Goal: Information Seeking & Learning: Learn about a topic

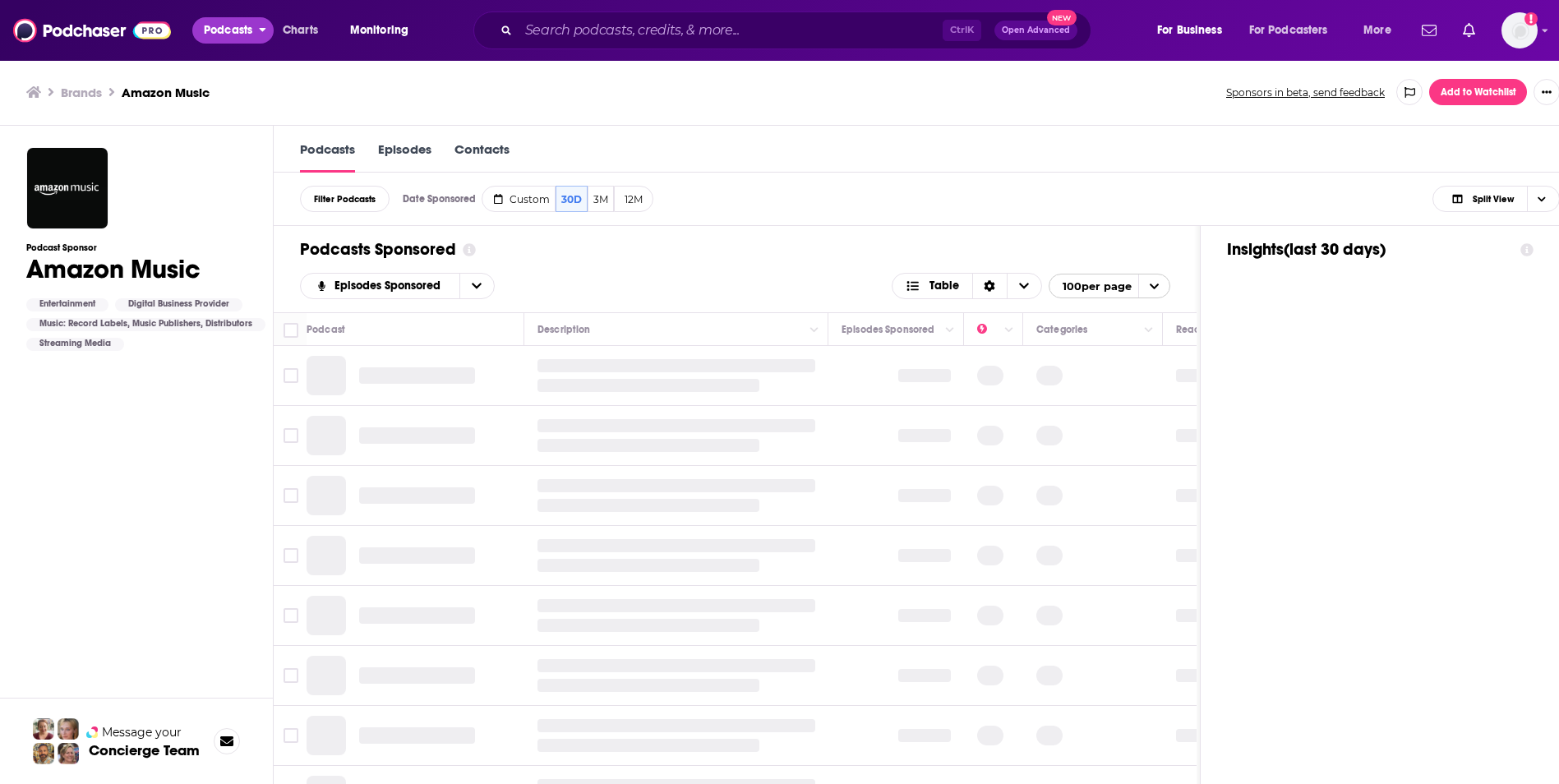
click at [226, 31] on span "Podcasts" at bounding box center [228, 31] width 48 height 23
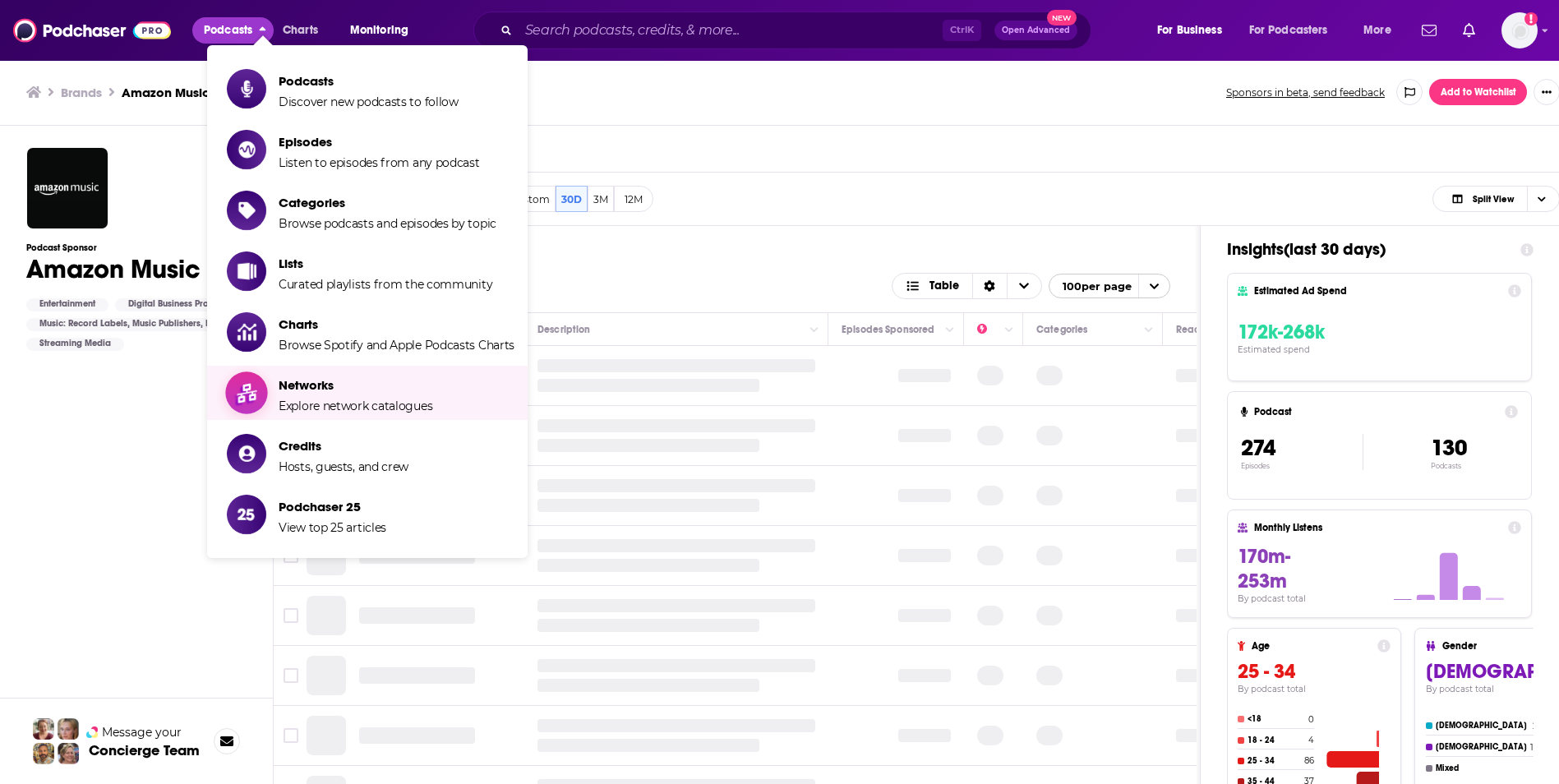
click at [377, 391] on span "Networks" at bounding box center [356, 385] width 154 height 15
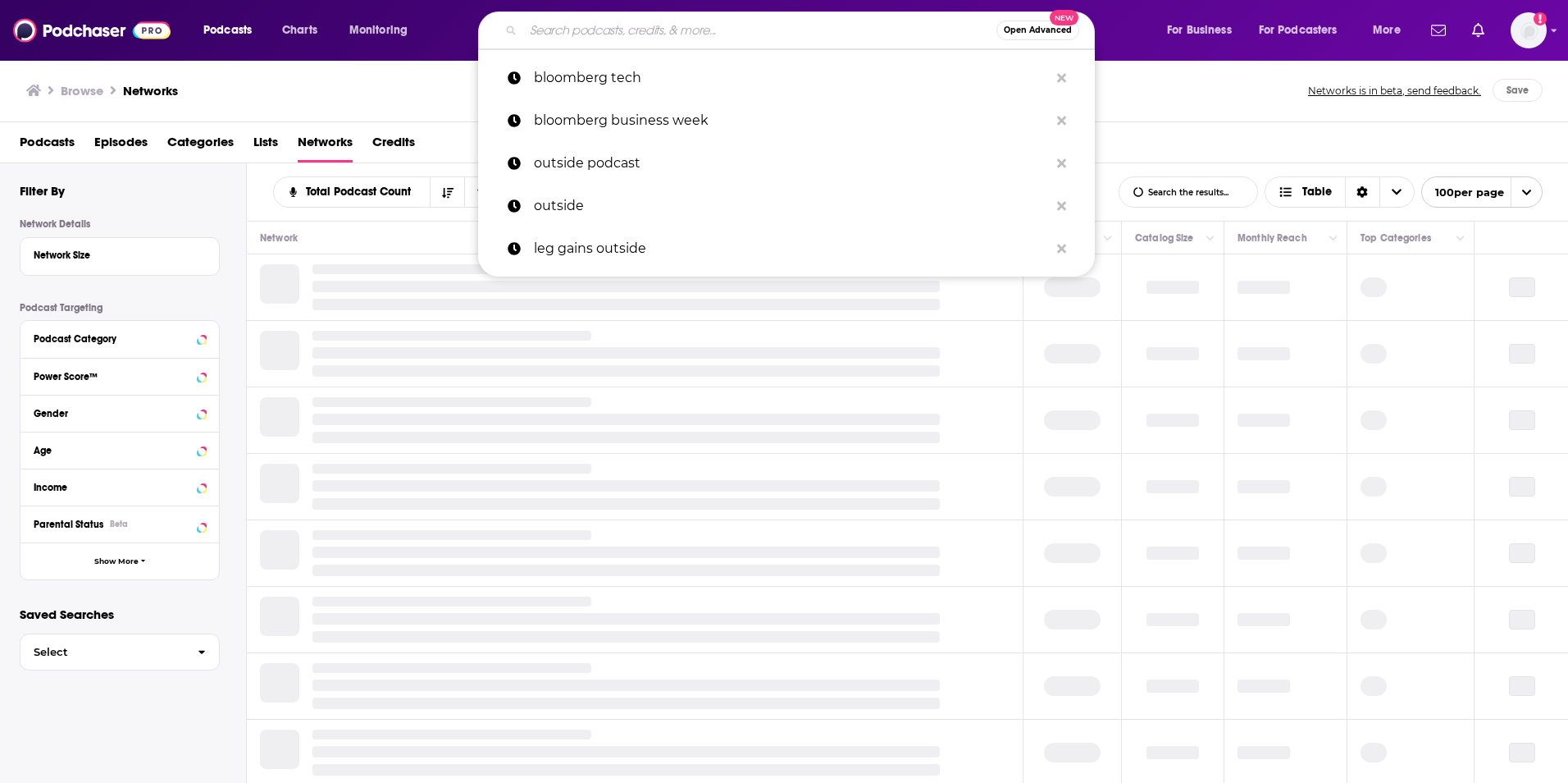
click at [560, 36] on input "Search podcasts, credits, & more..." at bounding box center [760, 30] width 473 height 26
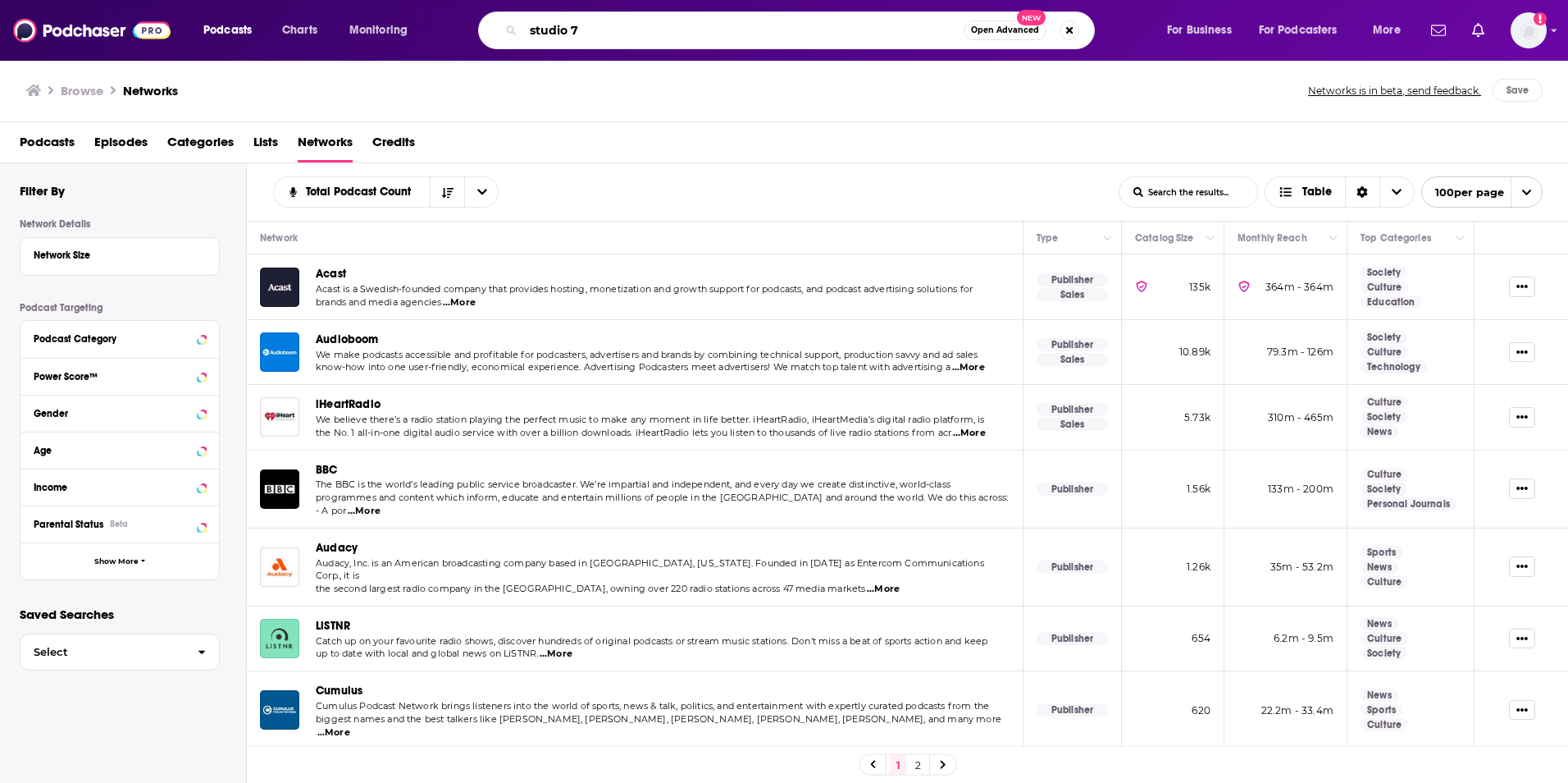
type input "studio 71"
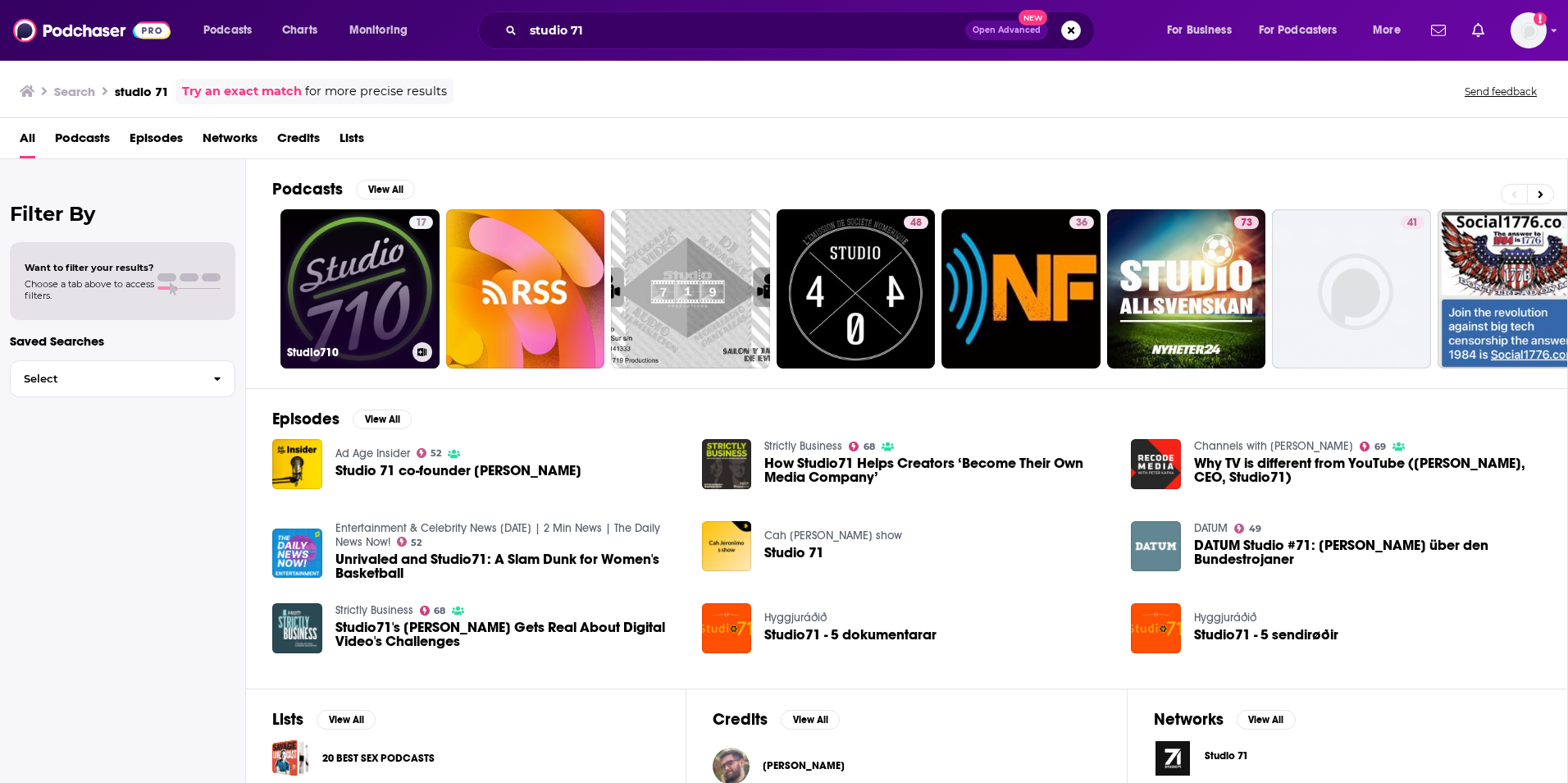
click at [387, 258] on link "17 Studio710" at bounding box center [360, 289] width 159 height 159
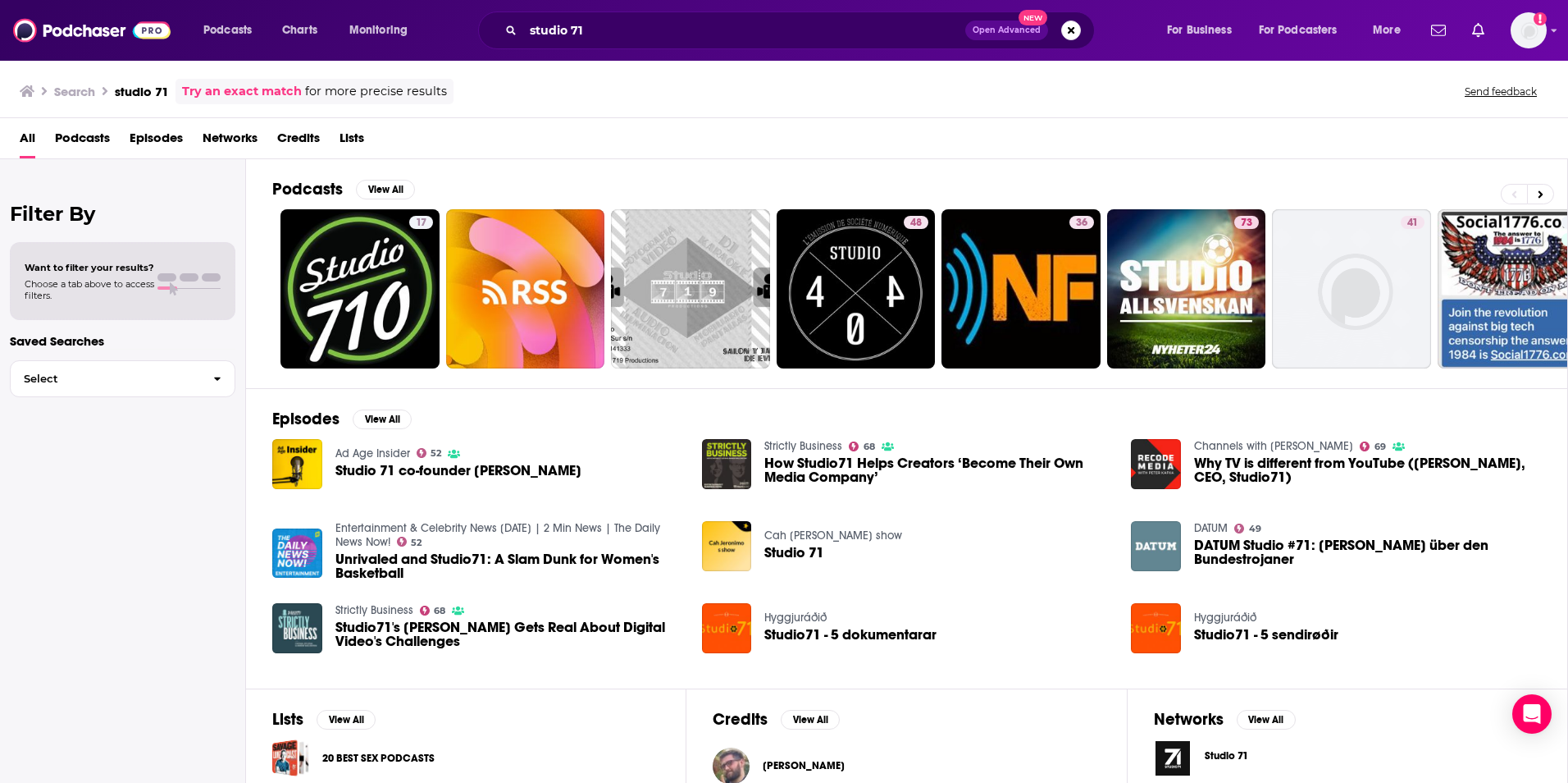
click at [216, 140] on span "Networks" at bounding box center [229, 141] width 55 height 34
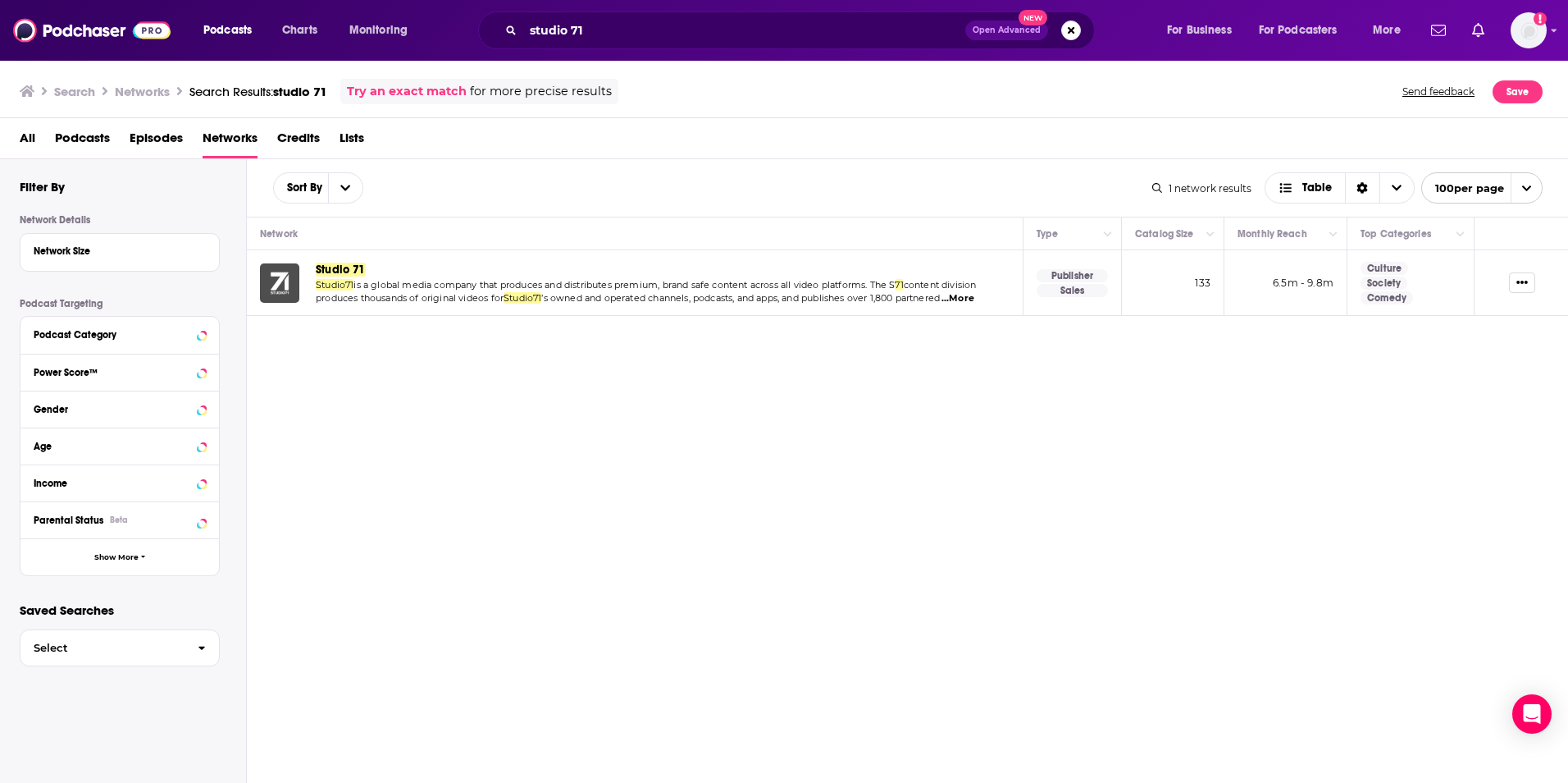
click at [282, 278] on img "Studio 71" at bounding box center [279, 283] width 39 height 39
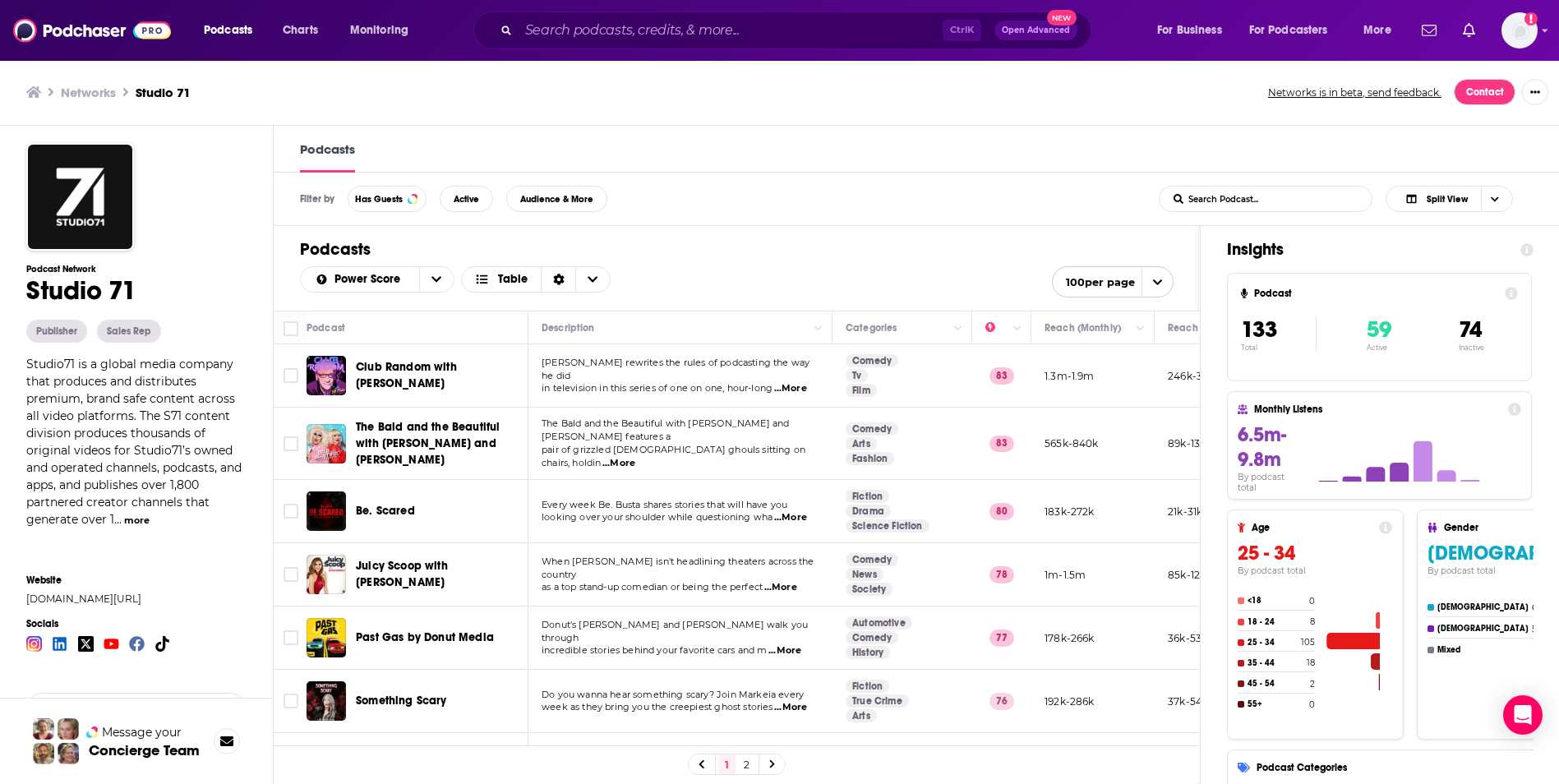
click at [798, 382] on span "...More" at bounding box center [791, 389] width 33 height 13
click at [871, 267] on div "Power Score Table 100 per page" at bounding box center [736, 282] width 874 height 31
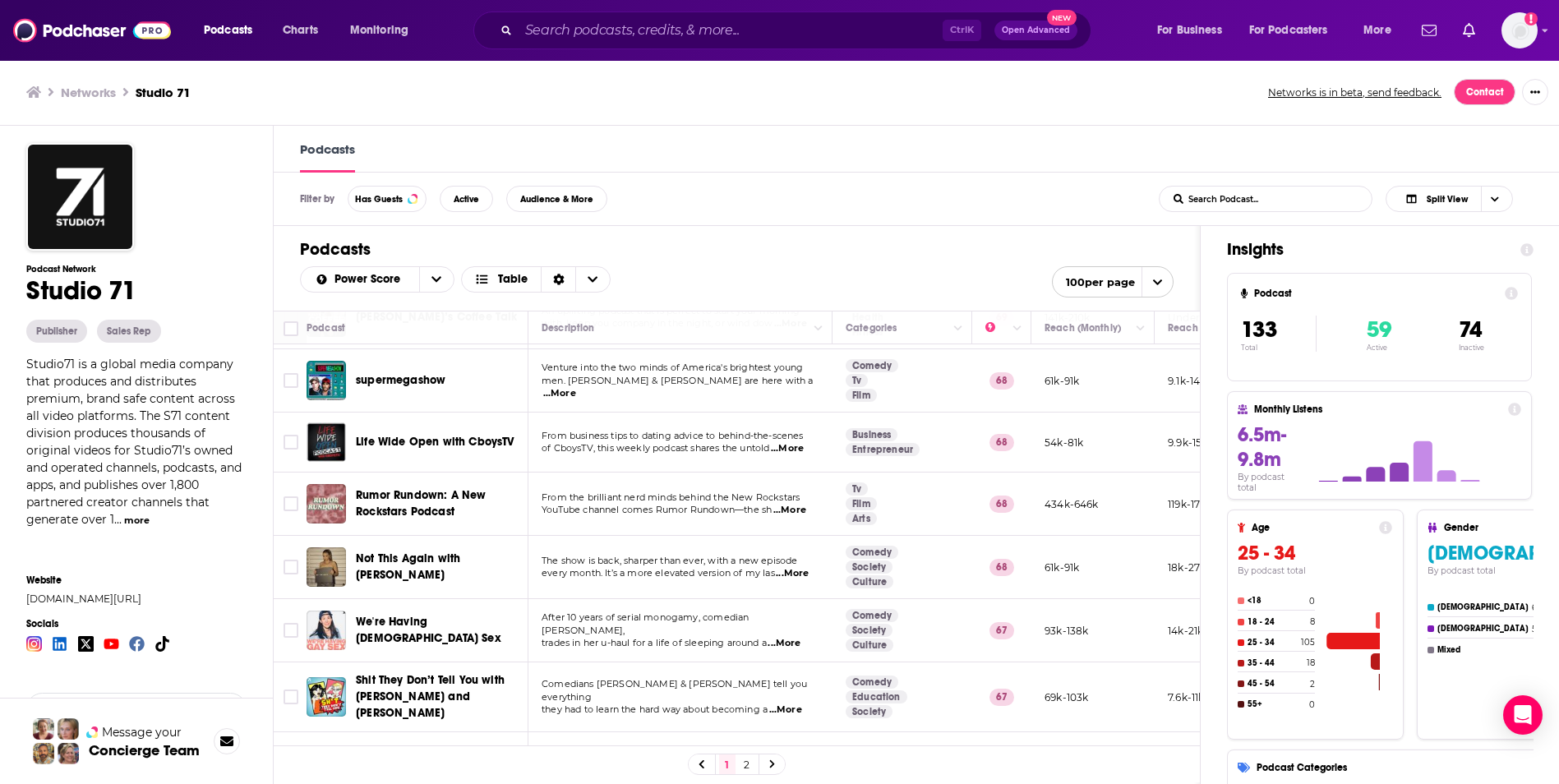
scroll to position [659, 0]
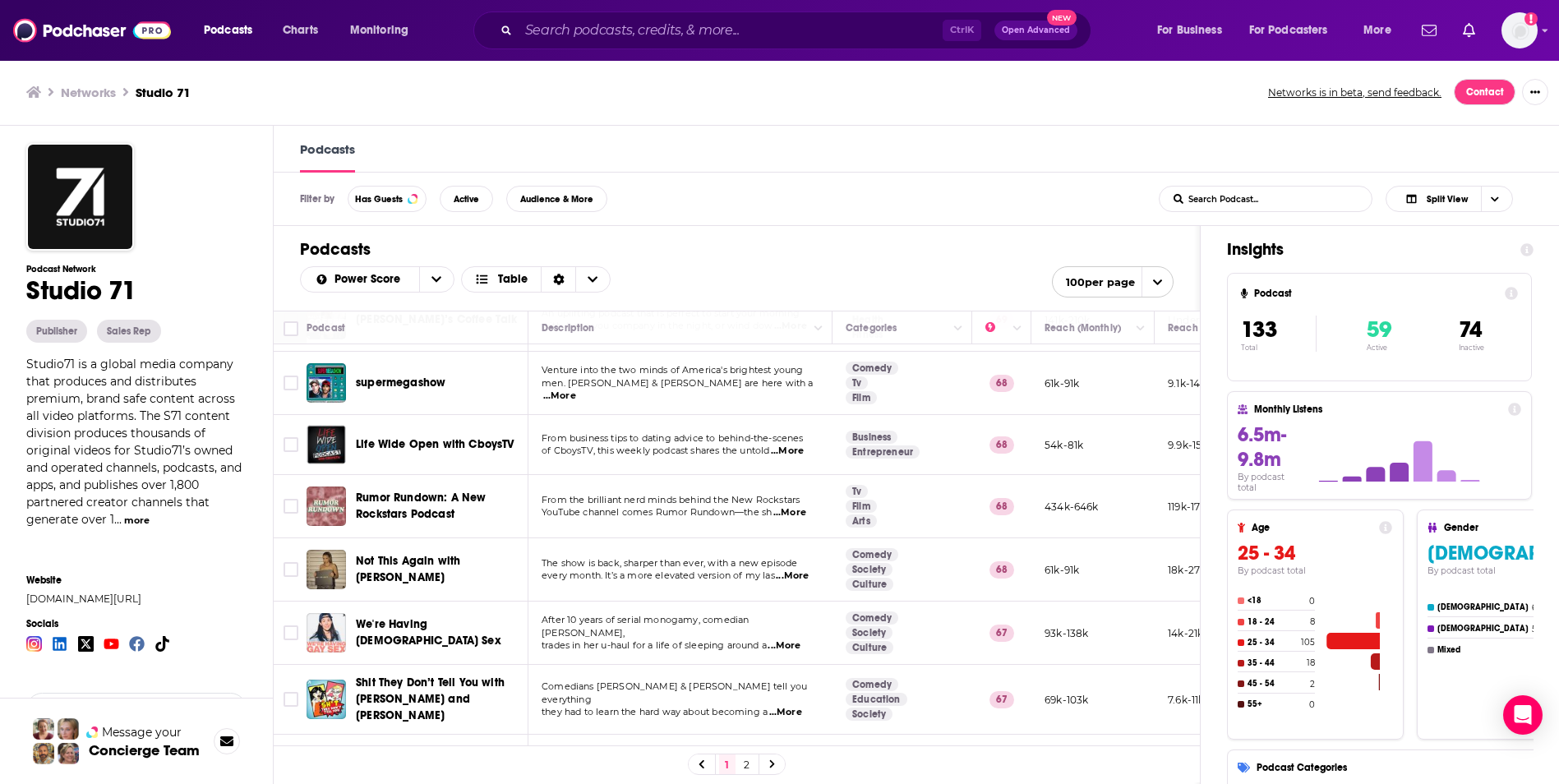
click at [788, 506] on span "...More" at bounding box center [790, 513] width 33 height 13
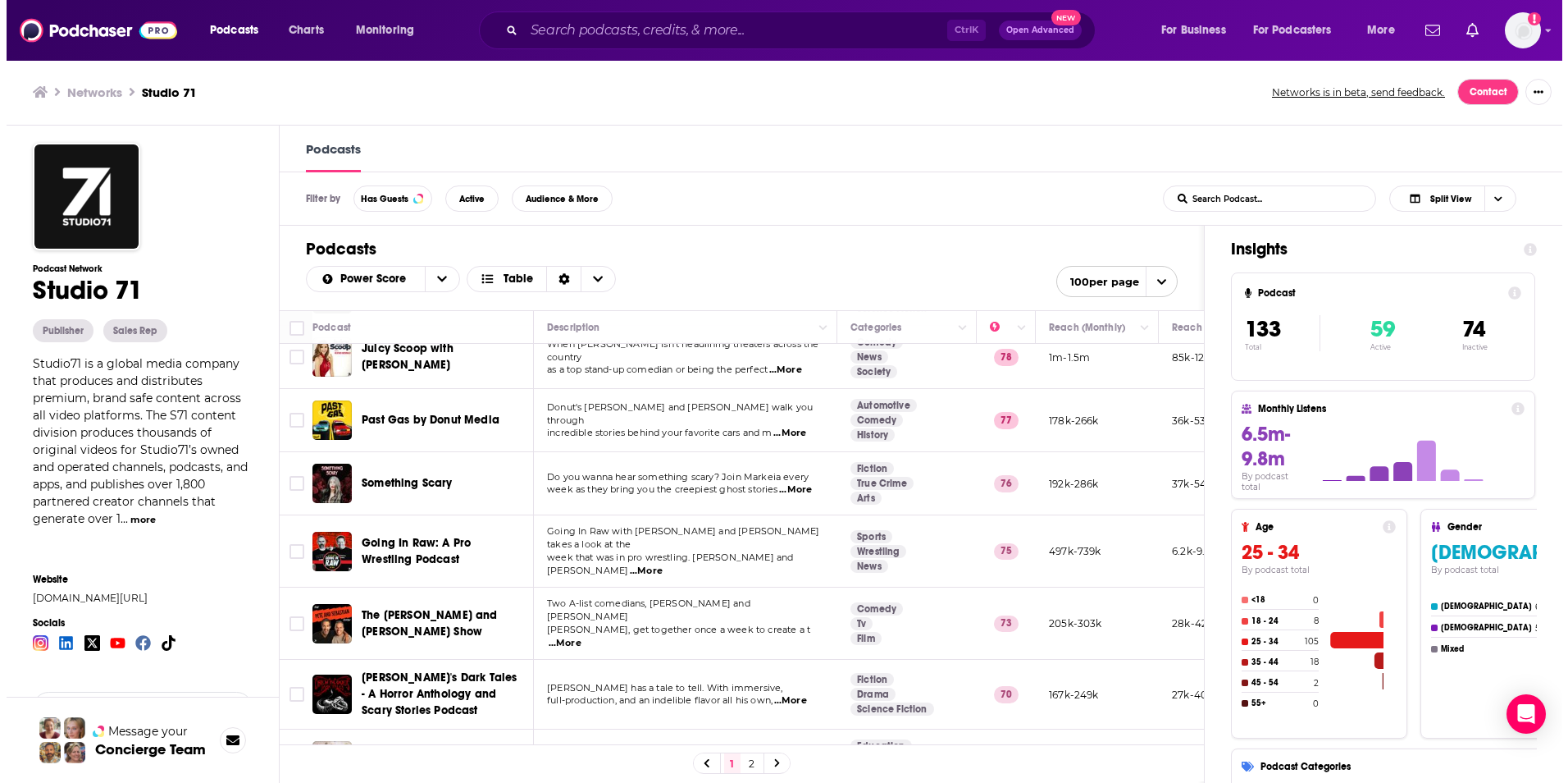
scroll to position [0, 0]
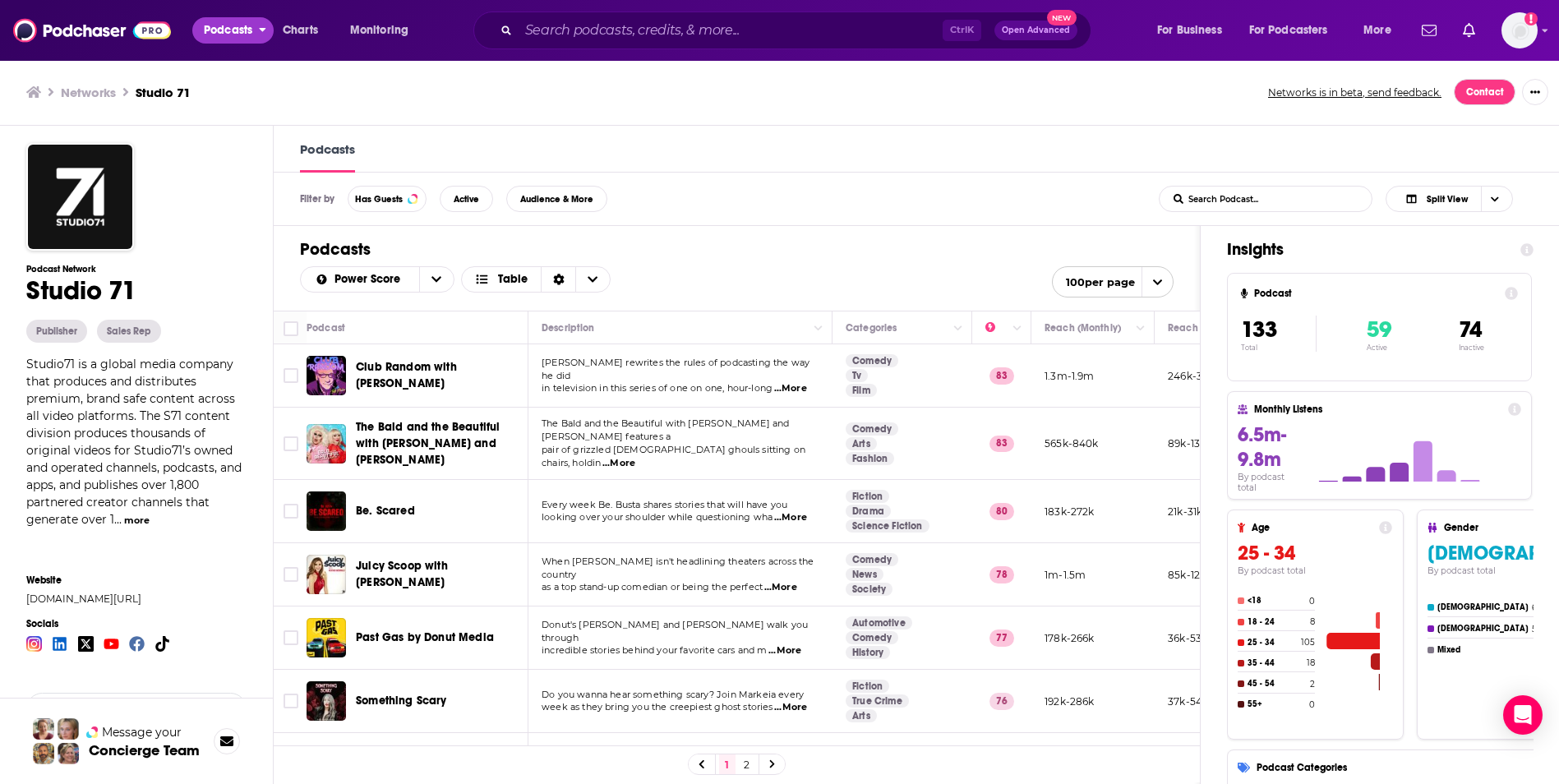
click at [245, 33] on span "Podcasts" at bounding box center [228, 31] width 48 height 23
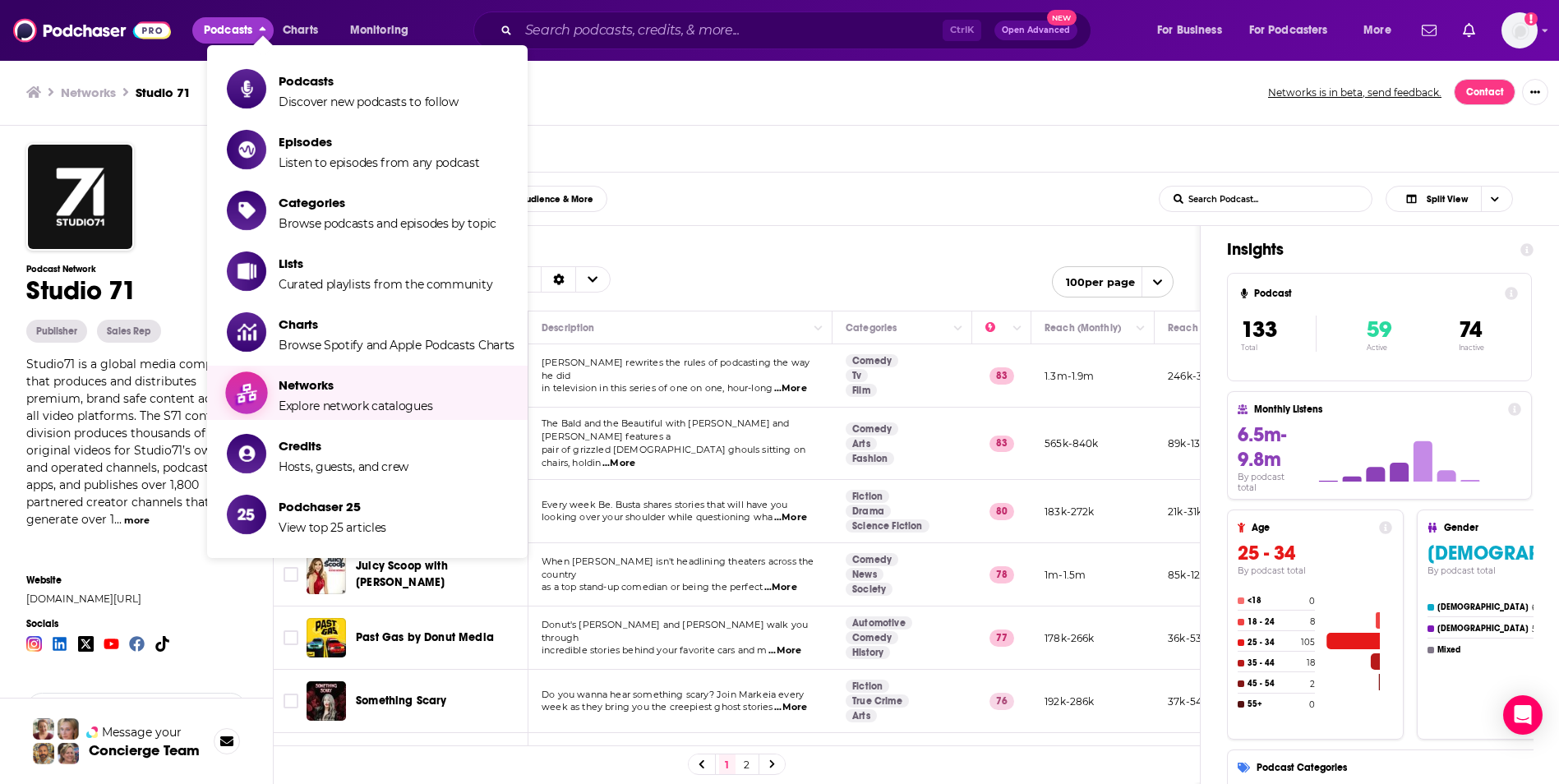
click at [349, 380] on span "Networks" at bounding box center [356, 385] width 154 height 15
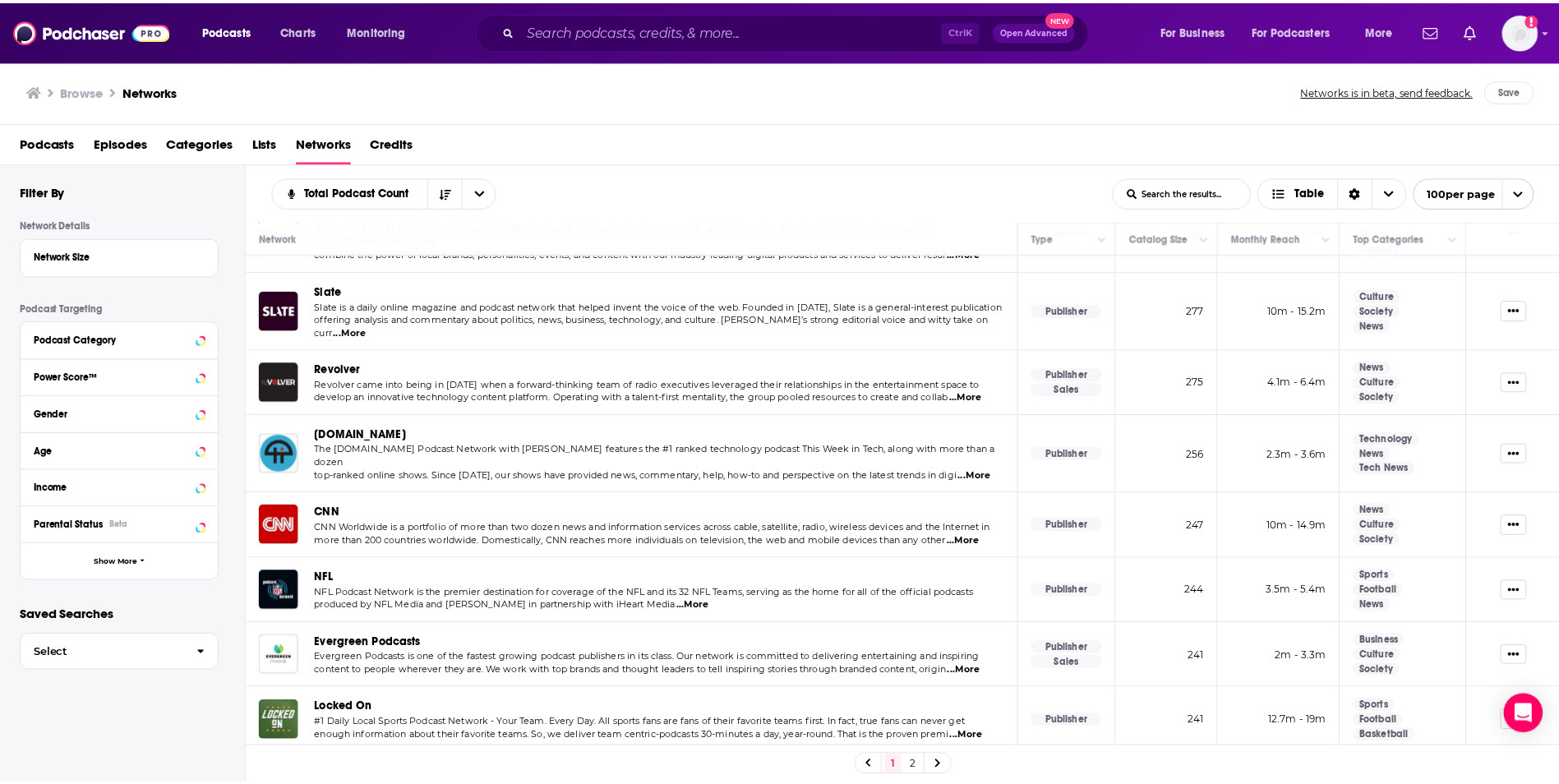
scroll to position [1407, 0]
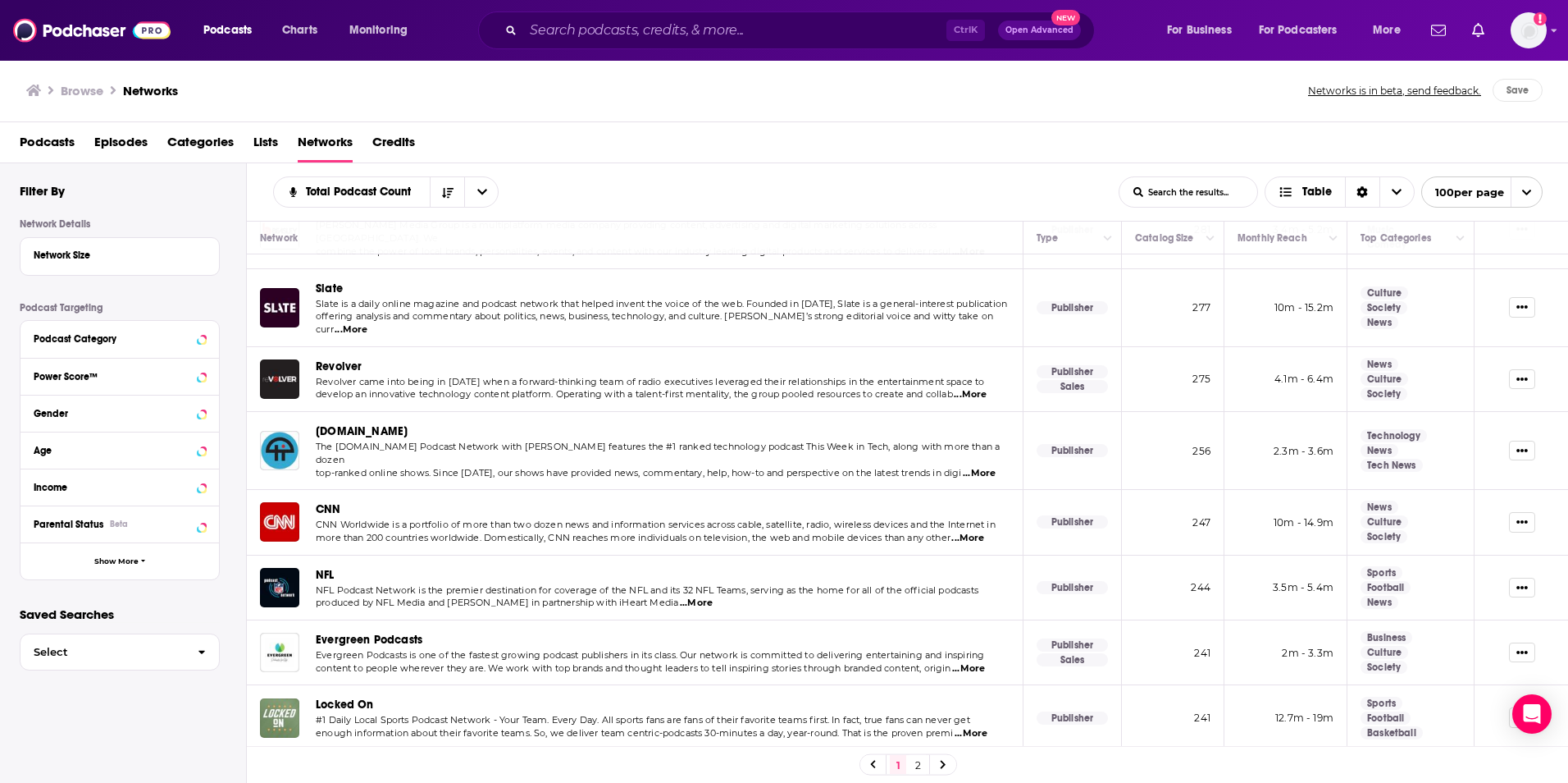
click at [269, 699] on img "Locked On" at bounding box center [279, 718] width 39 height 39
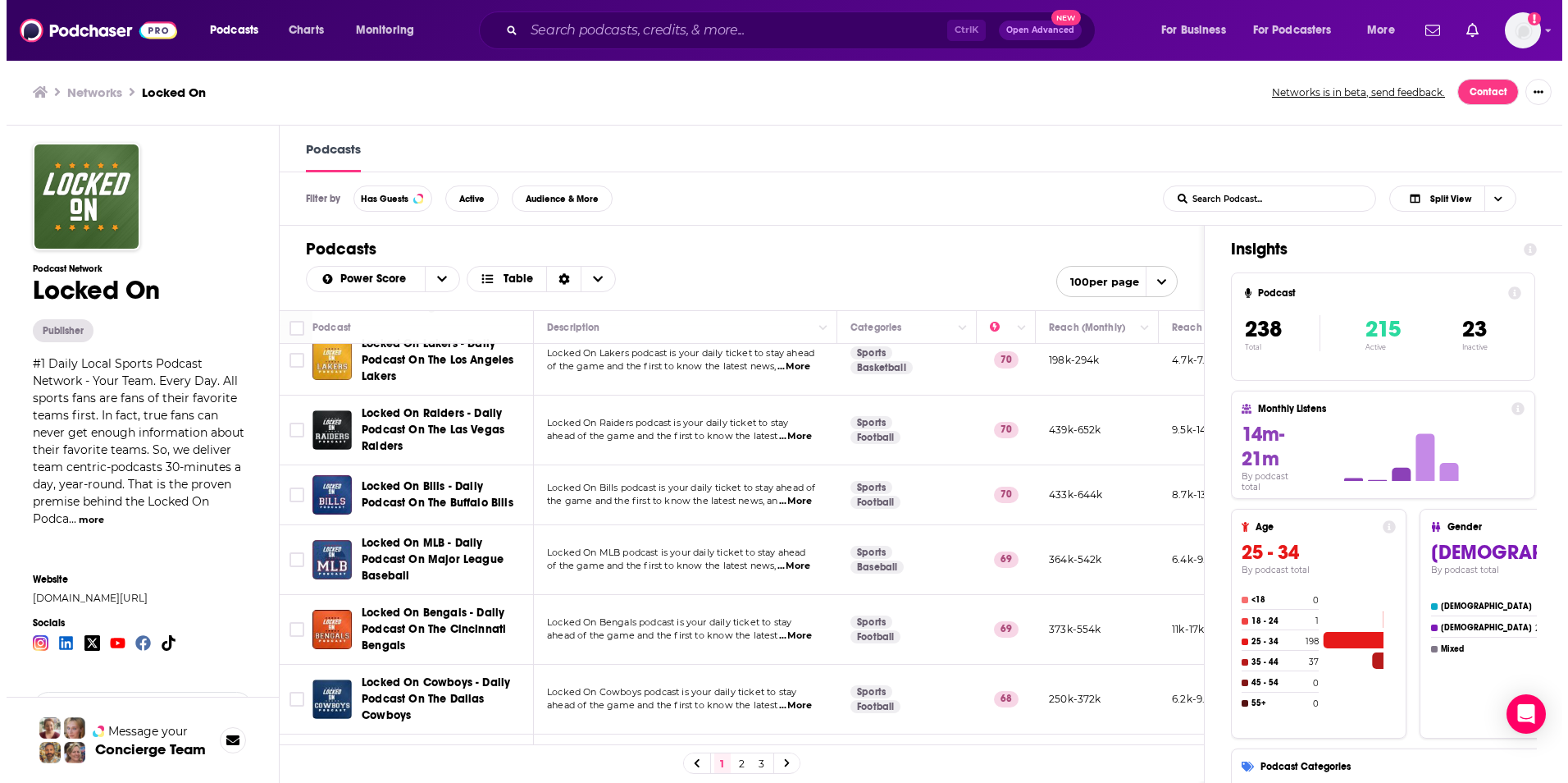
scroll to position [369, 0]
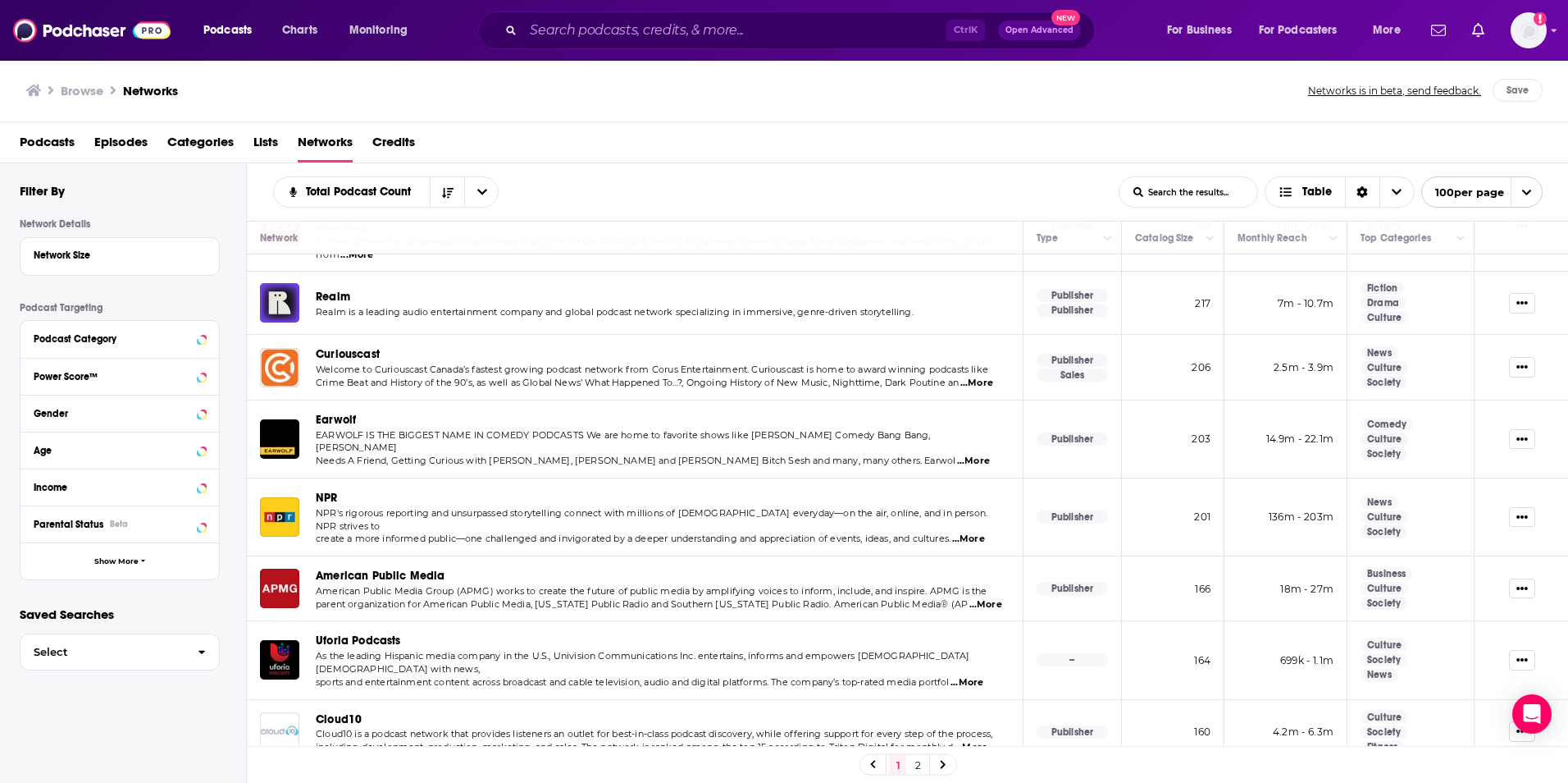
scroll to position [2106, 0]
click at [282, 711] on img "Cloud10" at bounding box center [279, 730] width 39 height 39
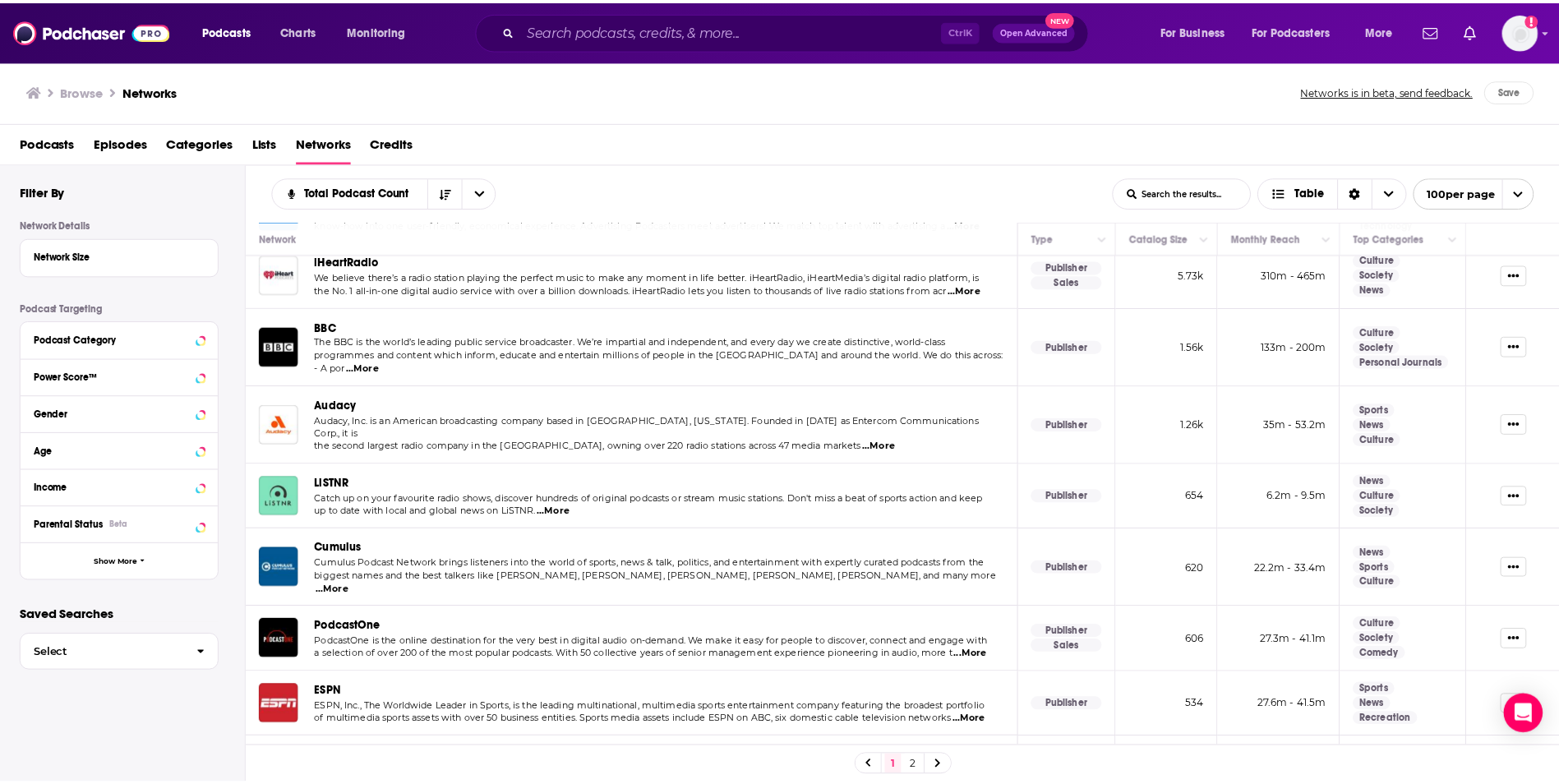
scroll to position [148, 0]
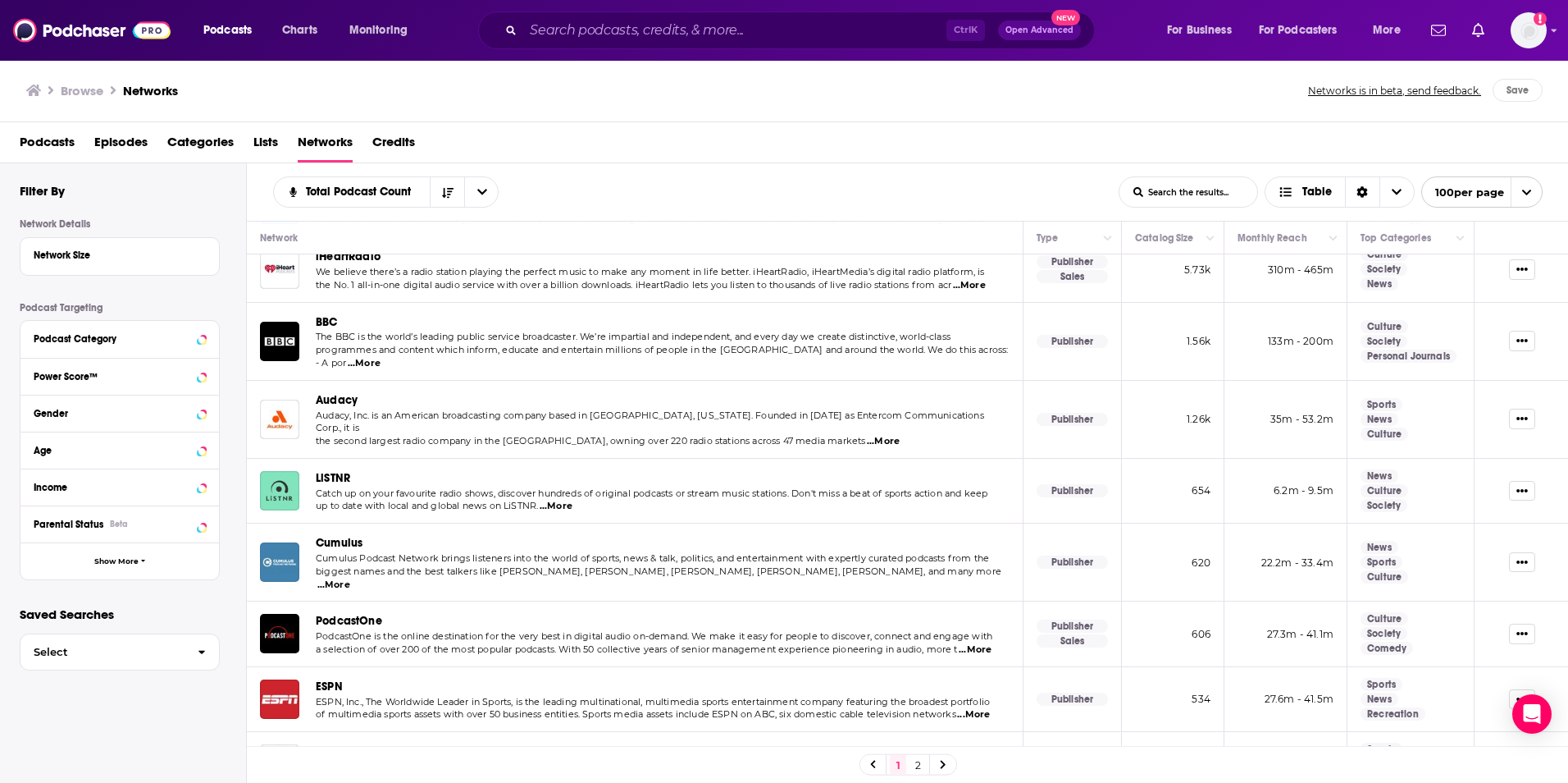
click at [283, 542] on img "Cumulus" at bounding box center [279, 561] width 39 height 39
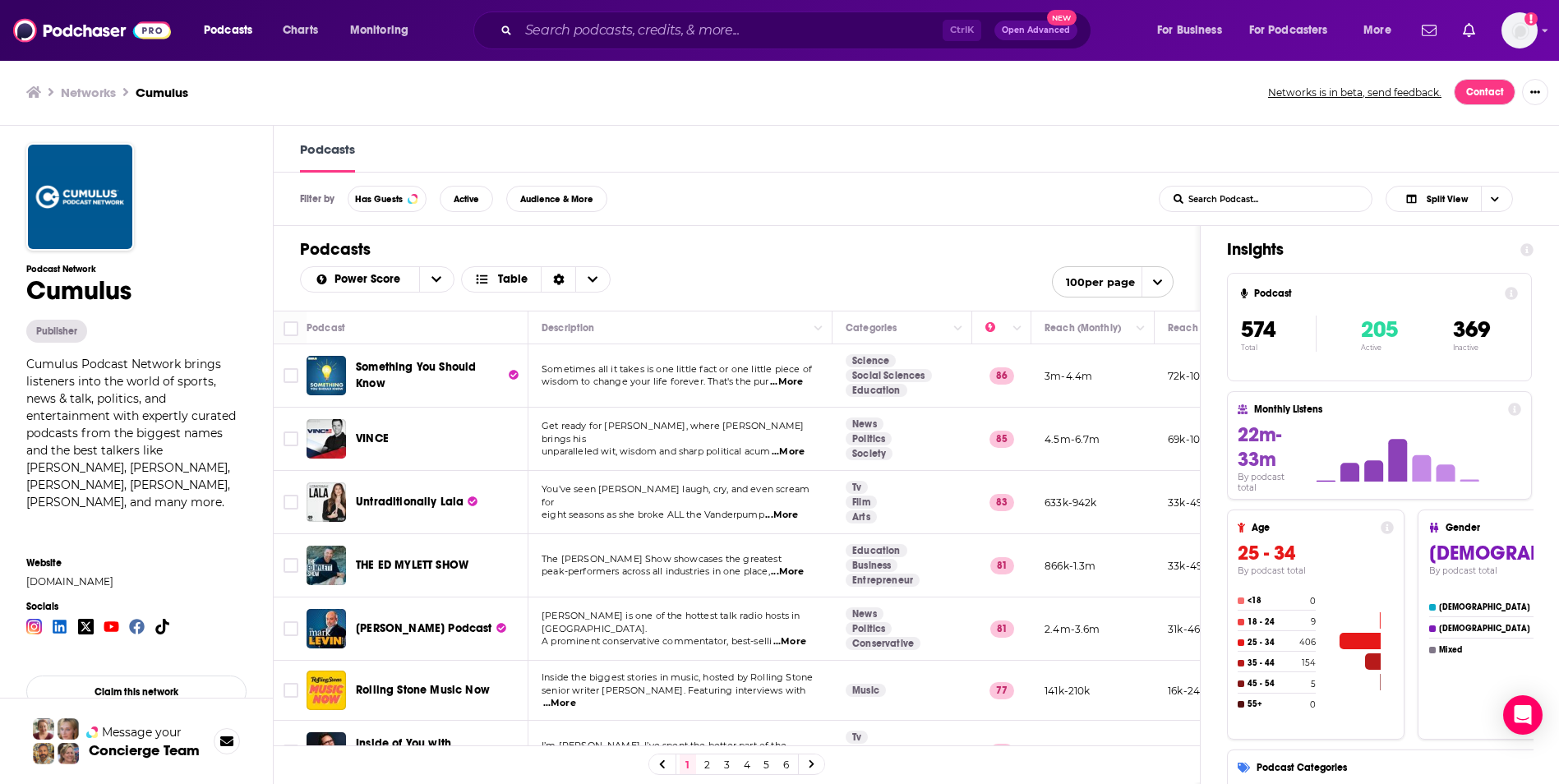
click at [799, 382] on span "...More" at bounding box center [786, 382] width 33 height 13
click at [792, 508] on span "...More" at bounding box center [781, 515] width 33 height 13
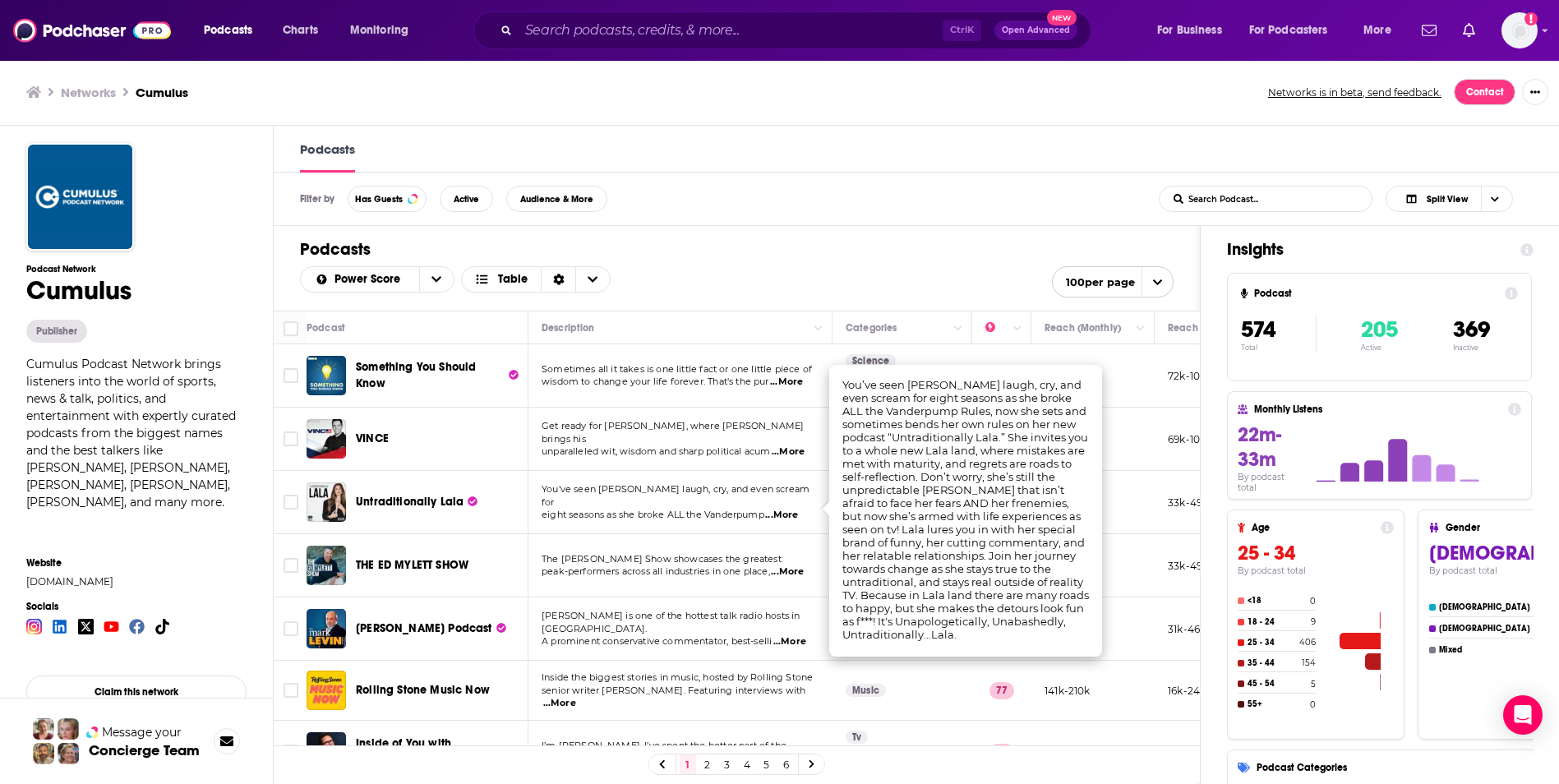
click at [837, 241] on h1 "Podcasts" at bounding box center [736, 249] width 874 height 20
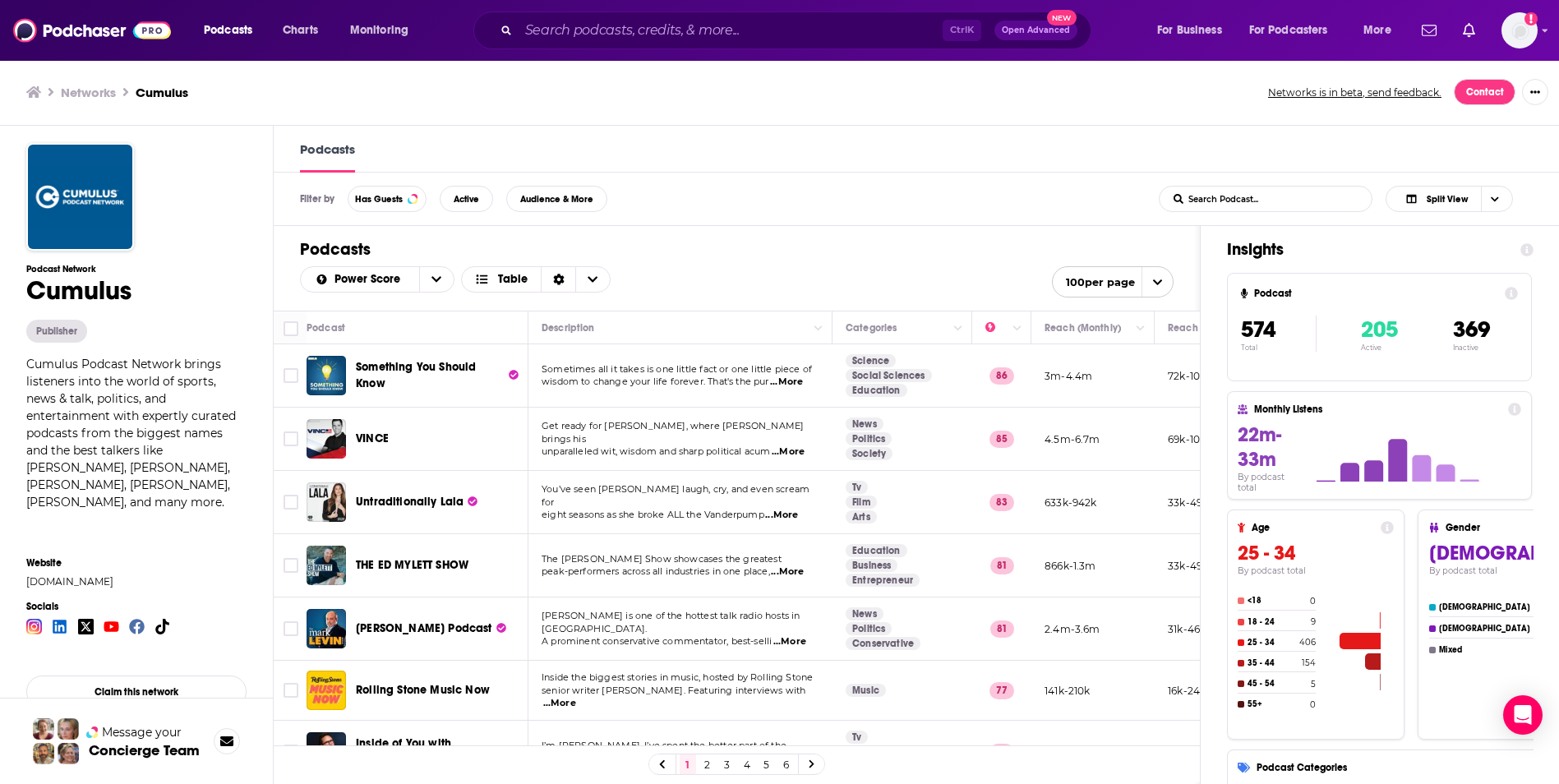
click at [792, 637] on span "...More" at bounding box center [790, 642] width 33 height 13
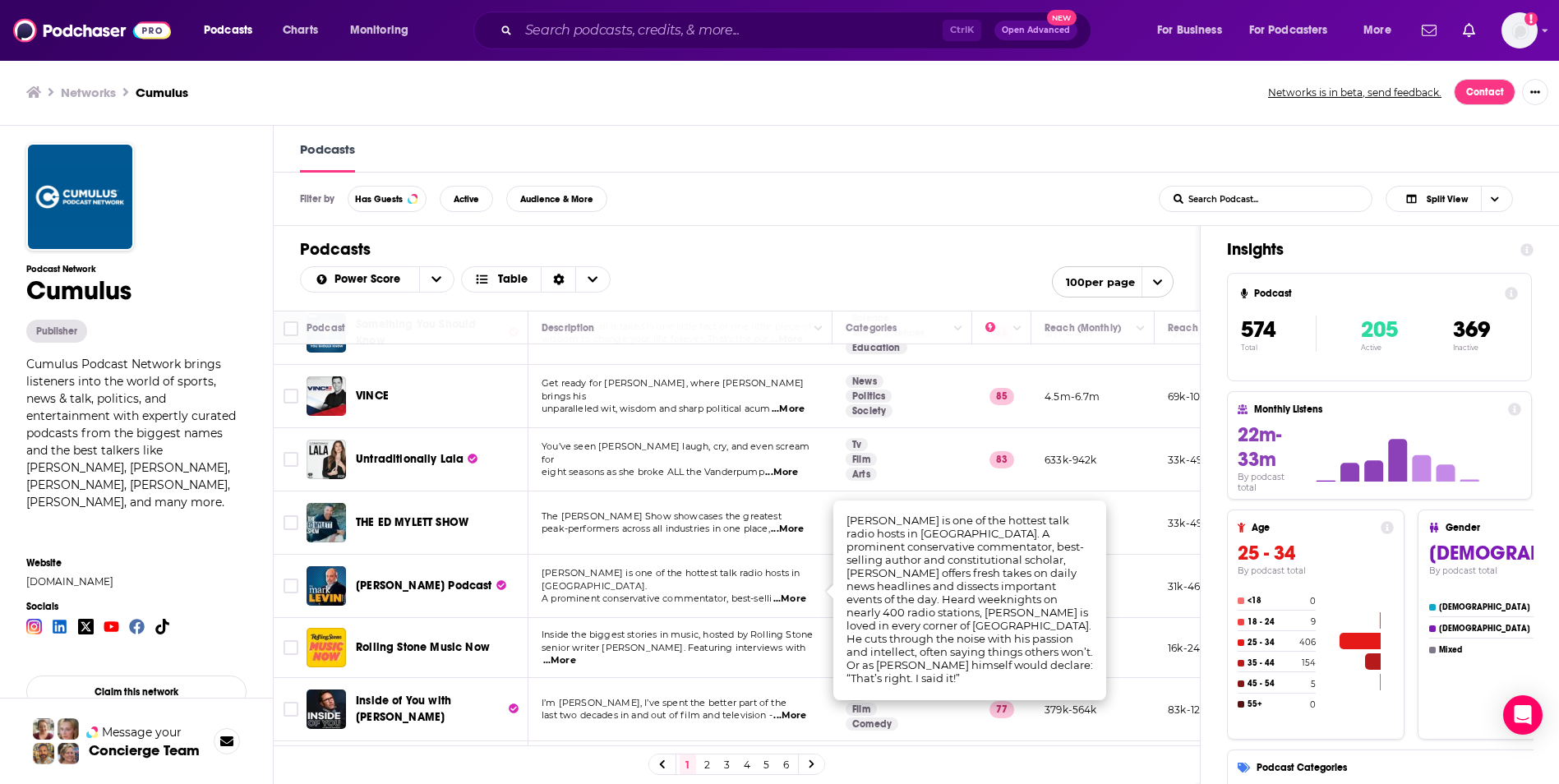
scroll to position [44, 0]
click at [813, 271] on div "Power Score Table 100 per page" at bounding box center [736, 282] width 874 height 31
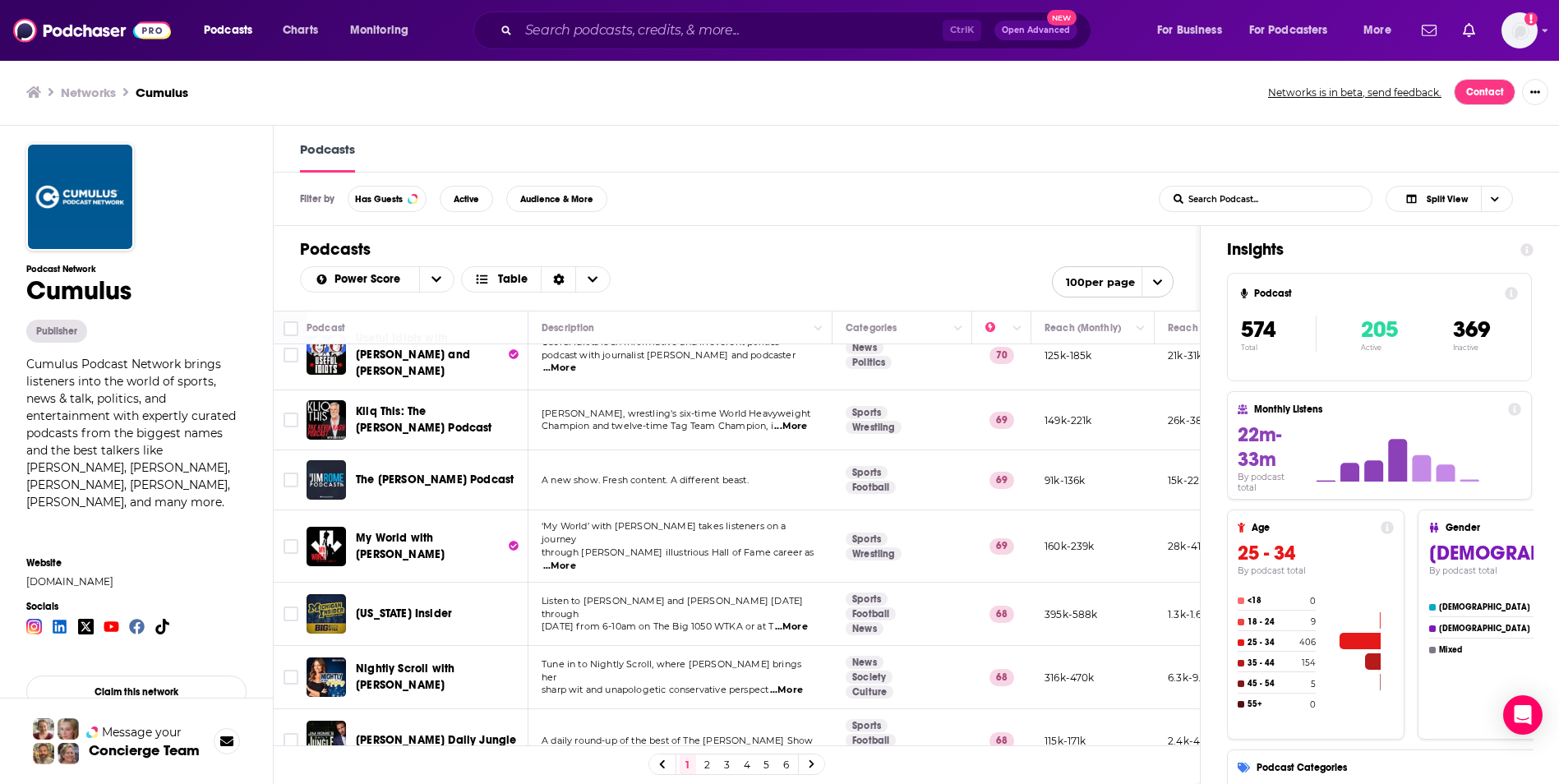
scroll to position [1217, 0]
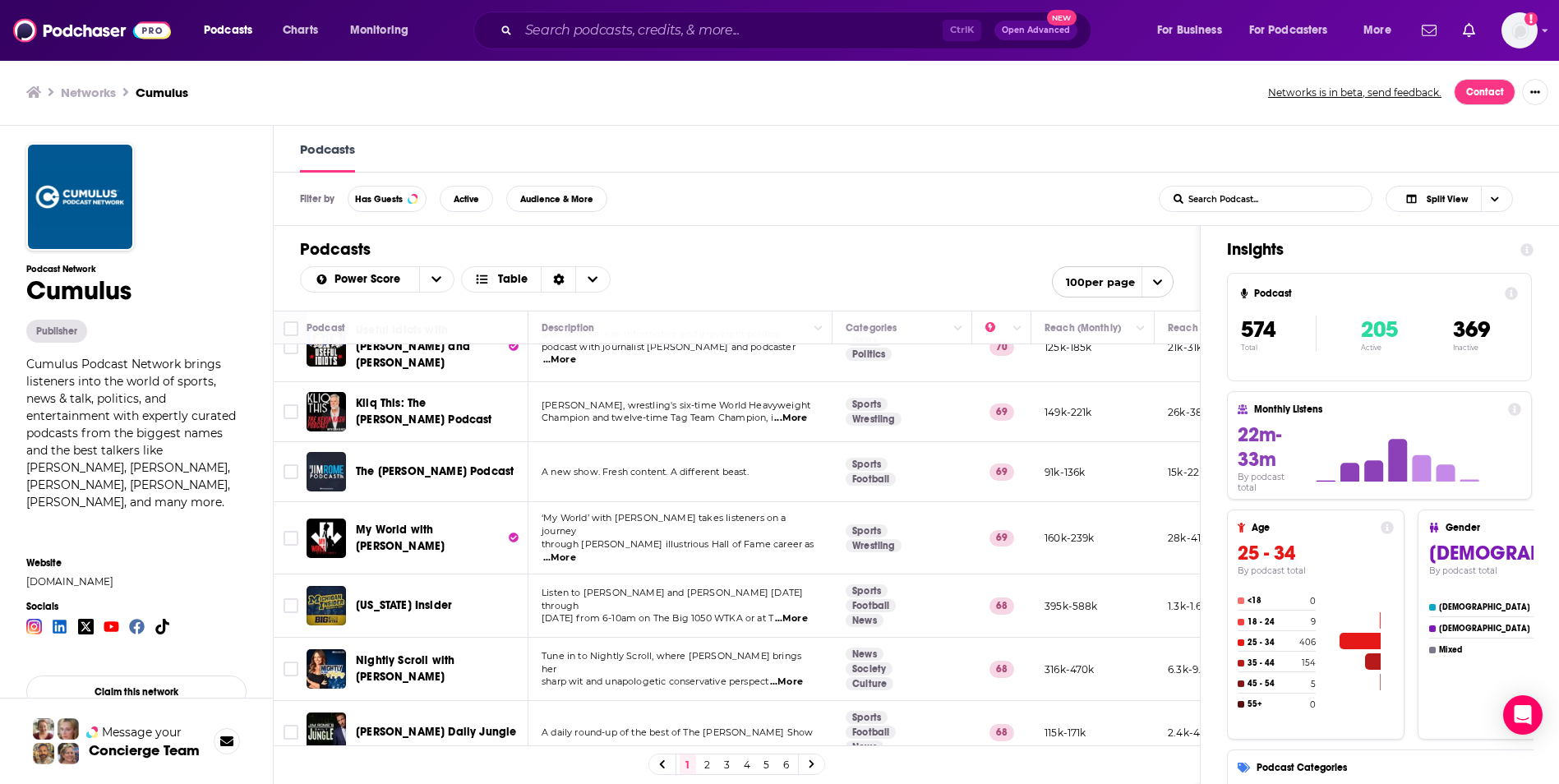
click at [784, 612] on span "...More" at bounding box center [791, 619] width 33 height 13
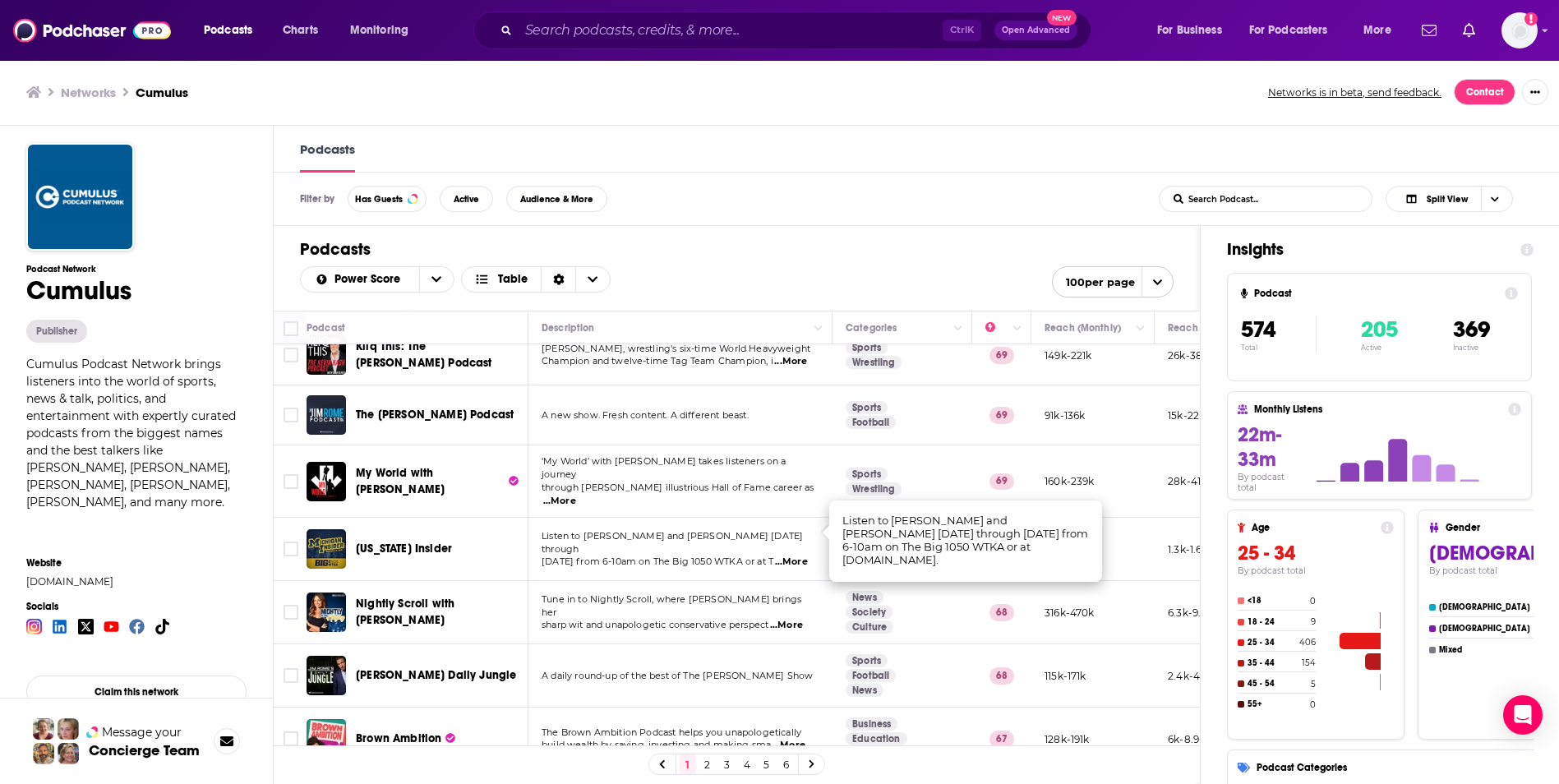
scroll to position [1276, 0]
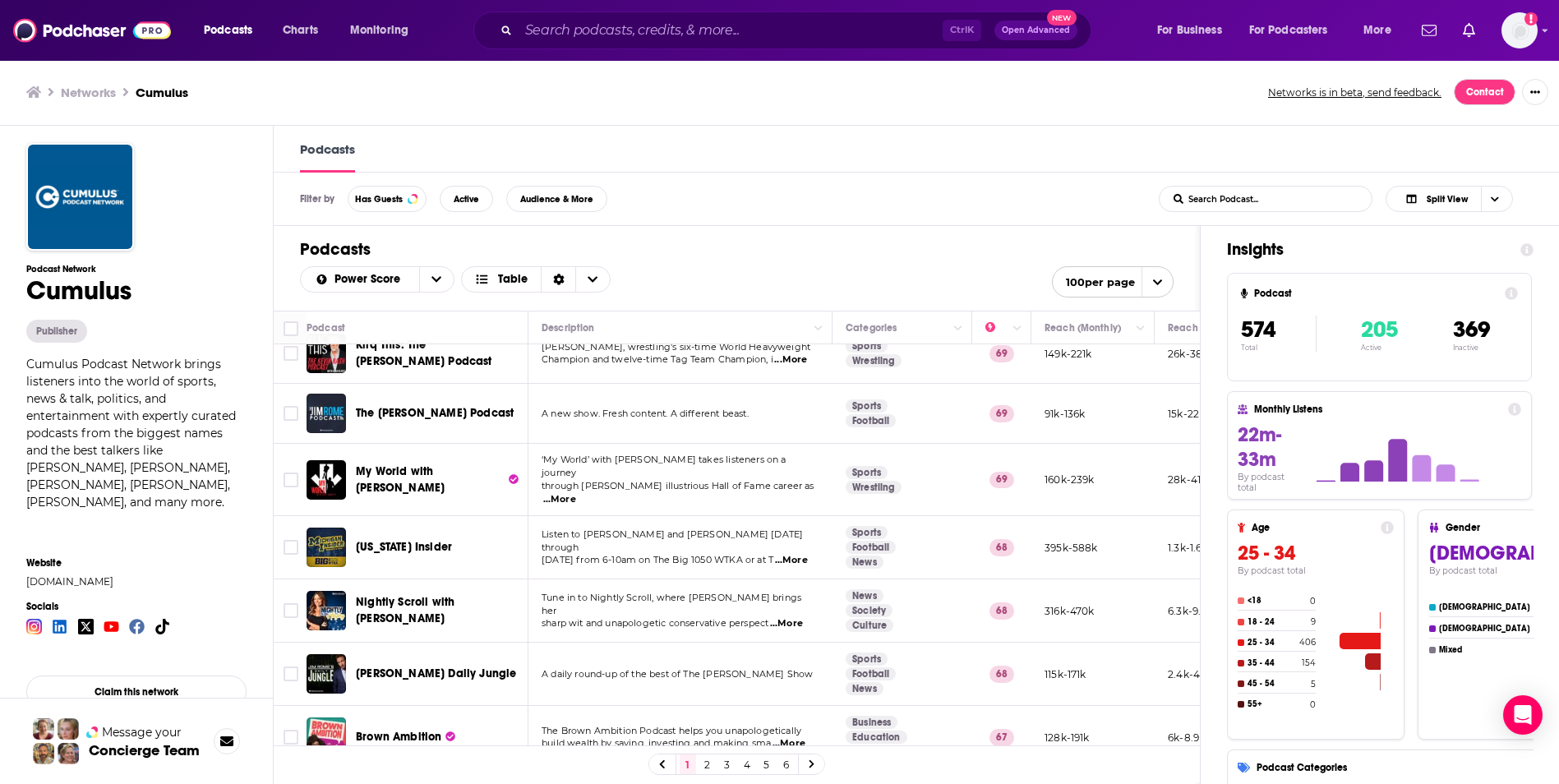
click at [784, 617] on span "...More" at bounding box center [786, 624] width 33 height 13
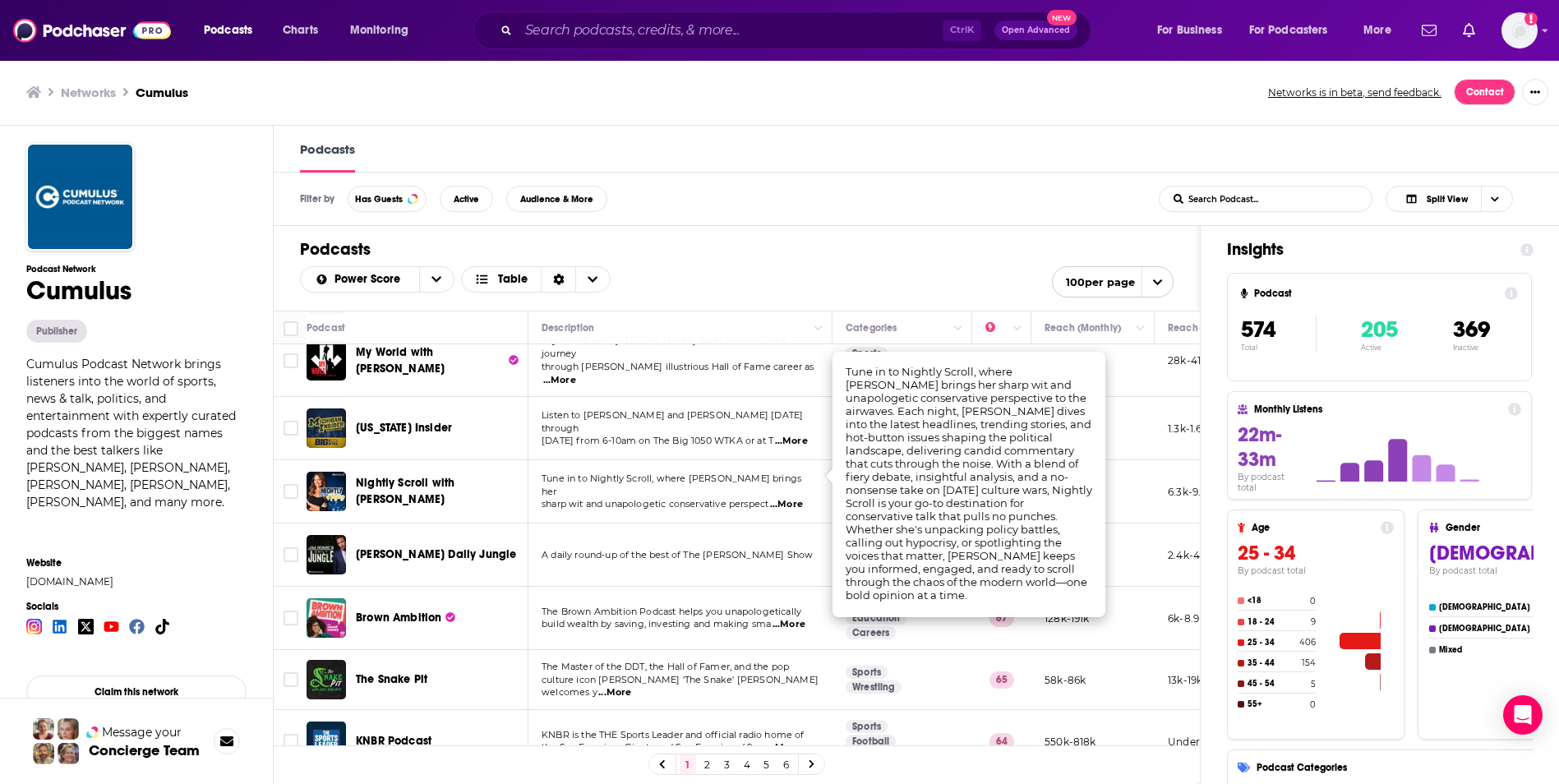
scroll to position [1495, 0]
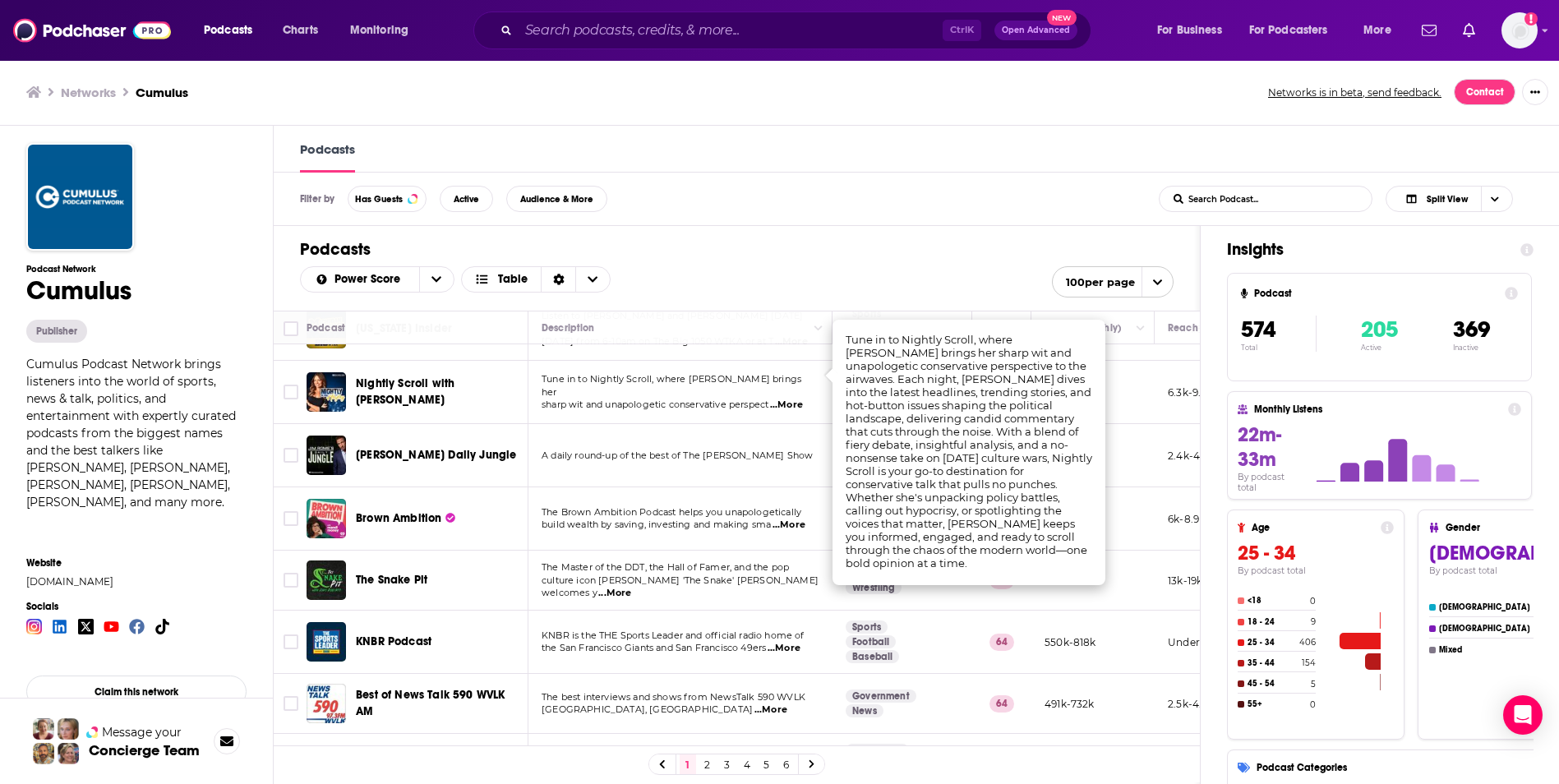
click at [835, 257] on h1 "Podcasts" at bounding box center [736, 249] width 874 height 20
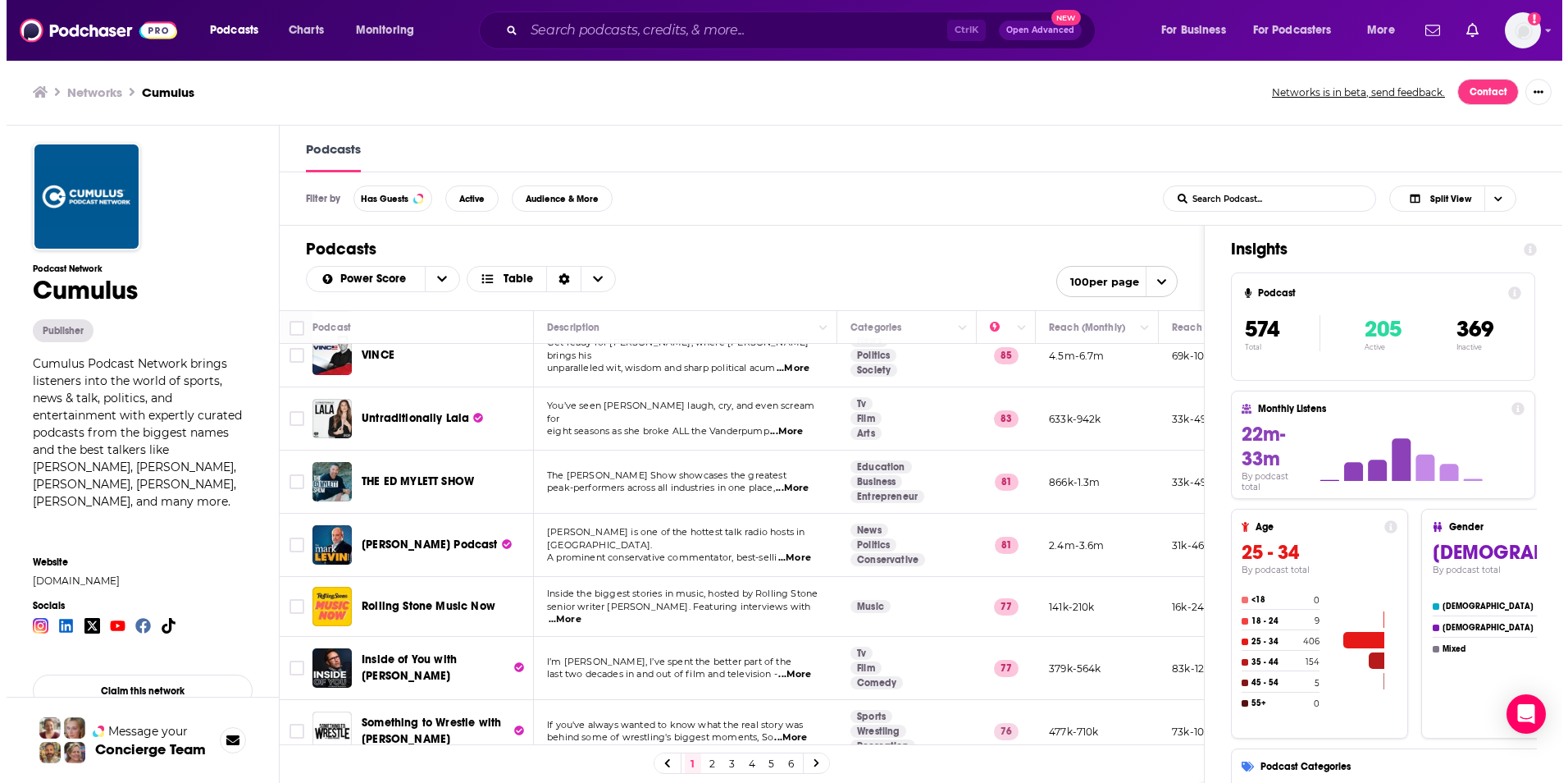
scroll to position [0, 0]
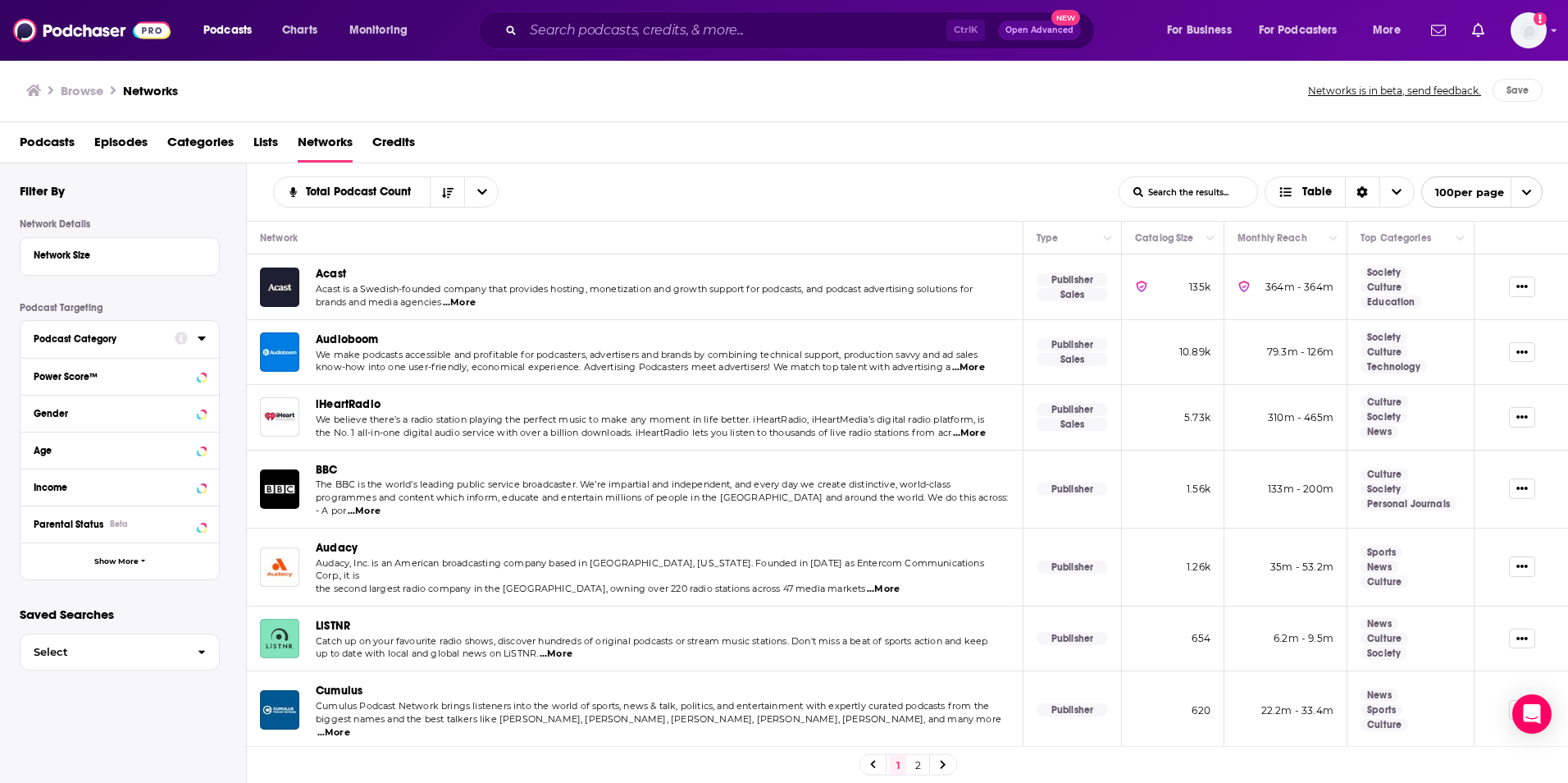
click at [198, 339] on icon at bounding box center [201, 338] width 9 height 13
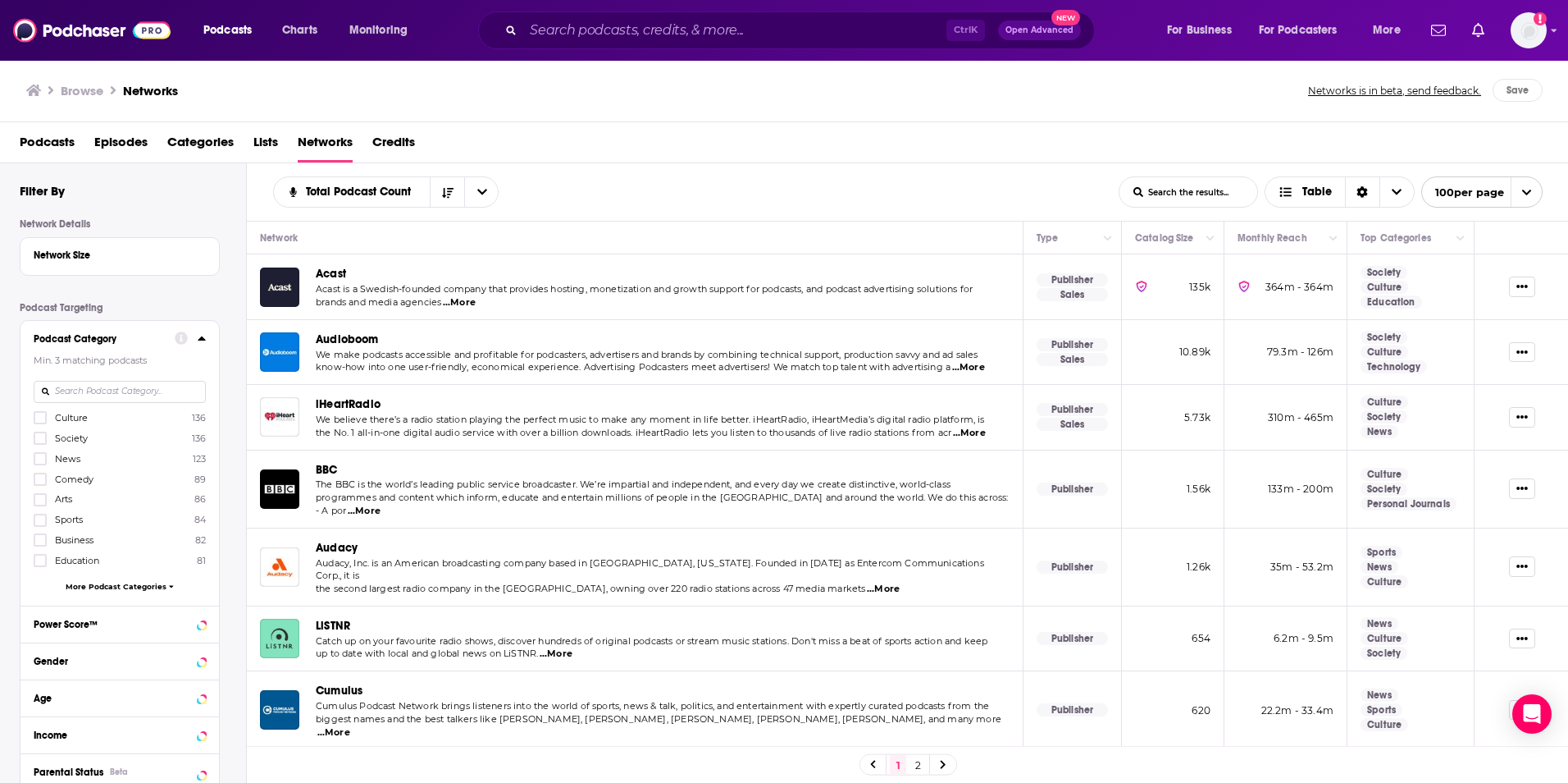
click at [133, 586] on span "More Podcast Categories" at bounding box center [115, 585] width 101 height 9
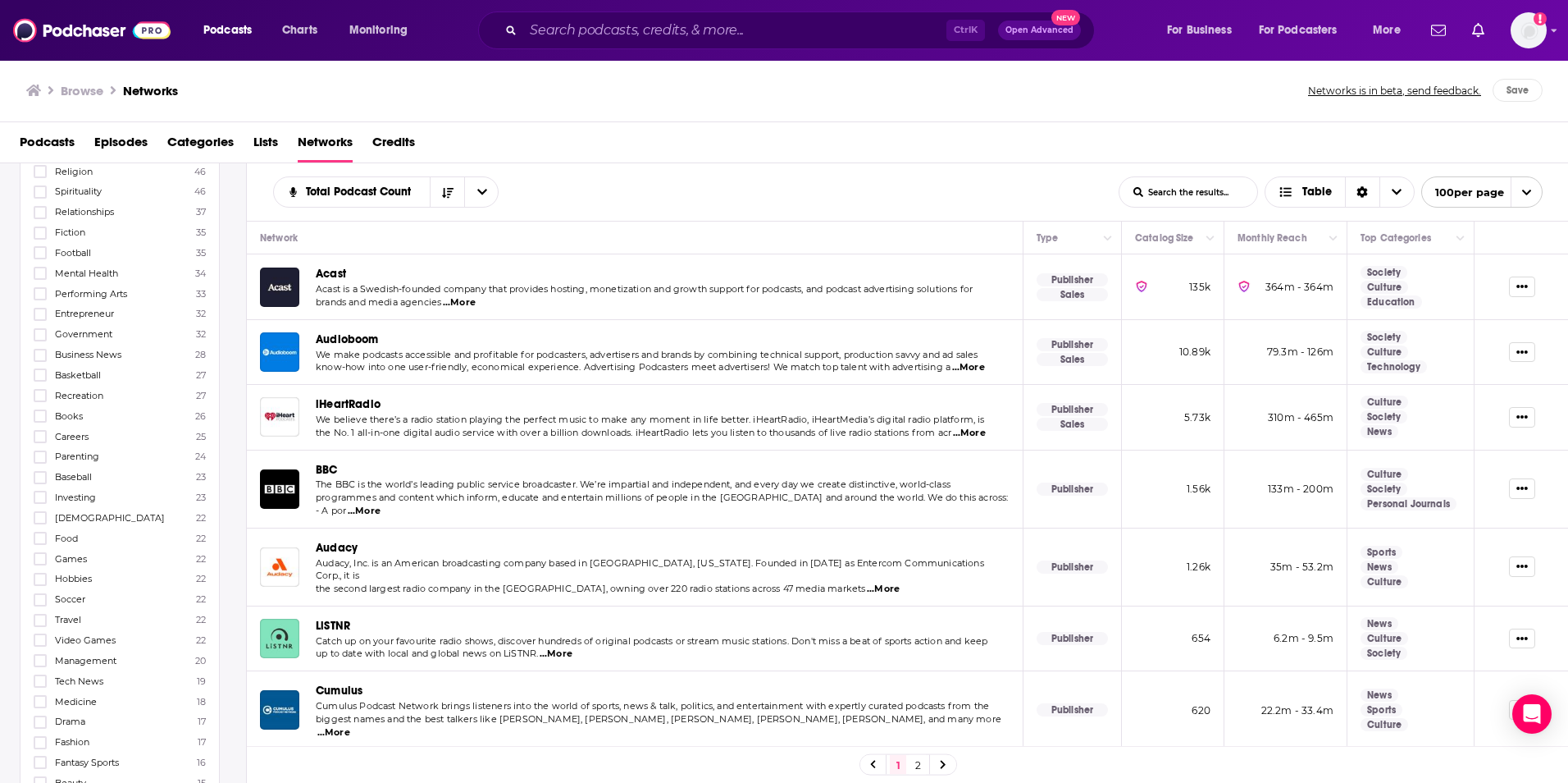
scroll to position [697, 0]
click at [42, 535] on icon at bounding box center [40, 537] width 10 height 8
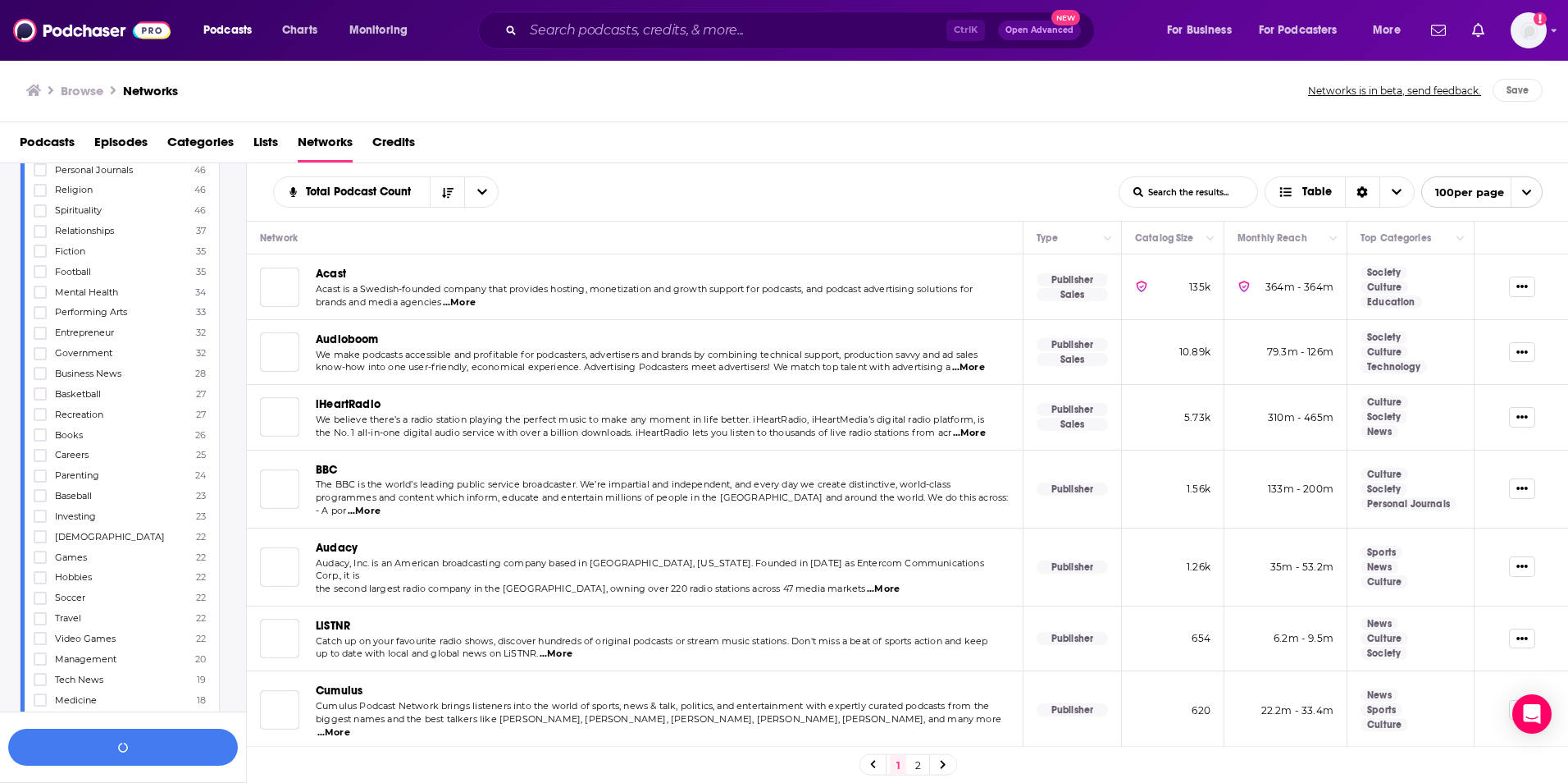
scroll to position [756, 0]
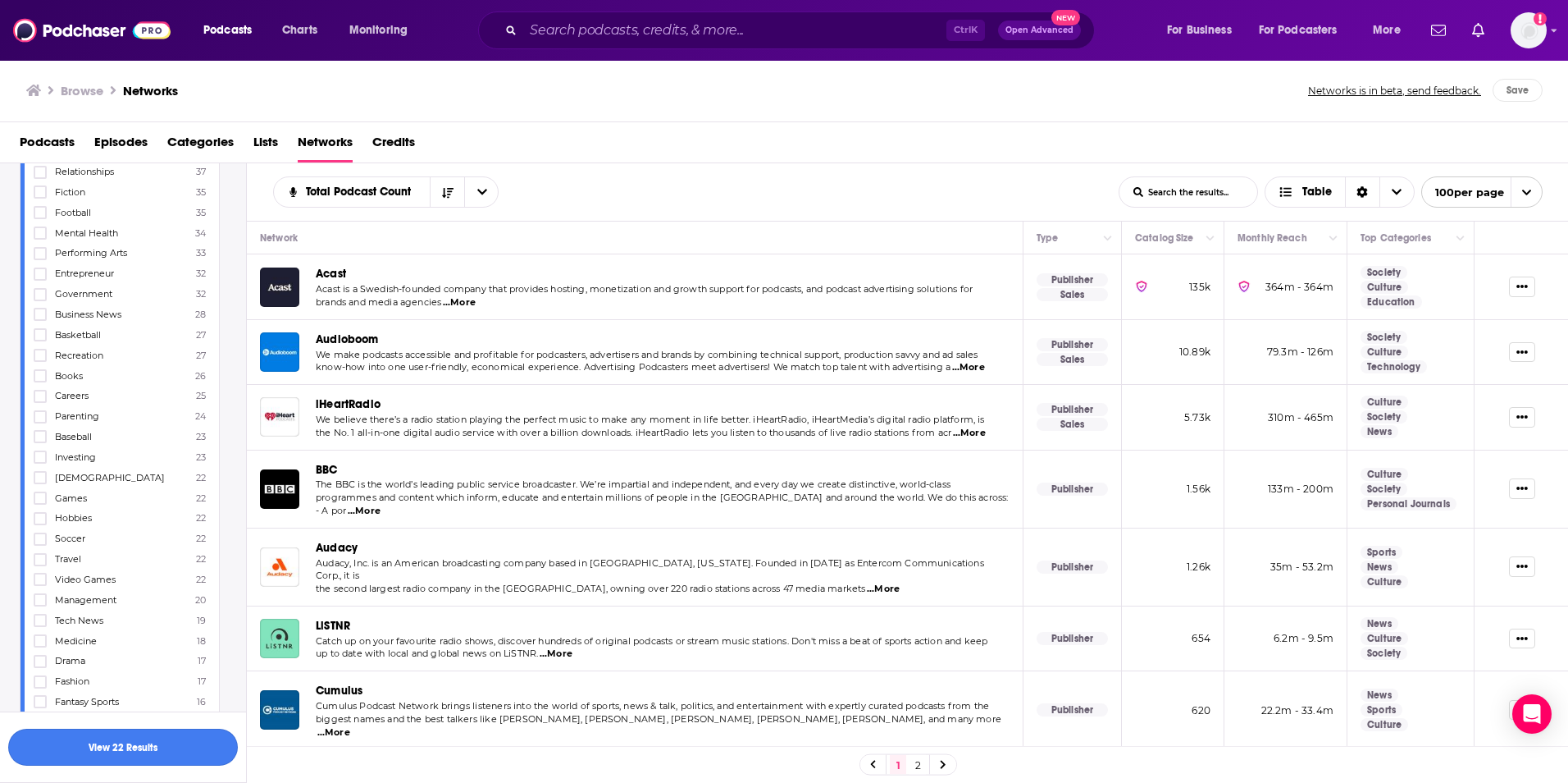
click at [161, 753] on button "View 22 Results" at bounding box center [123, 747] width 229 height 36
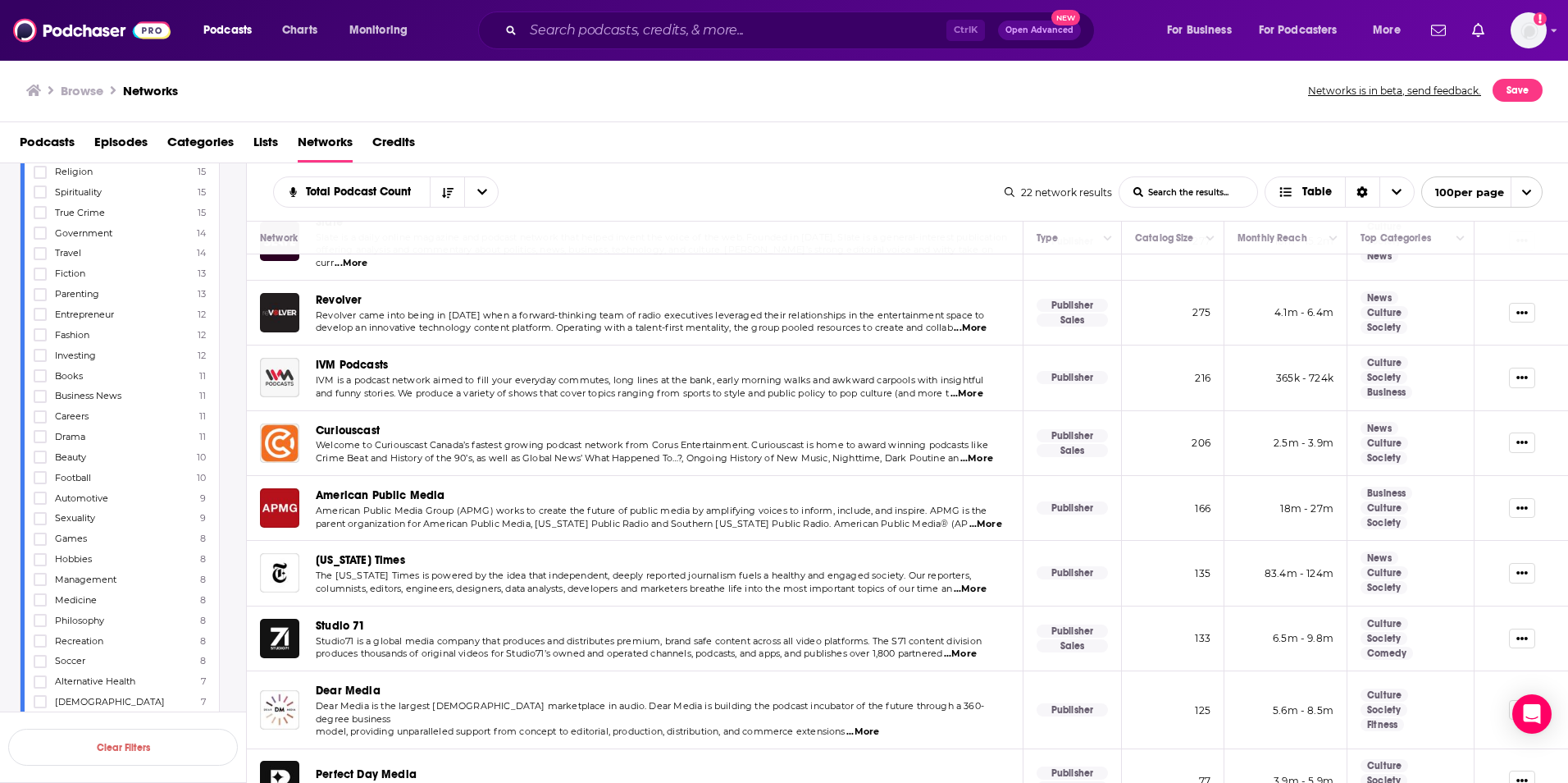
scroll to position [899, 0]
click at [280, 760] on img "Perfect Day Media" at bounding box center [279, 779] width 39 height 39
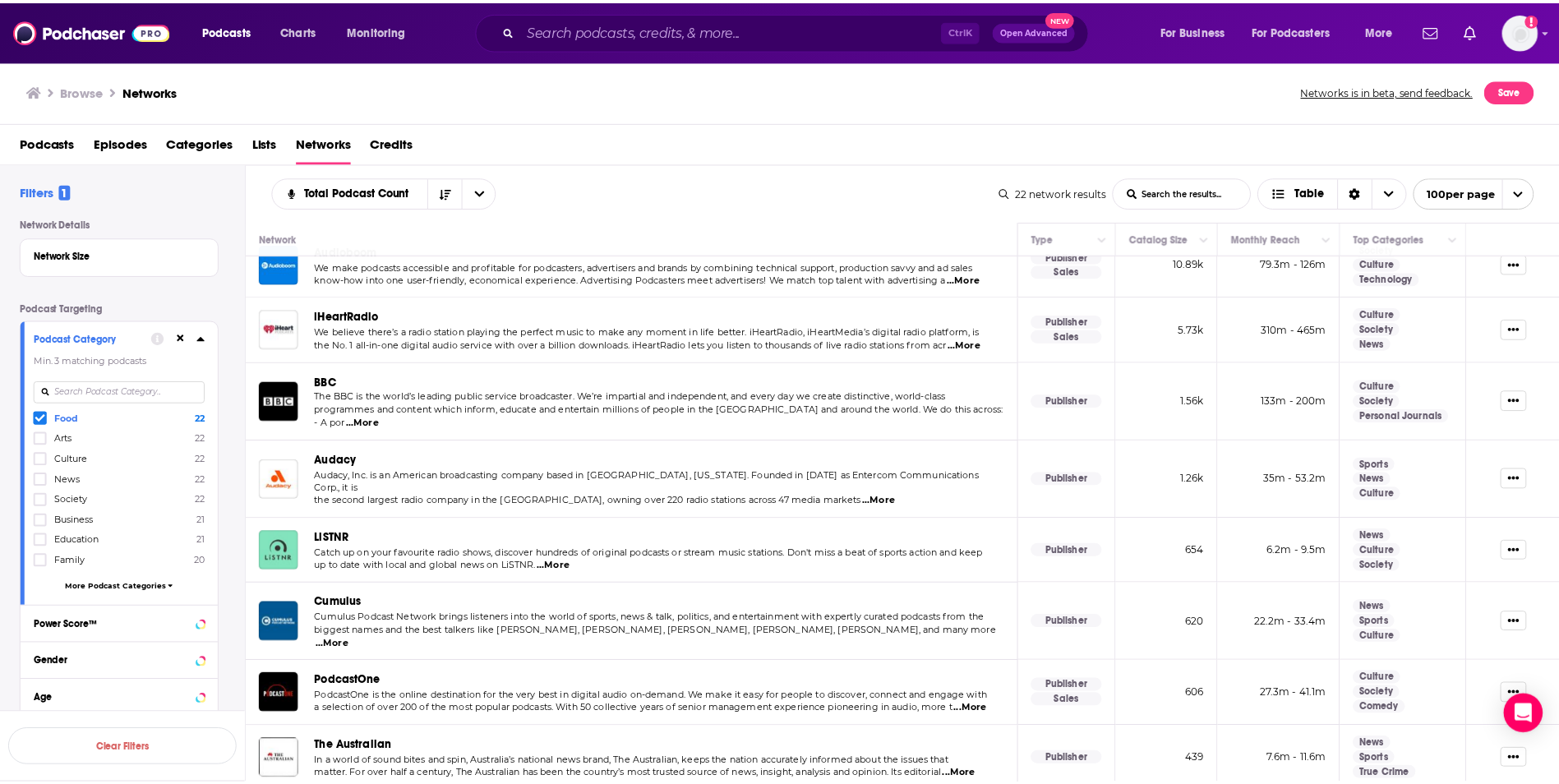
scroll to position [105, 0]
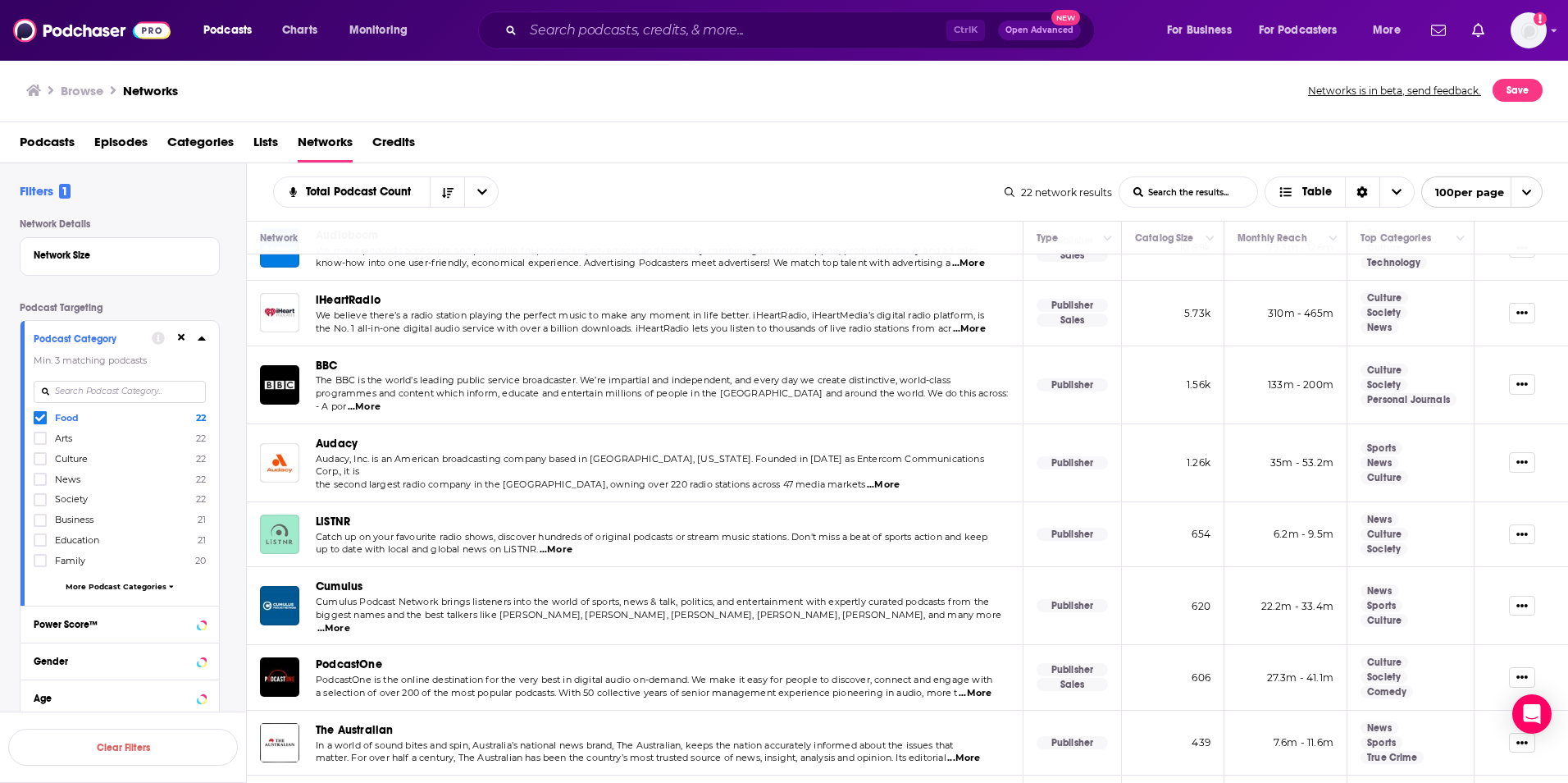
click at [279, 514] on img "LiSTNR" at bounding box center [279, 534] width 39 height 39
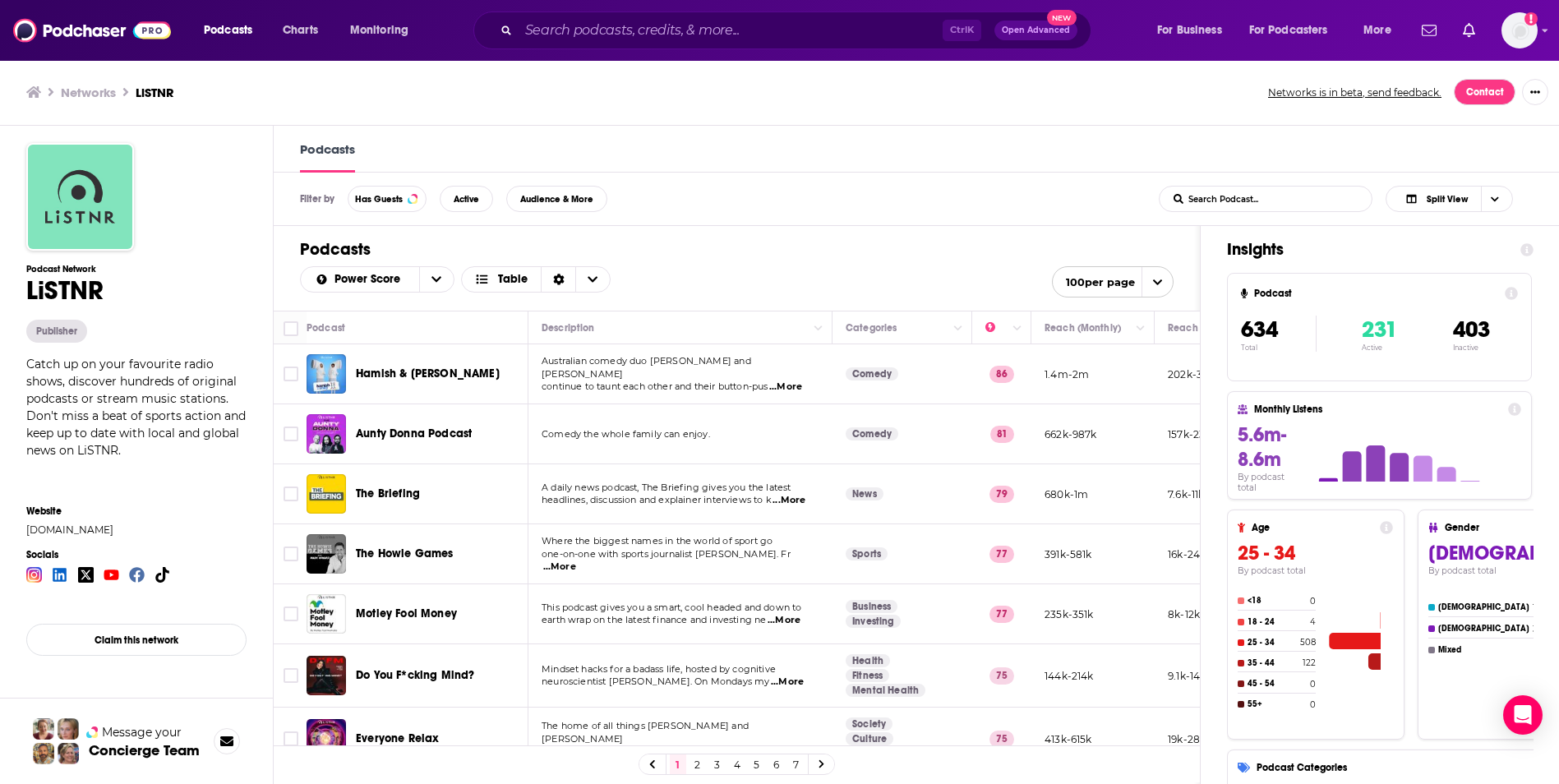
click at [794, 380] on span "...More" at bounding box center [785, 387] width 33 height 13
click at [576, 560] on span "...More" at bounding box center [559, 567] width 33 height 13
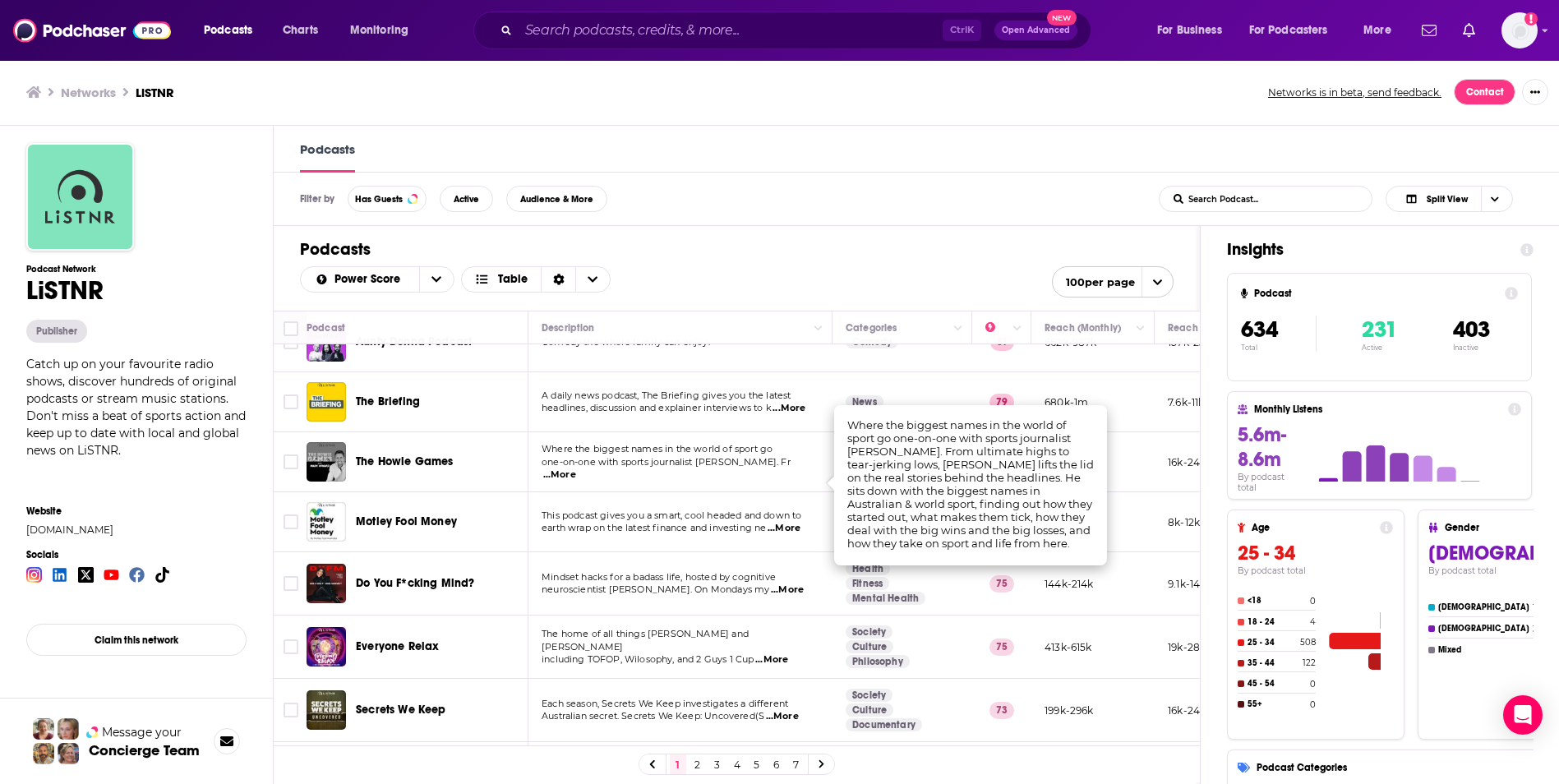
scroll to position [95, 0]
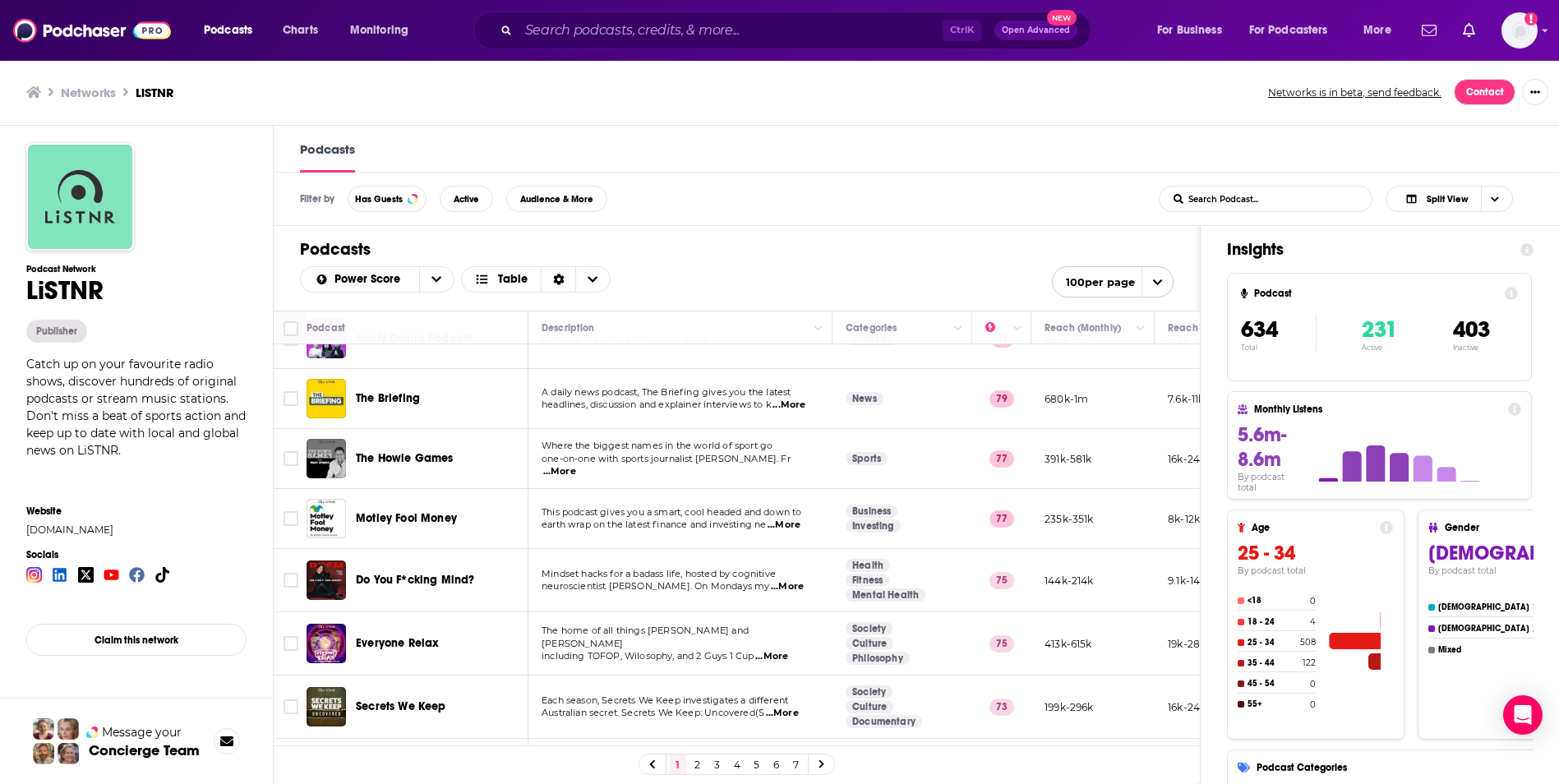
click at [782, 649] on span "...More" at bounding box center [772, 656] width 33 height 13
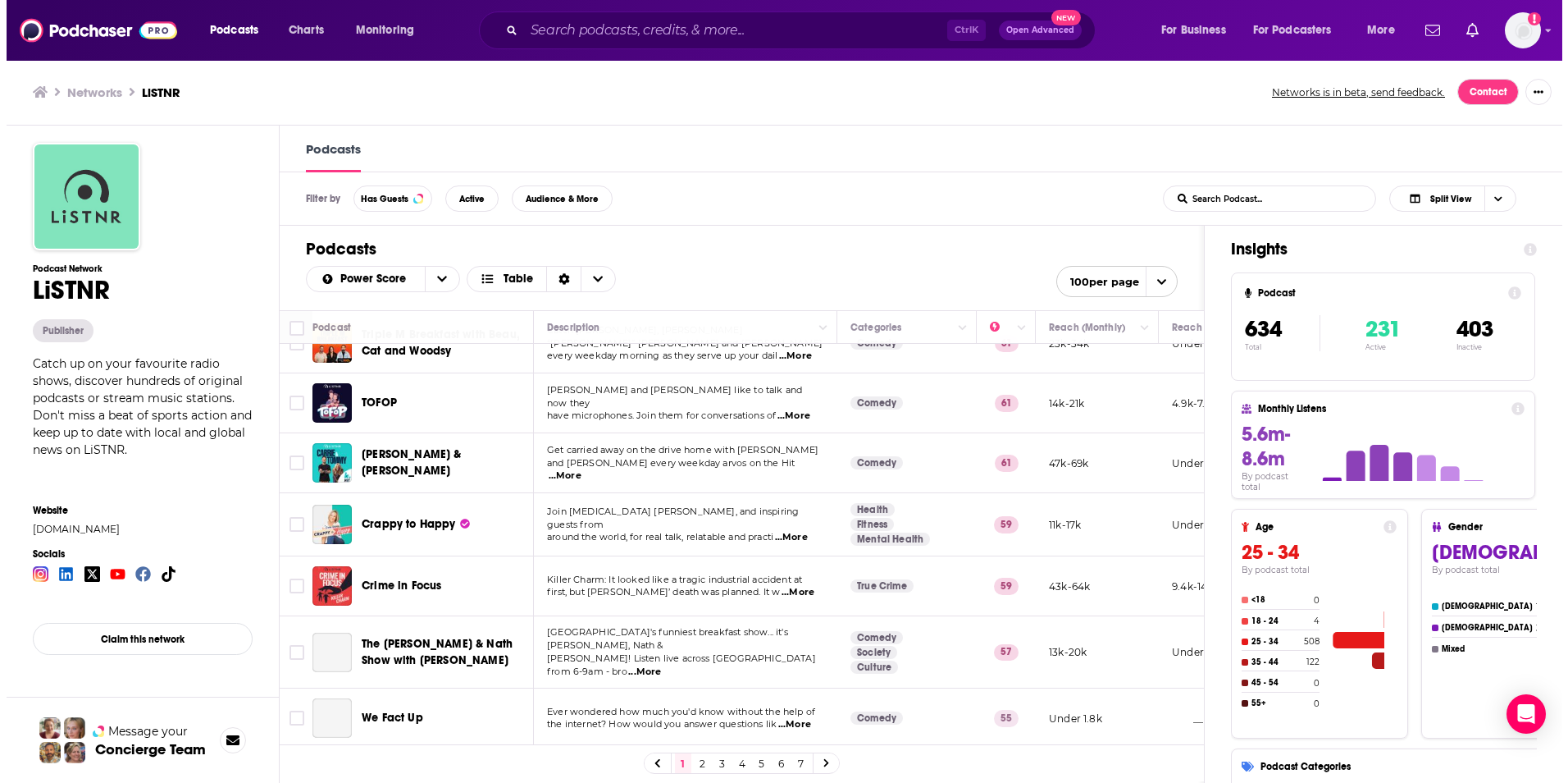
scroll to position [1357, 0]
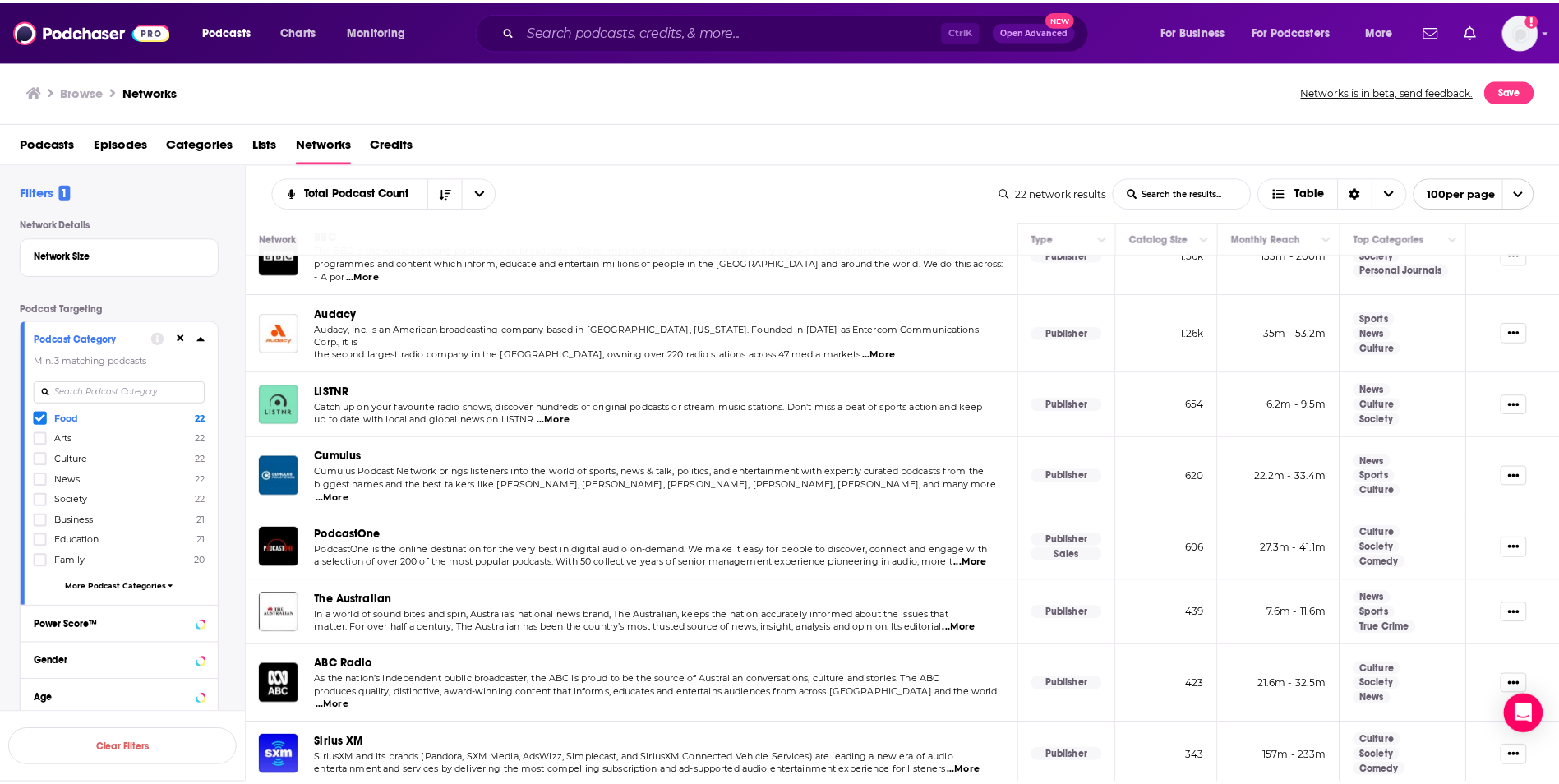
scroll to position [235, 0]
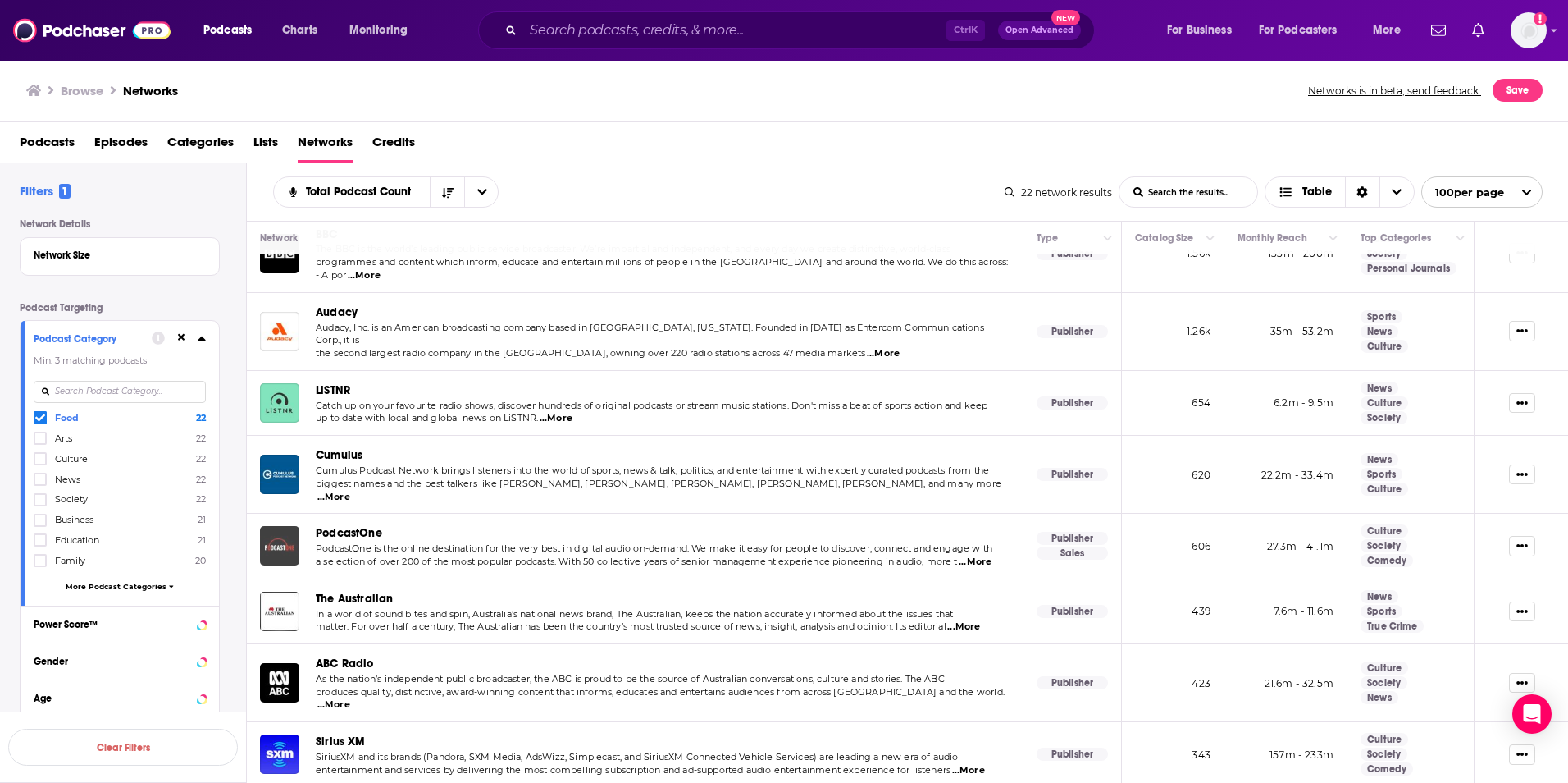
click at [289, 526] on img "PodcastOne" at bounding box center [279, 545] width 39 height 39
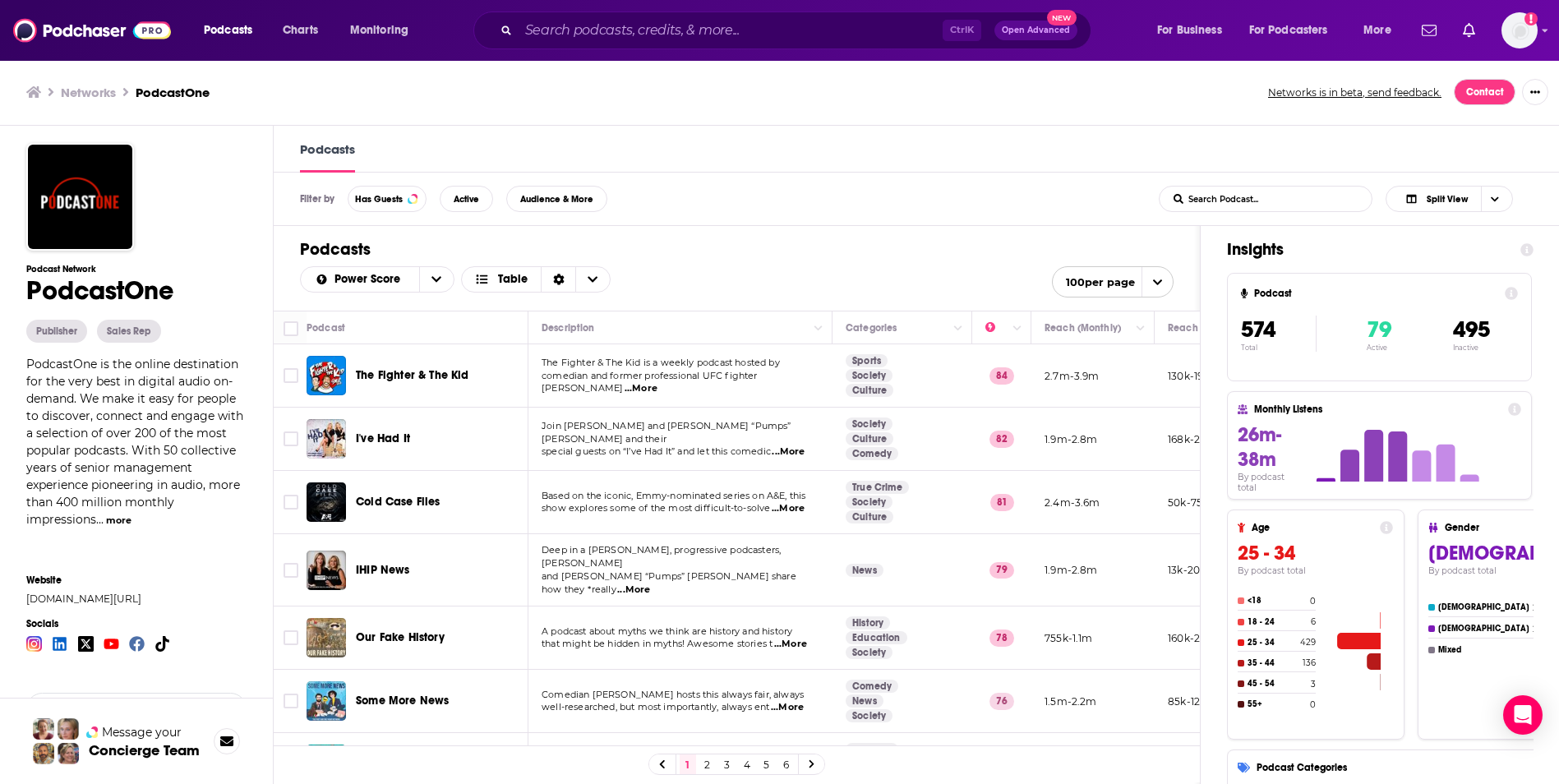
click at [657, 383] on span "...More" at bounding box center [641, 389] width 33 height 13
click at [787, 250] on h1 "Podcasts" at bounding box center [736, 249] width 874 height 20
click at [801, 446] on span "...More" at bounding box center [788, 453] width 33 height 13
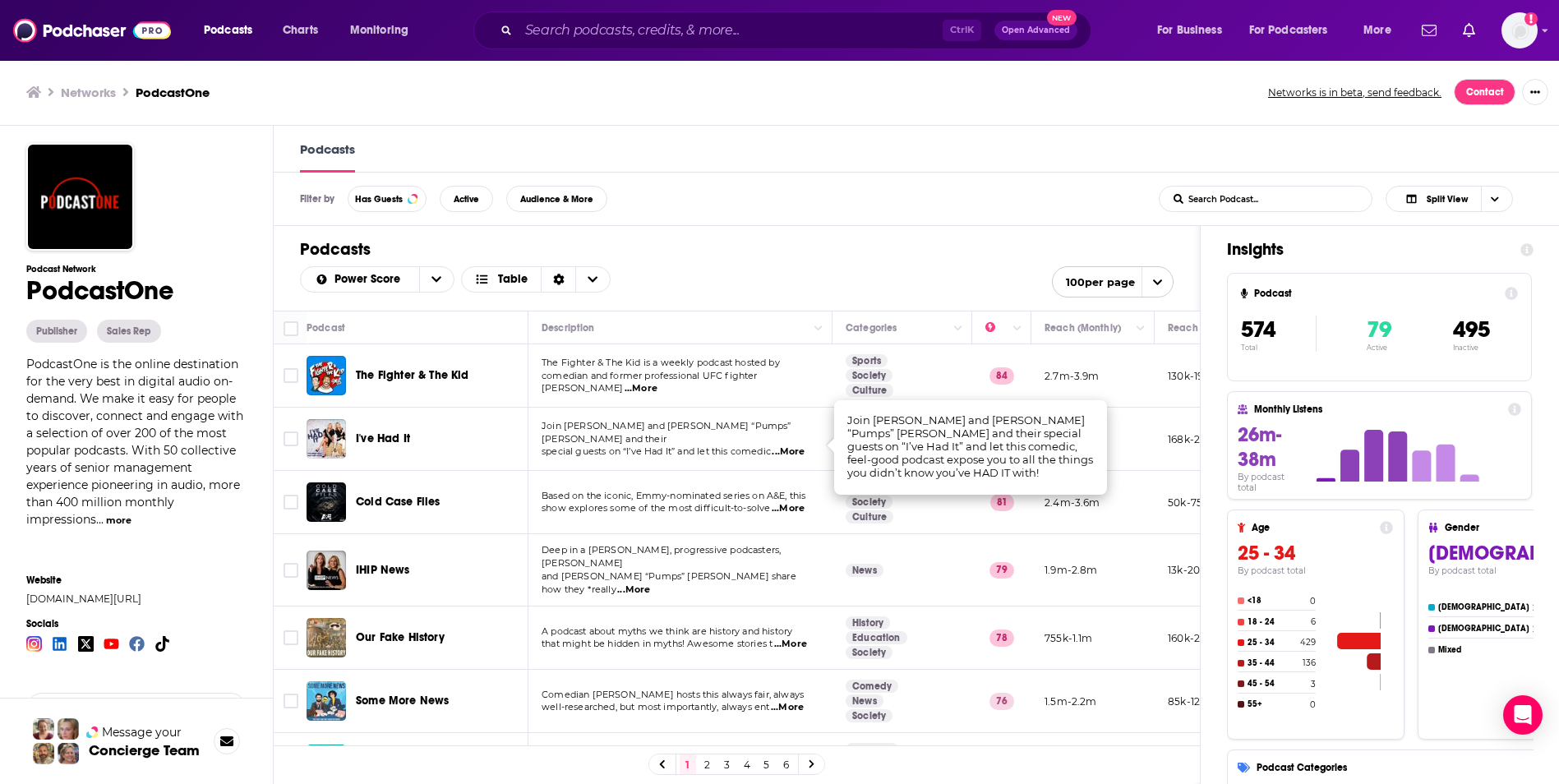
click at [856, 258] on h1 "Podcasts" at bounding box center [736, 249] width 874 height 20
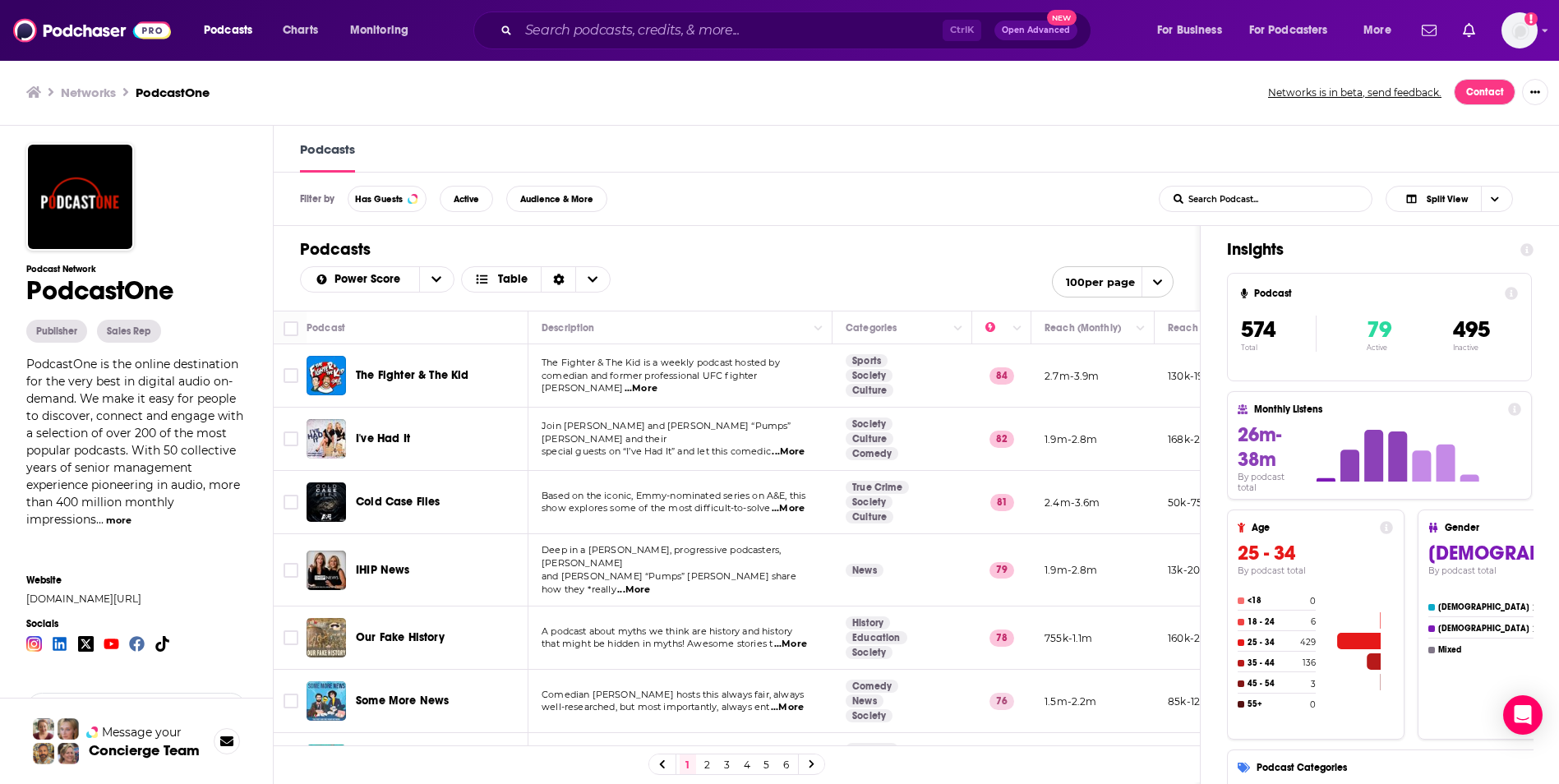
click at [650, 583] on span "...More" at bounding box center [633, 590] width 33 height 13
click at [795, 700] on span "...More" at bounding box center [787, 707] width 33 height 13
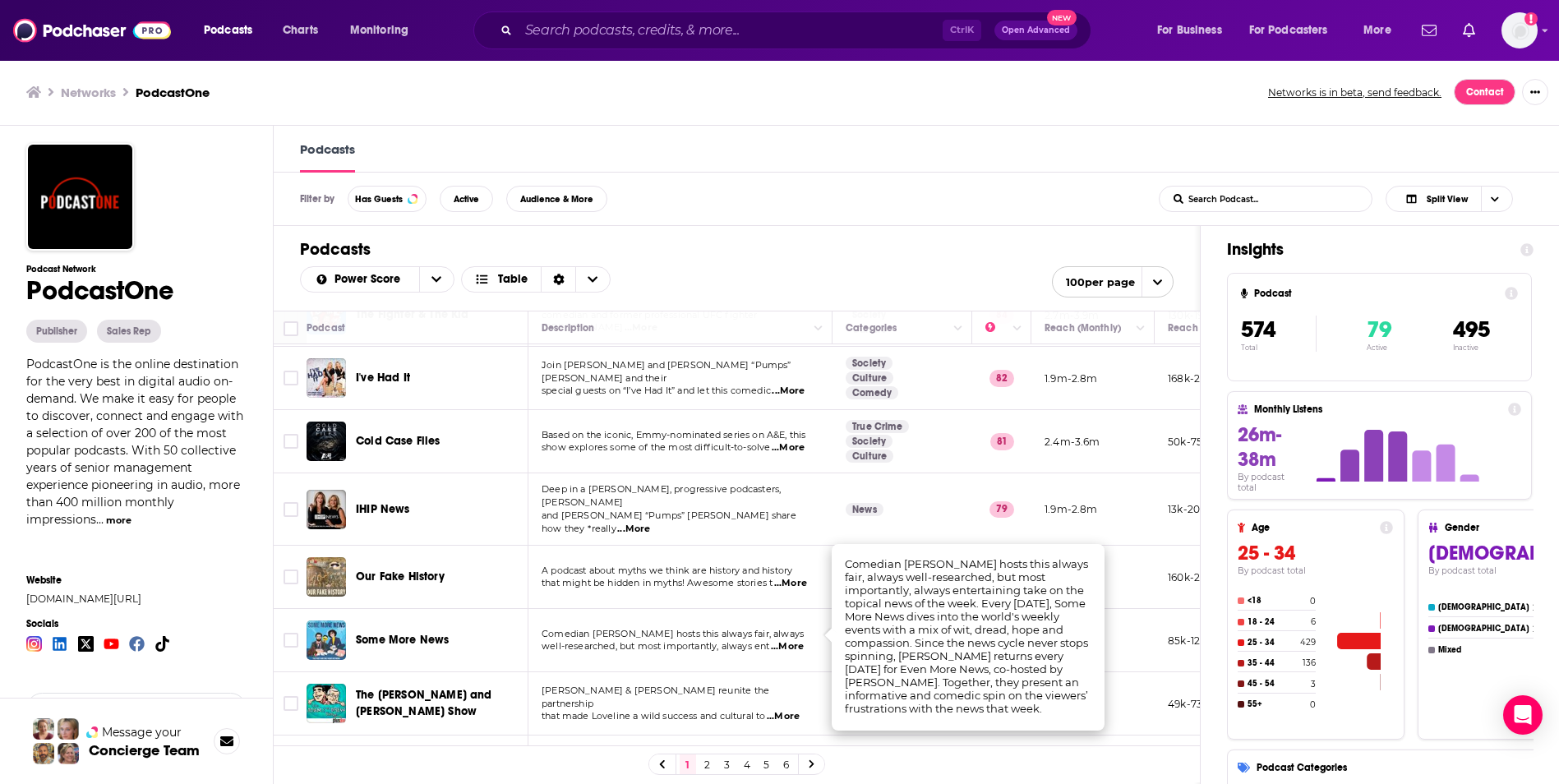
scroll to position [61, 0]
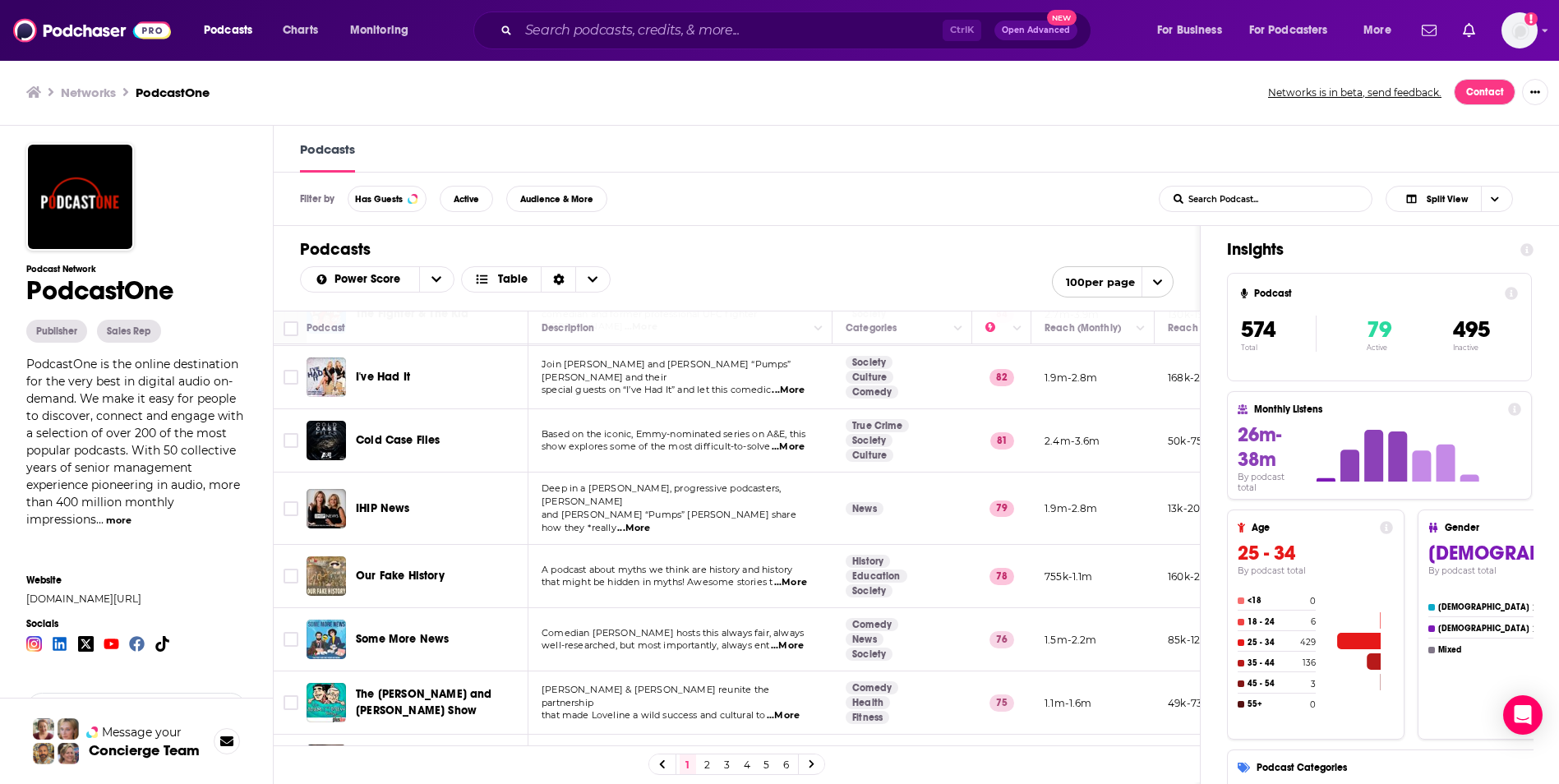
click at [809, 277] on div "Power Score Table 100 per page" at bounding box center [736, 282] width 874 height 31
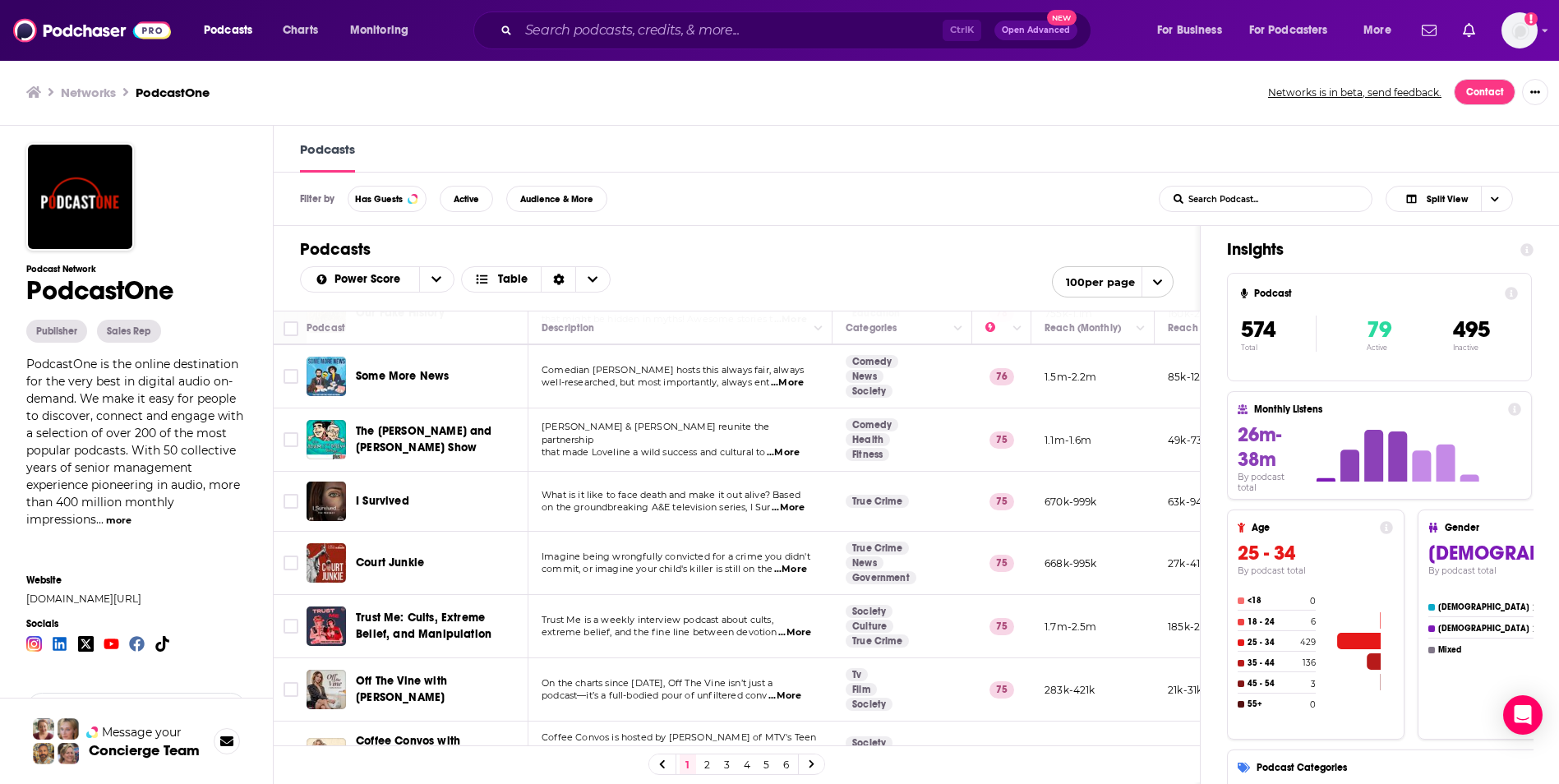
scroll to position [326, 0]
click at [796, 625] on span "...More" at bounding box center [795, 632] width 33 height 13
click at [786, 562] on span "...More" at bounding box center [791, 569] width 33 height 13
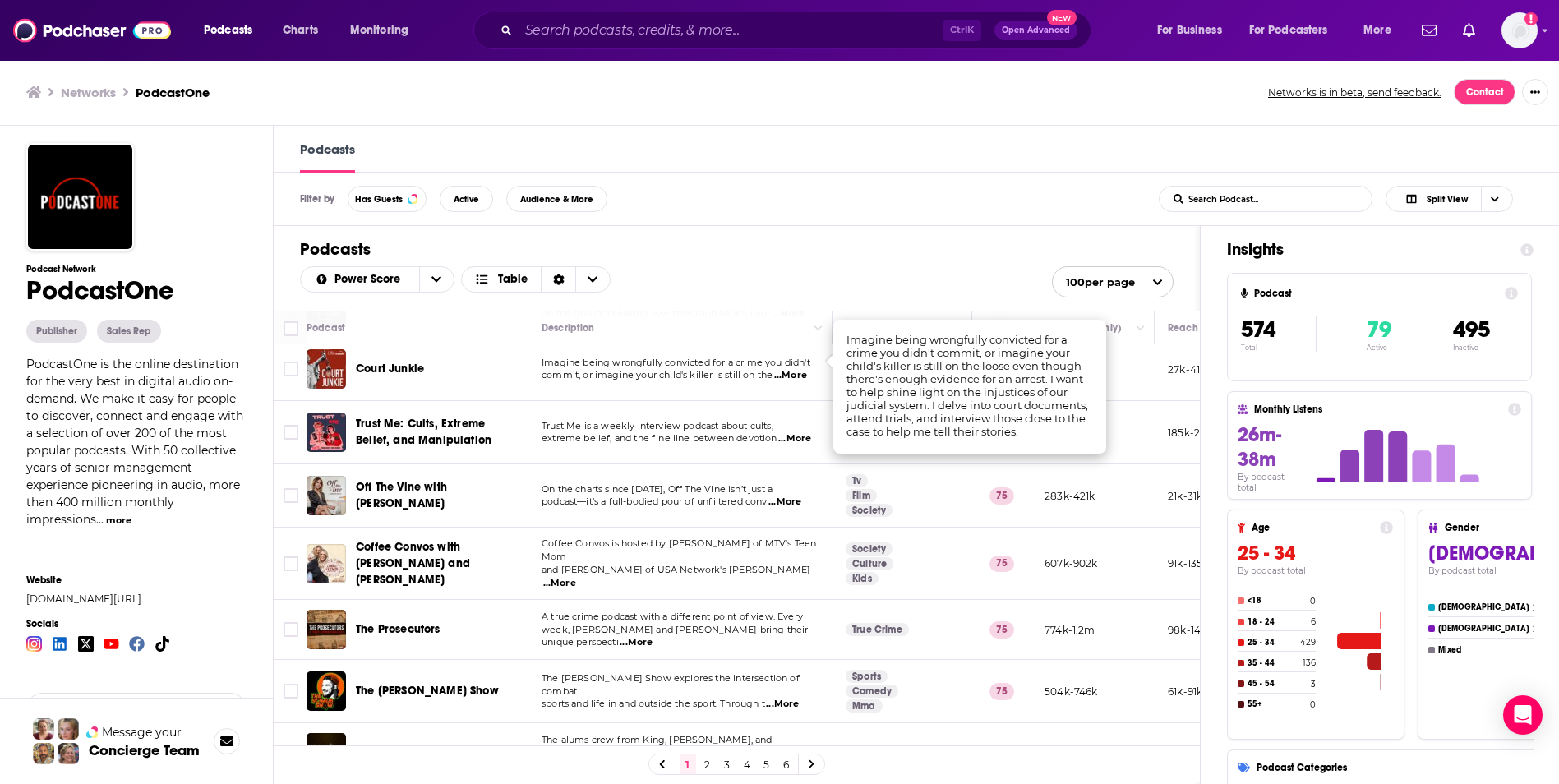
scroll to position [519, 0]
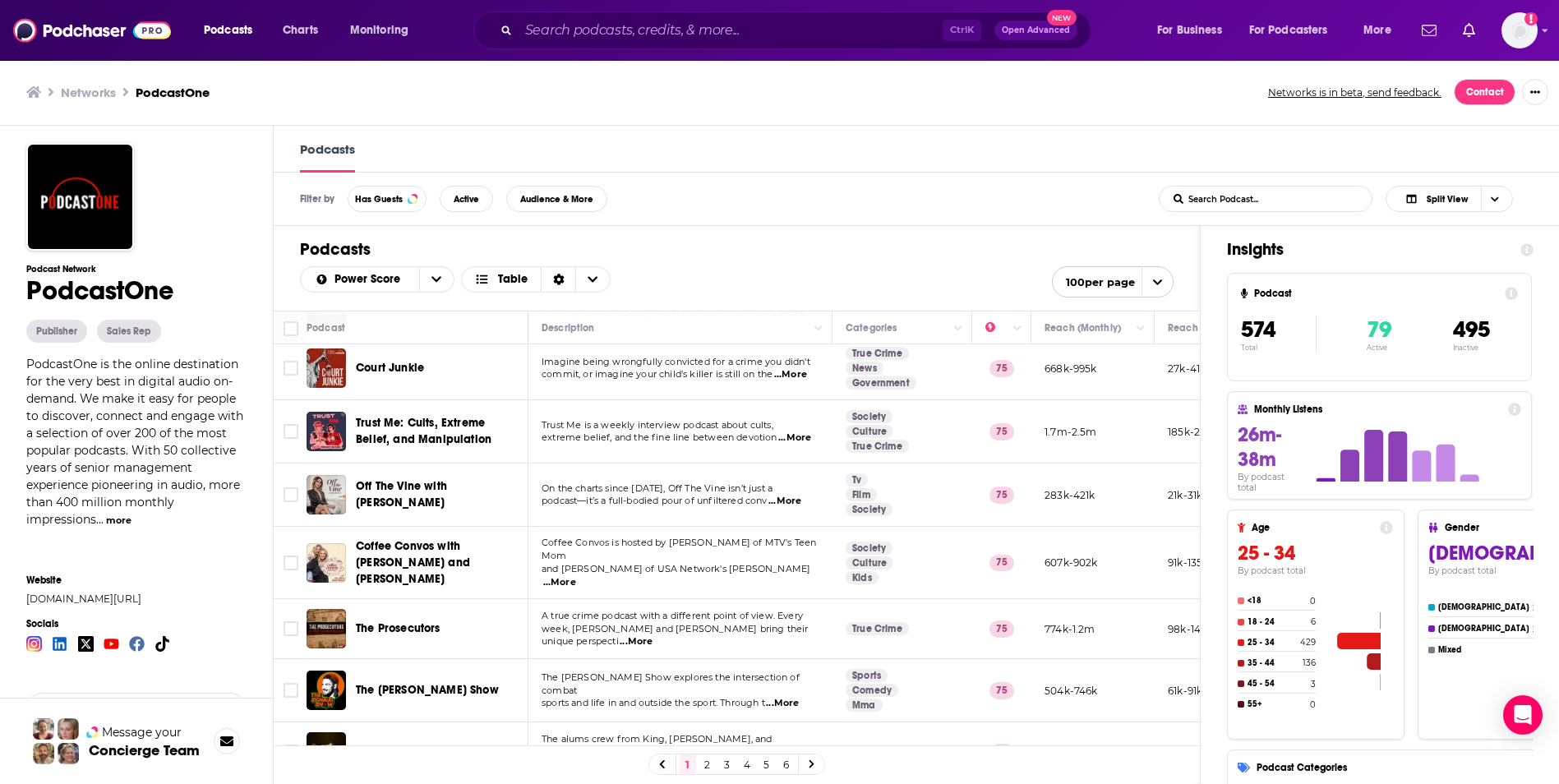
click at [653, 635] on span "...More" at bounding box center [636, 642] width 33 height 13
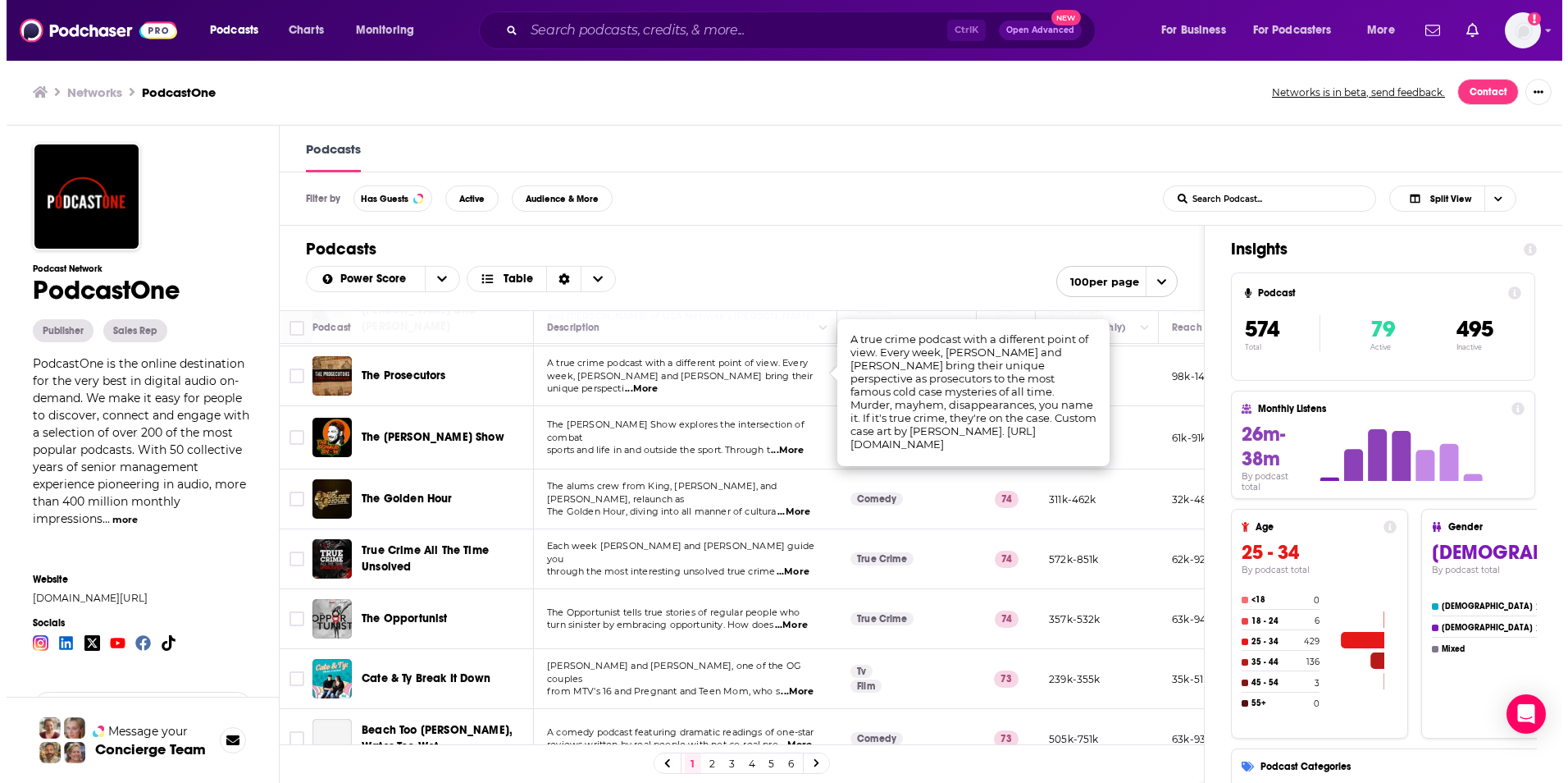
scroll to position [771, 0]
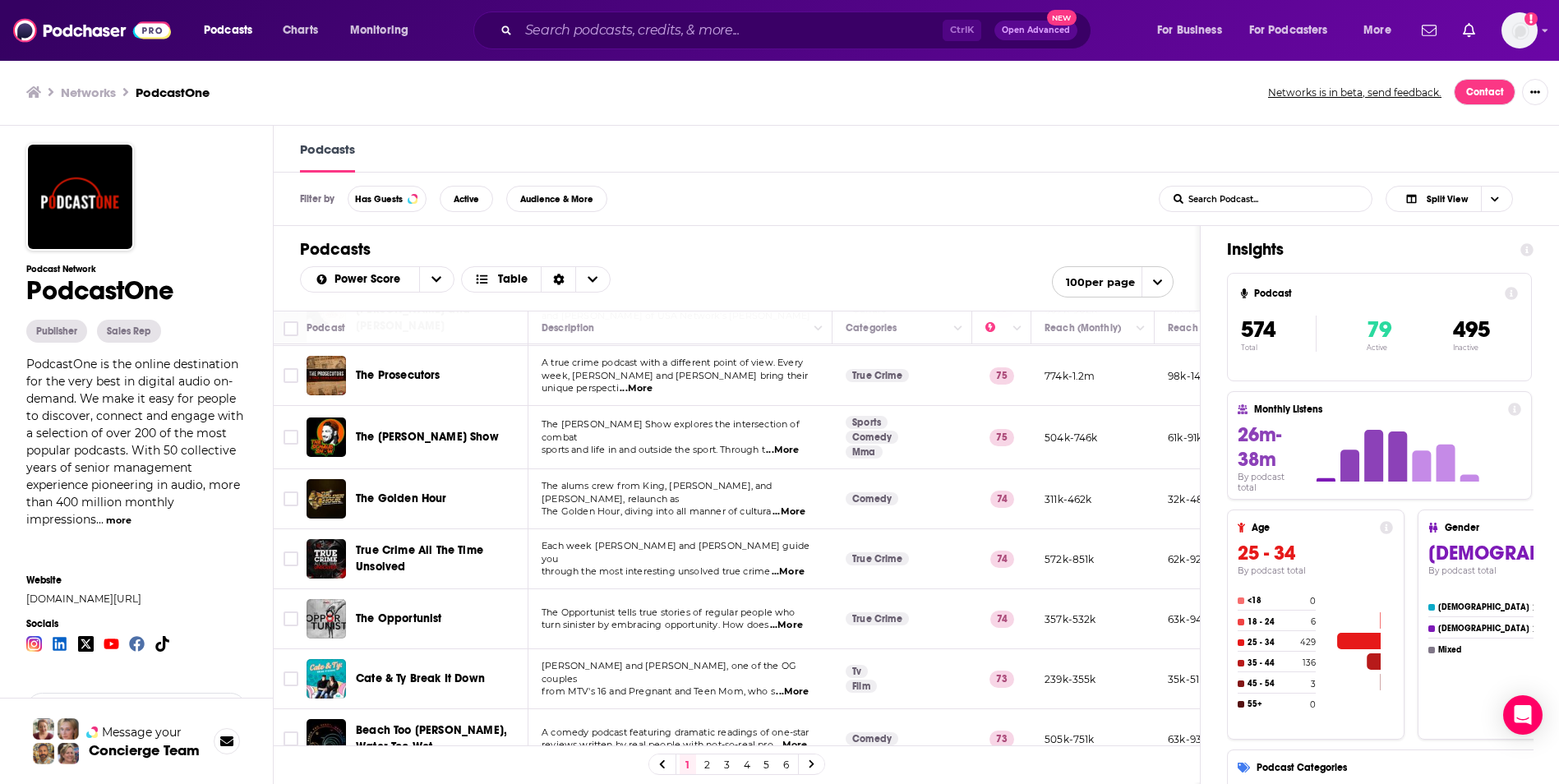
click at [788, 565] on span "...More" at bounding box center [788, 572] width 33 height 13
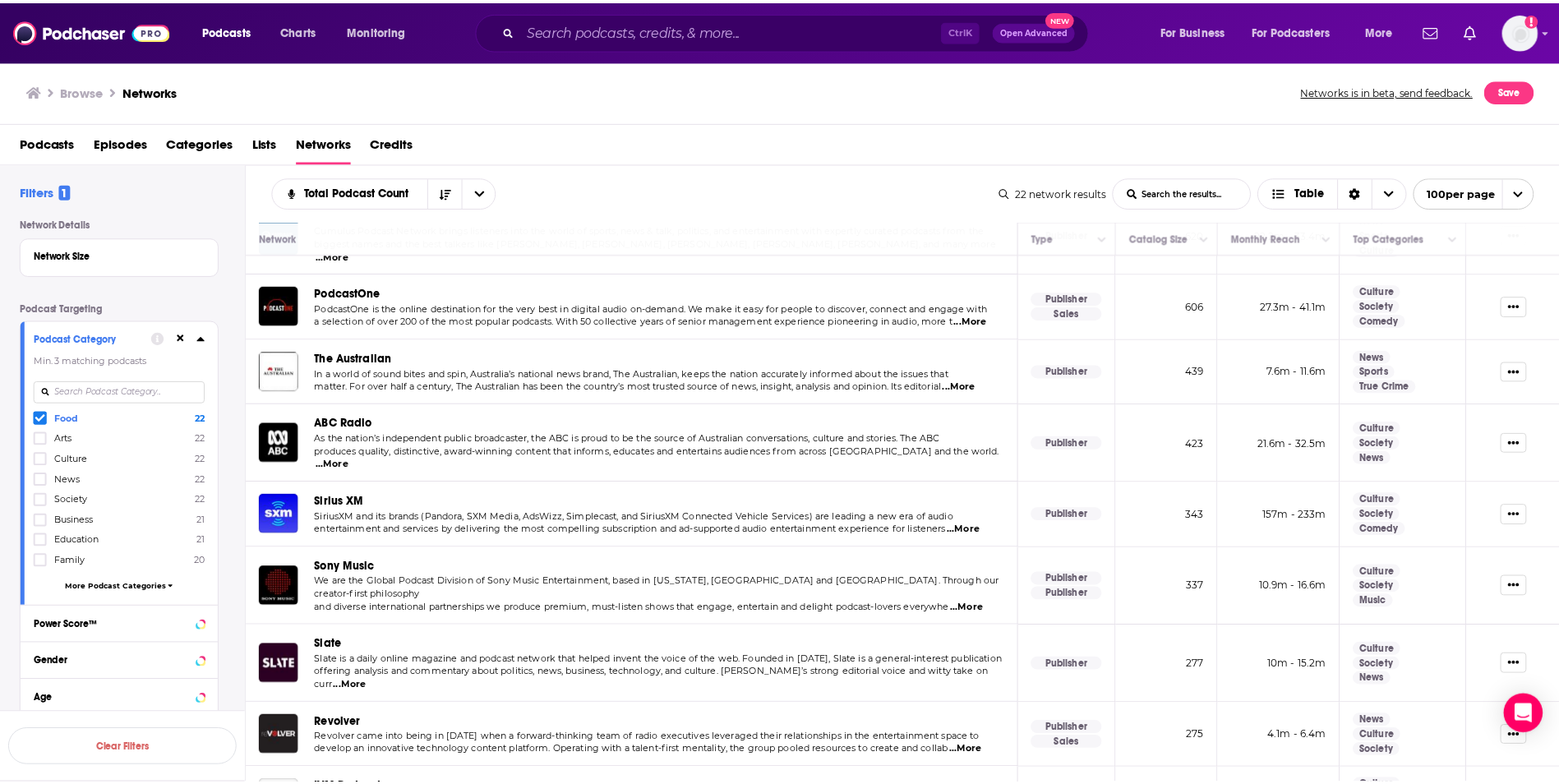
scroll to position [478, 0]
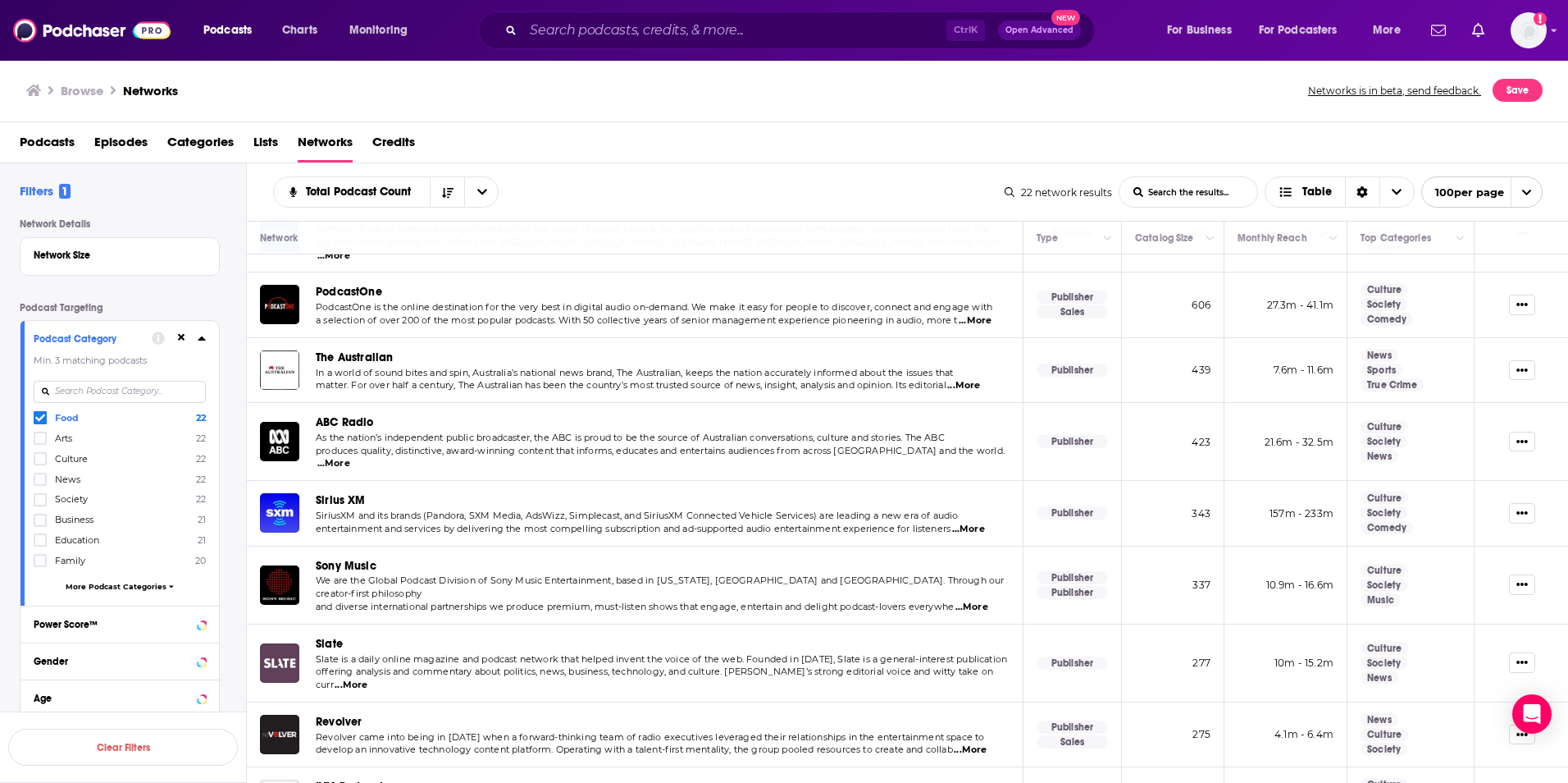
click at [276, 643] on img "Slate" at bounding box center [279, 662] width 39 height 39
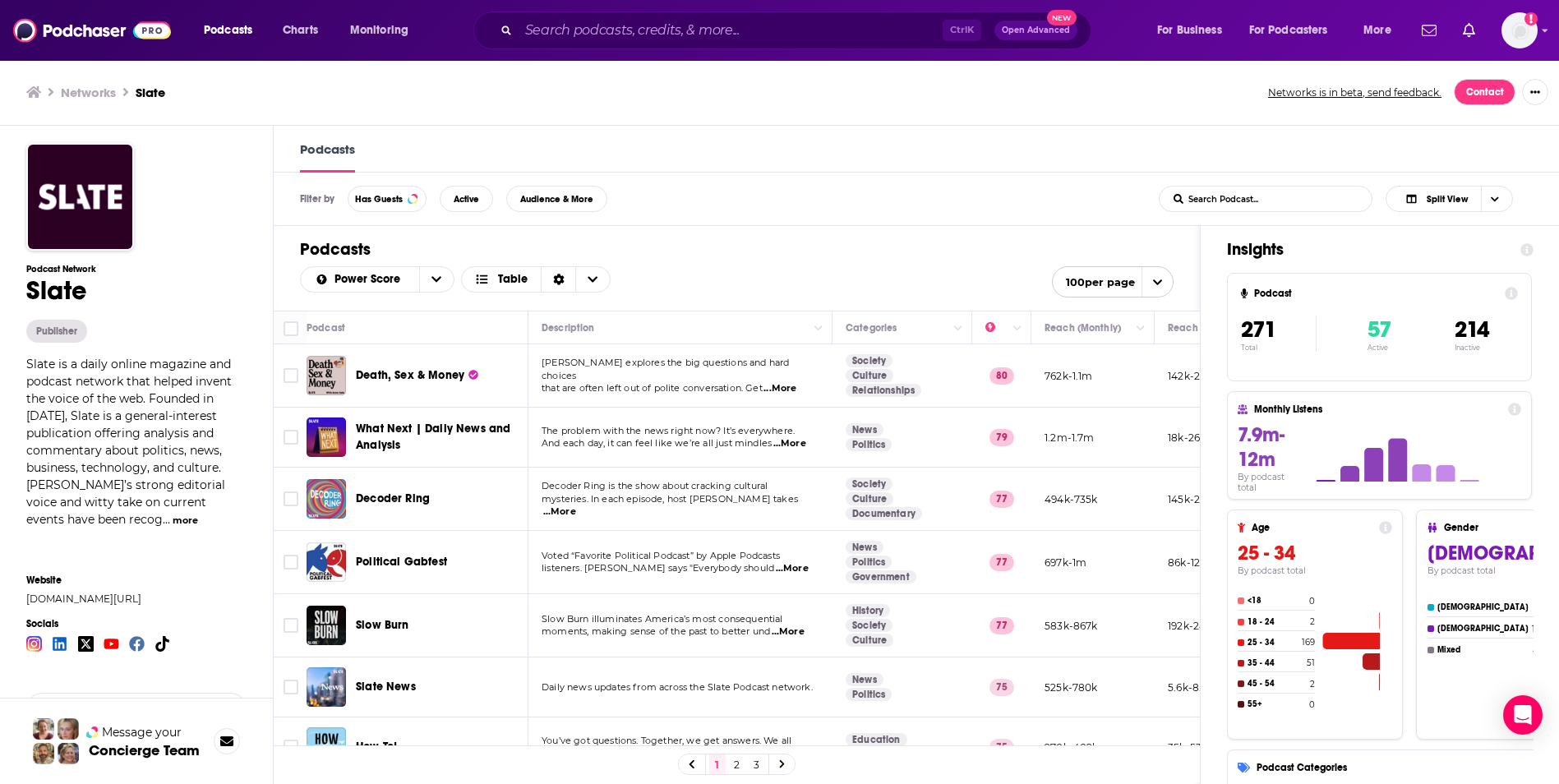
click at [788, 388] on span "...More" at bounding box center [780, 389] width 33 height 13
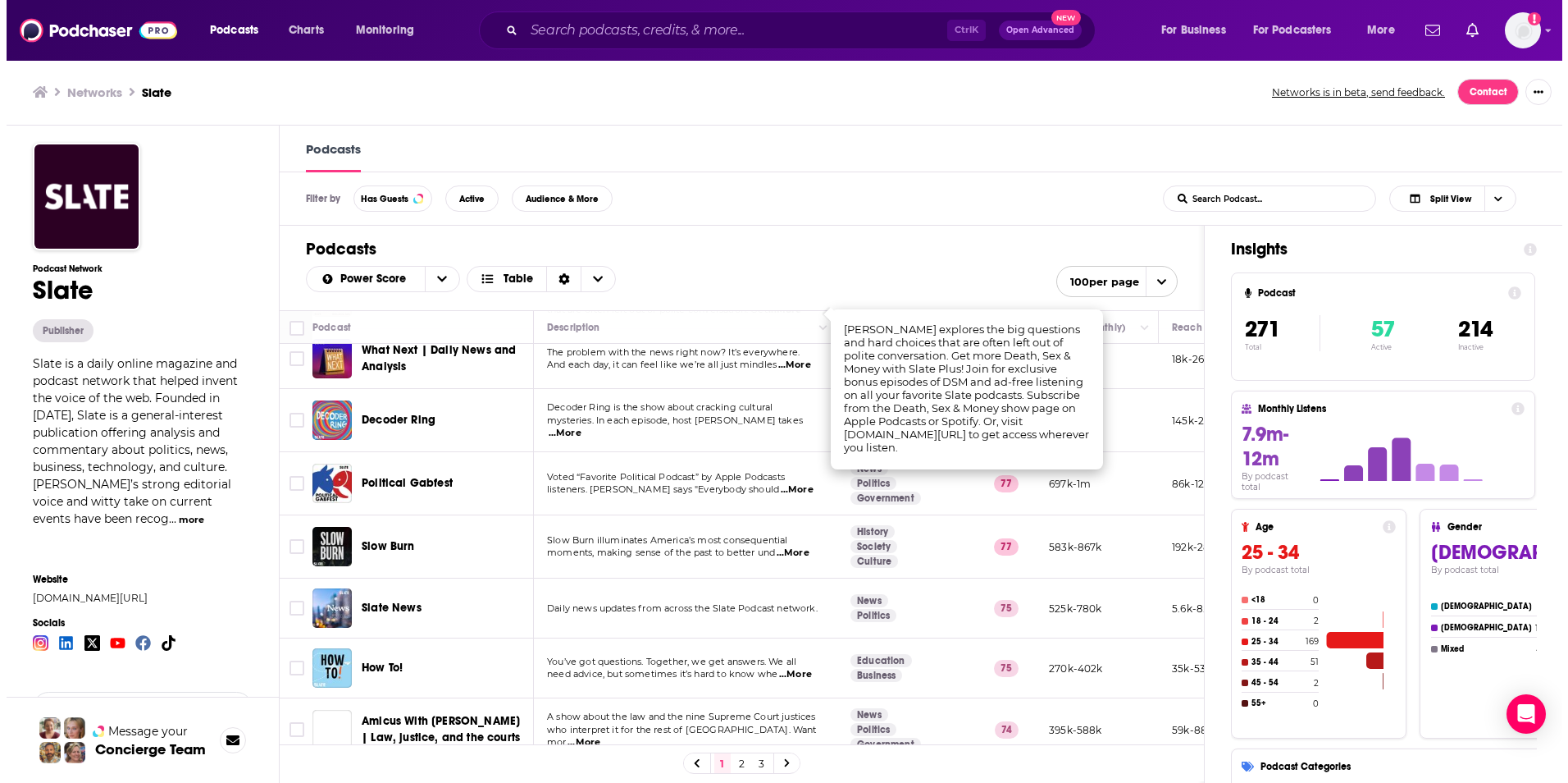
scroll to position [79, 0]
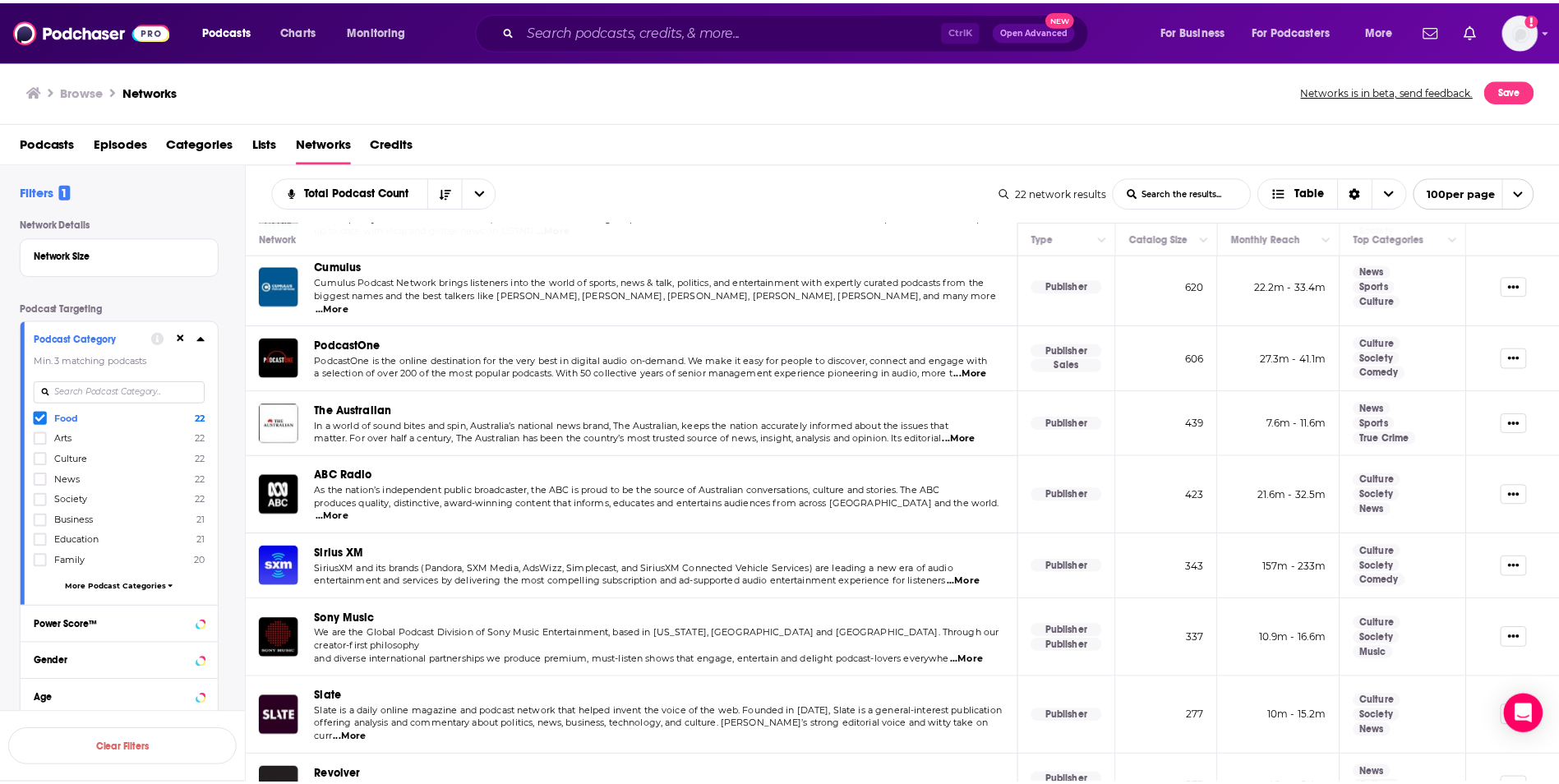
scroll to position [426, 0]
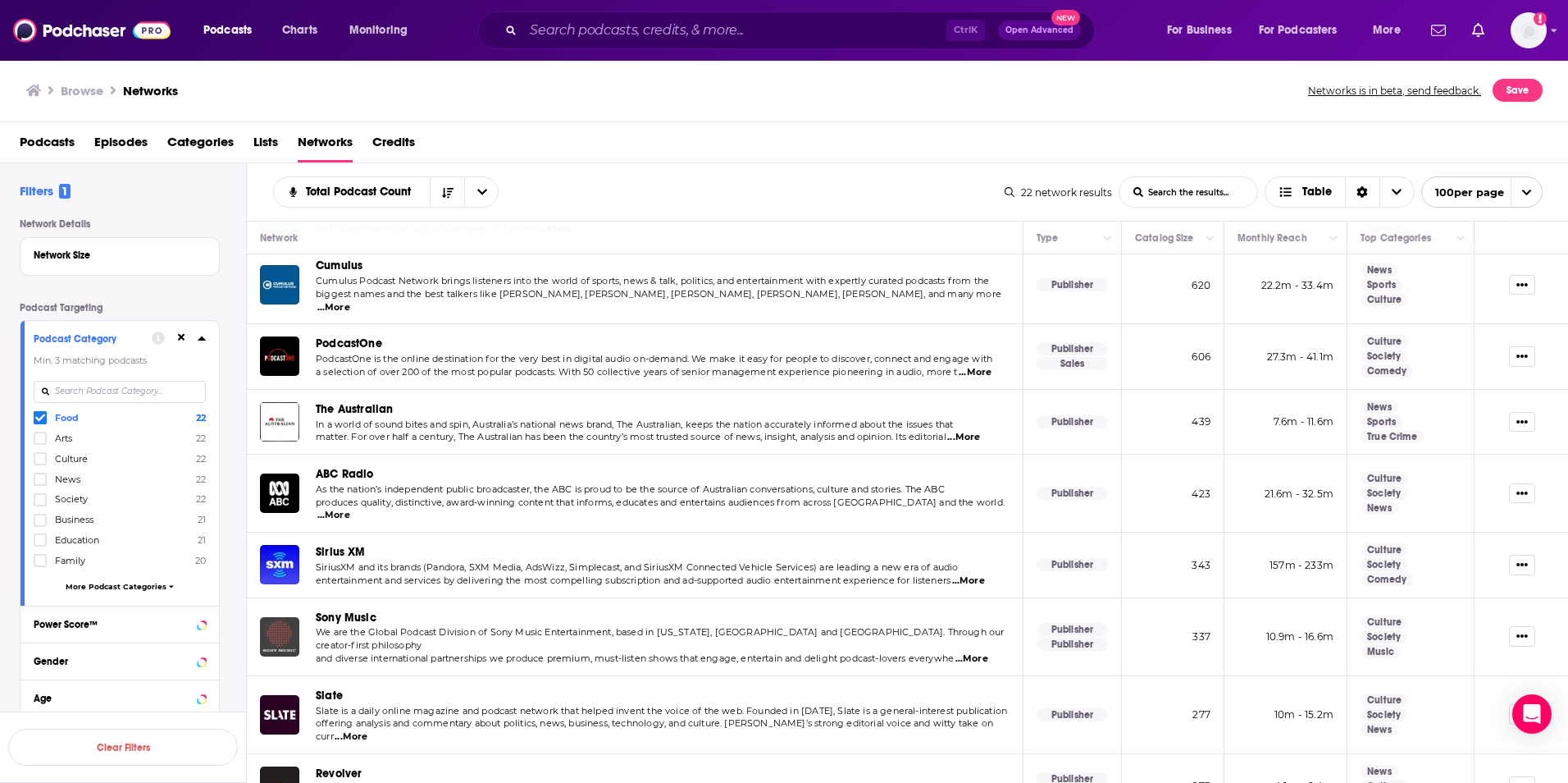
click at [293, 617] on img "Sony Music" at bounding box center [279, 636] width 39 height 39
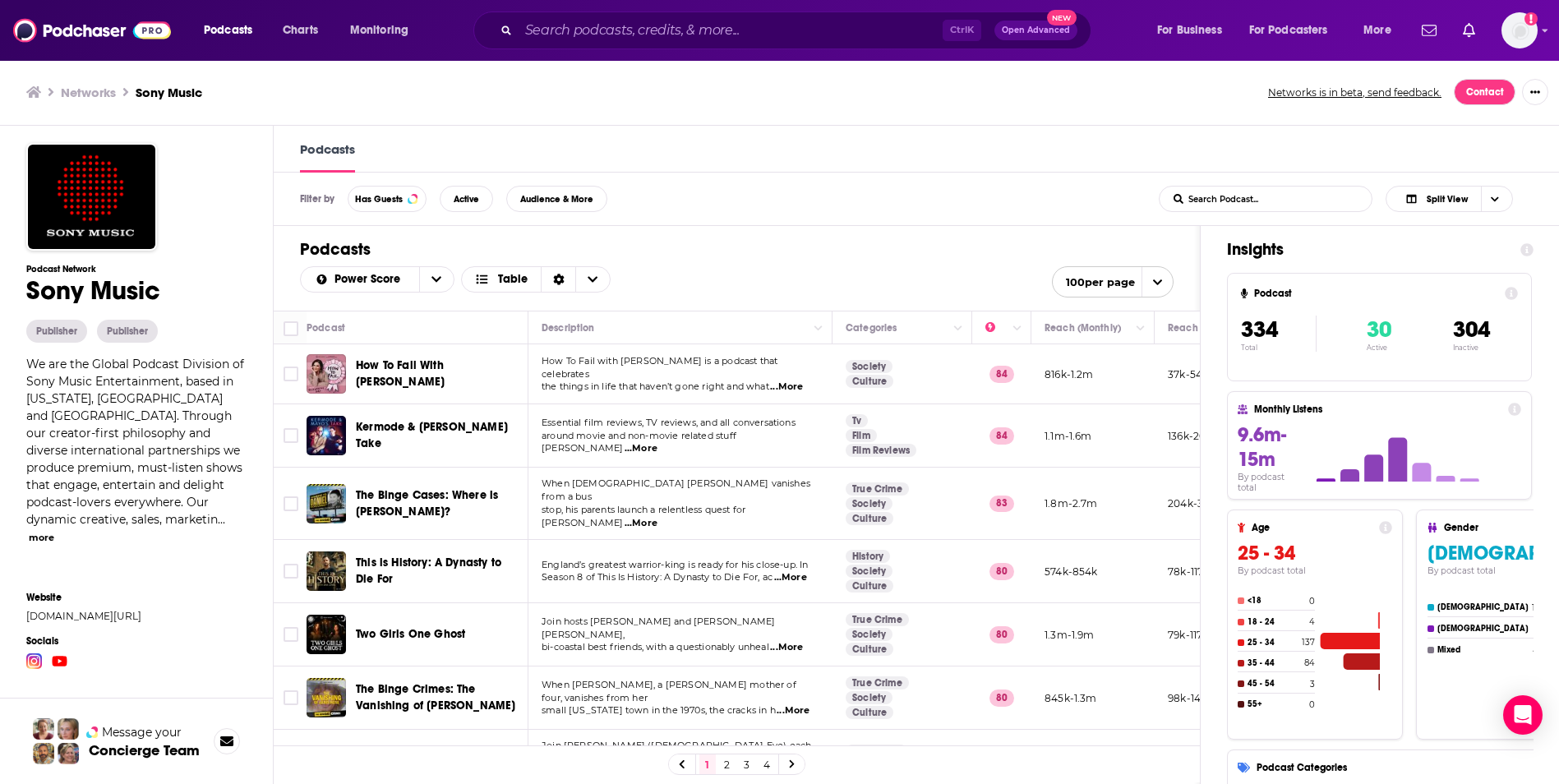
click at [804, 380] on span "...More" at bounding box center [786, 387] width 33 height 13
click at [843, 265] on div "Power Score Table 100 per page" at bounding box center [736, 278] width 874 height 37
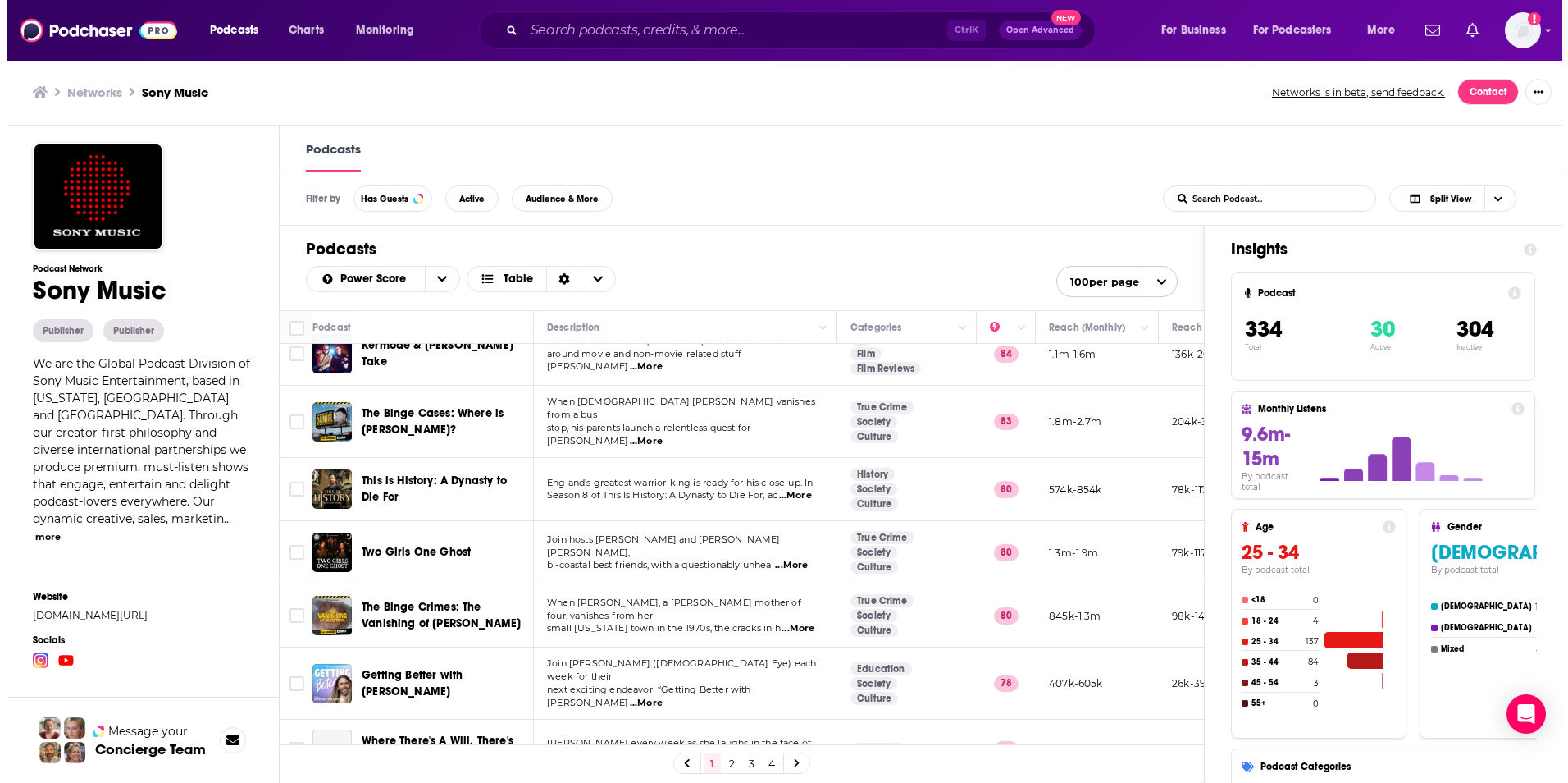
scroll to position [83, 0]
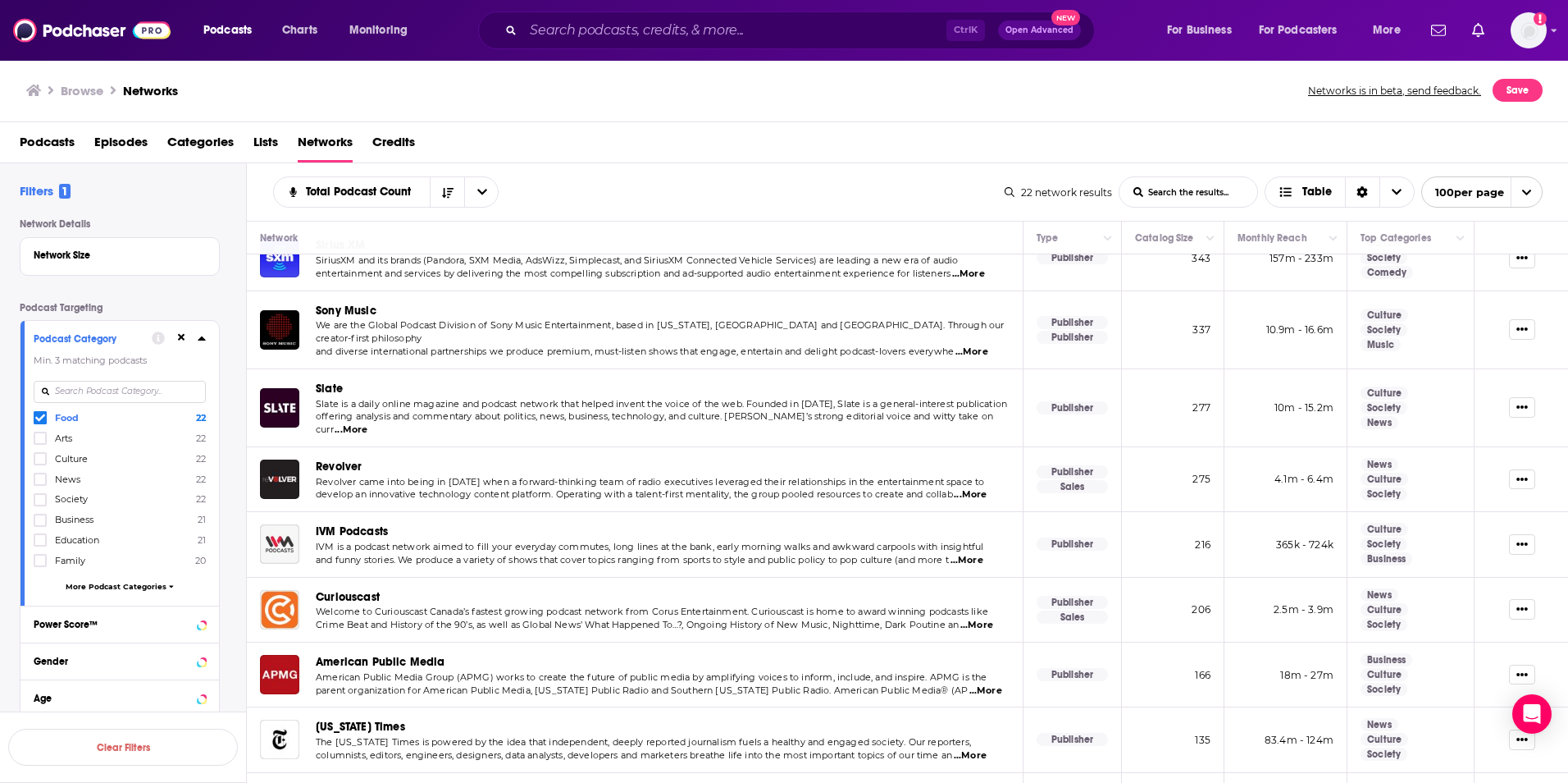
scroll to position [720, 0]
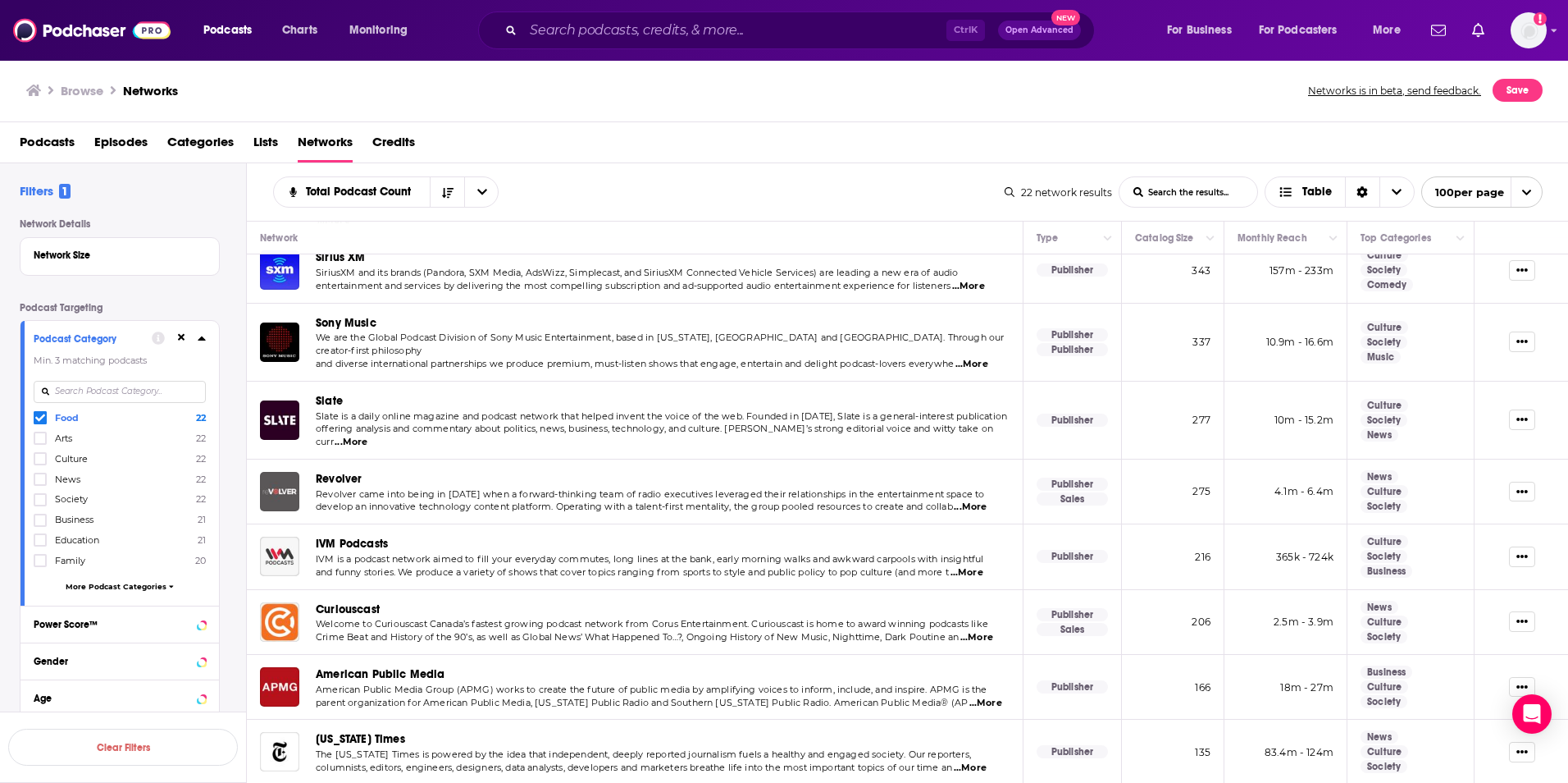
click at [278, 472] on img "Revolver" at bounding box center [279, 491] width 39 height 39
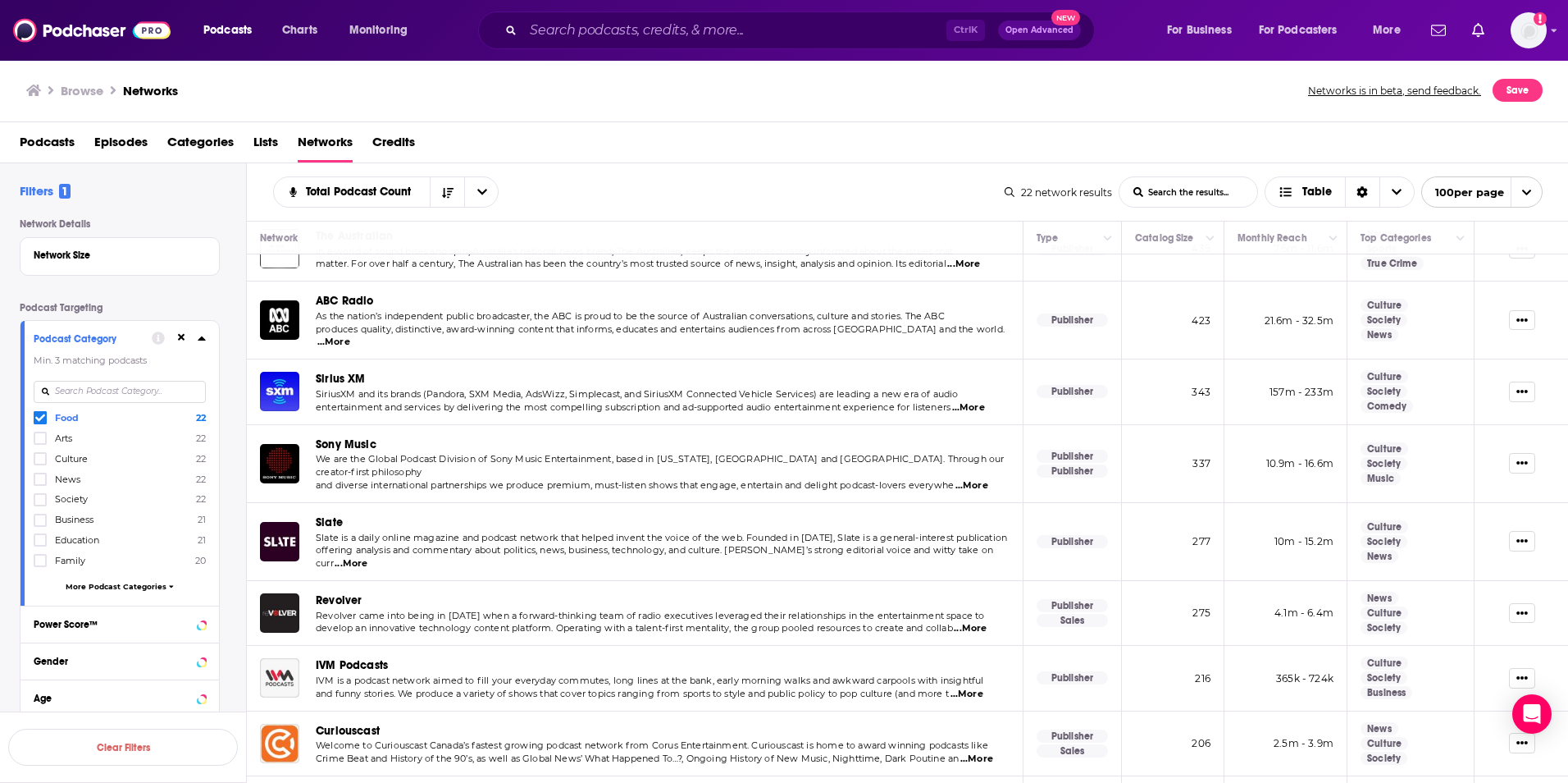
scroll to position [600, 0]
click at [297, 656] on img "IVM Podcasts" at bounding box center [279, 676] width 39 height 39
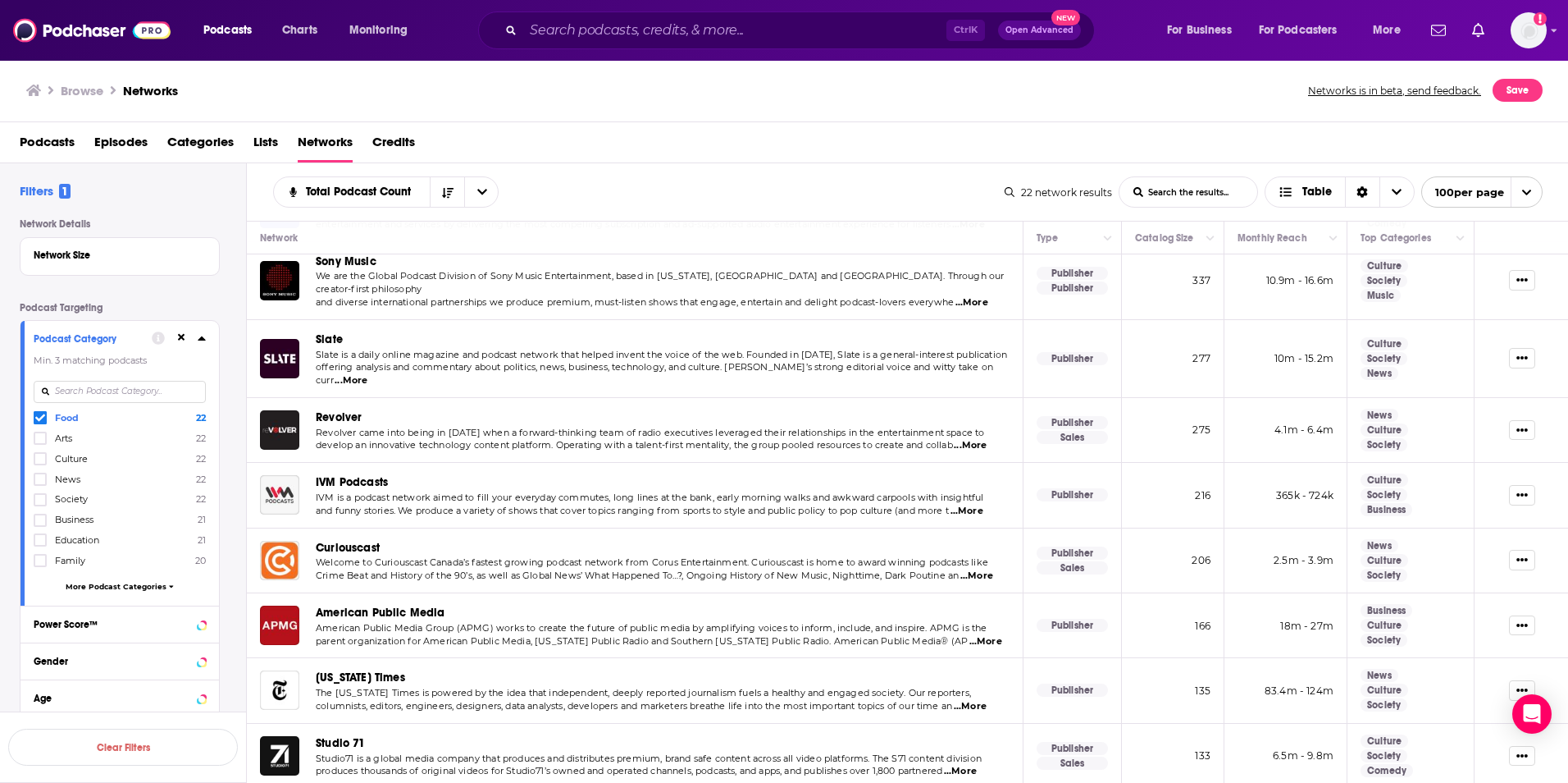
scroll to position [899, 0]
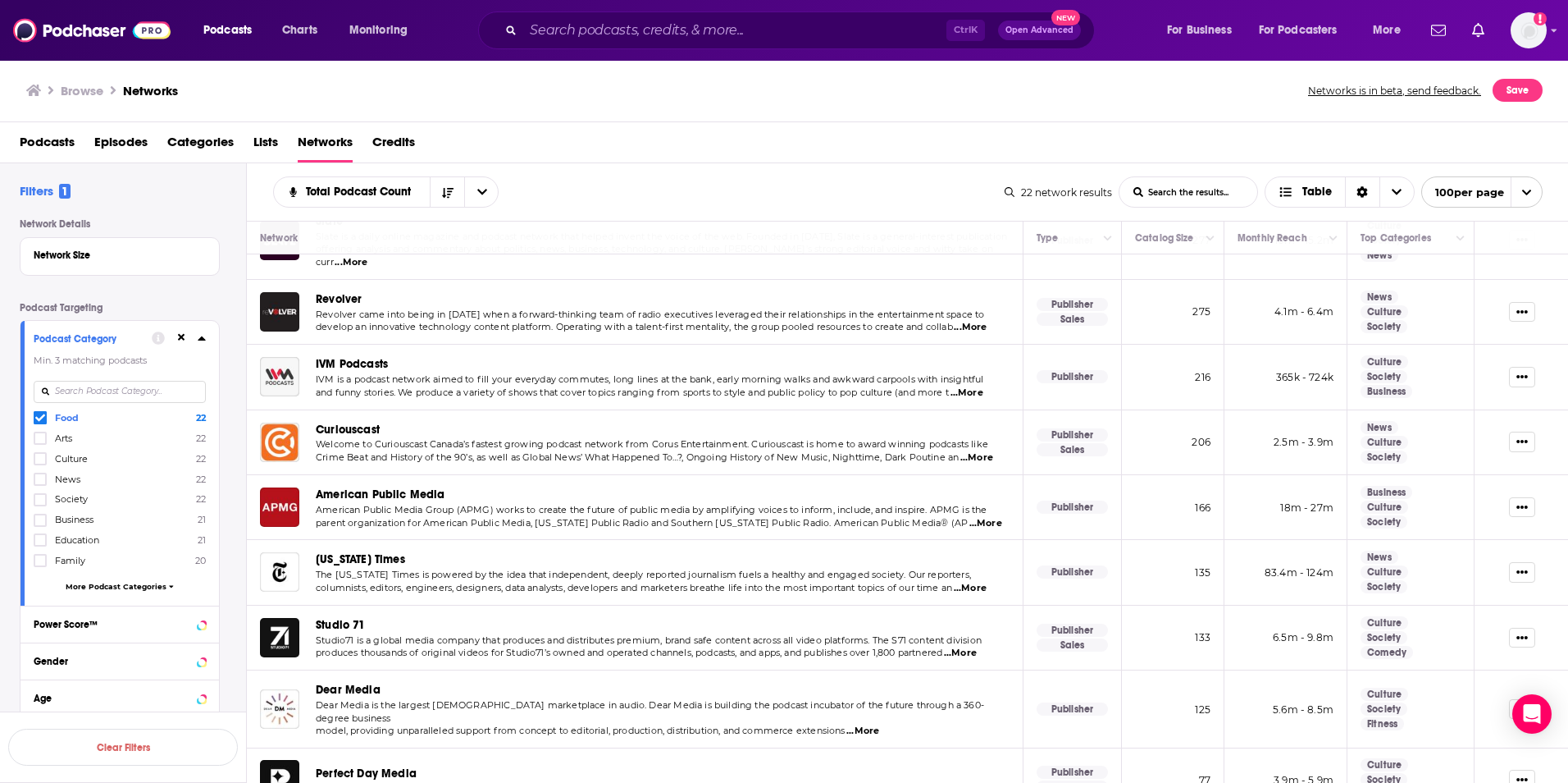
click at [382, 767] on span "Perfect Day Media" at bounding box center [365, 773] width 101 height 14
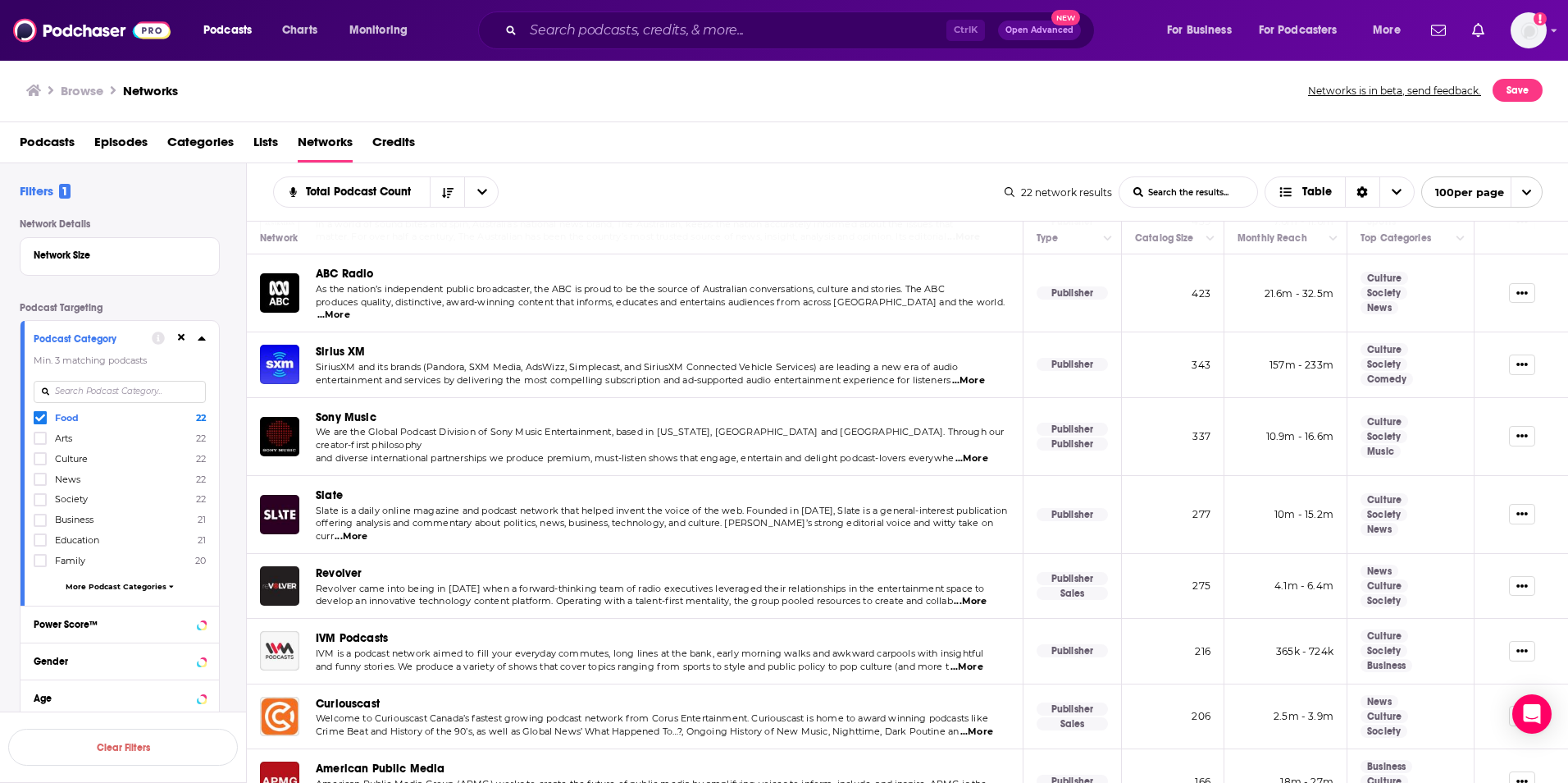
scroll to position [625, 0]
click at [348, 698] on span "Curiouscast" at bounding box center [347, 704] width 64 height 14
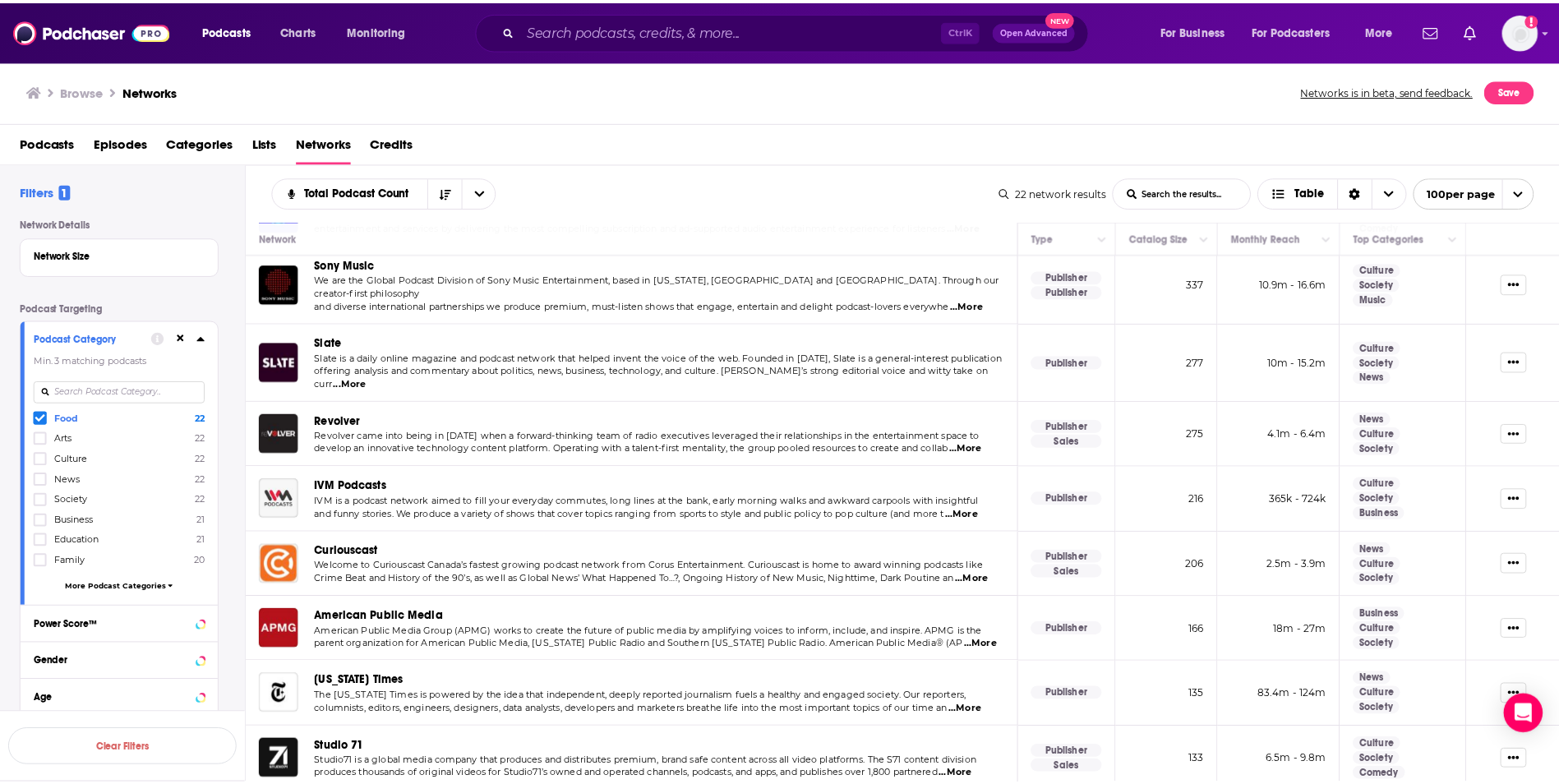
scroll to position [900, 0]
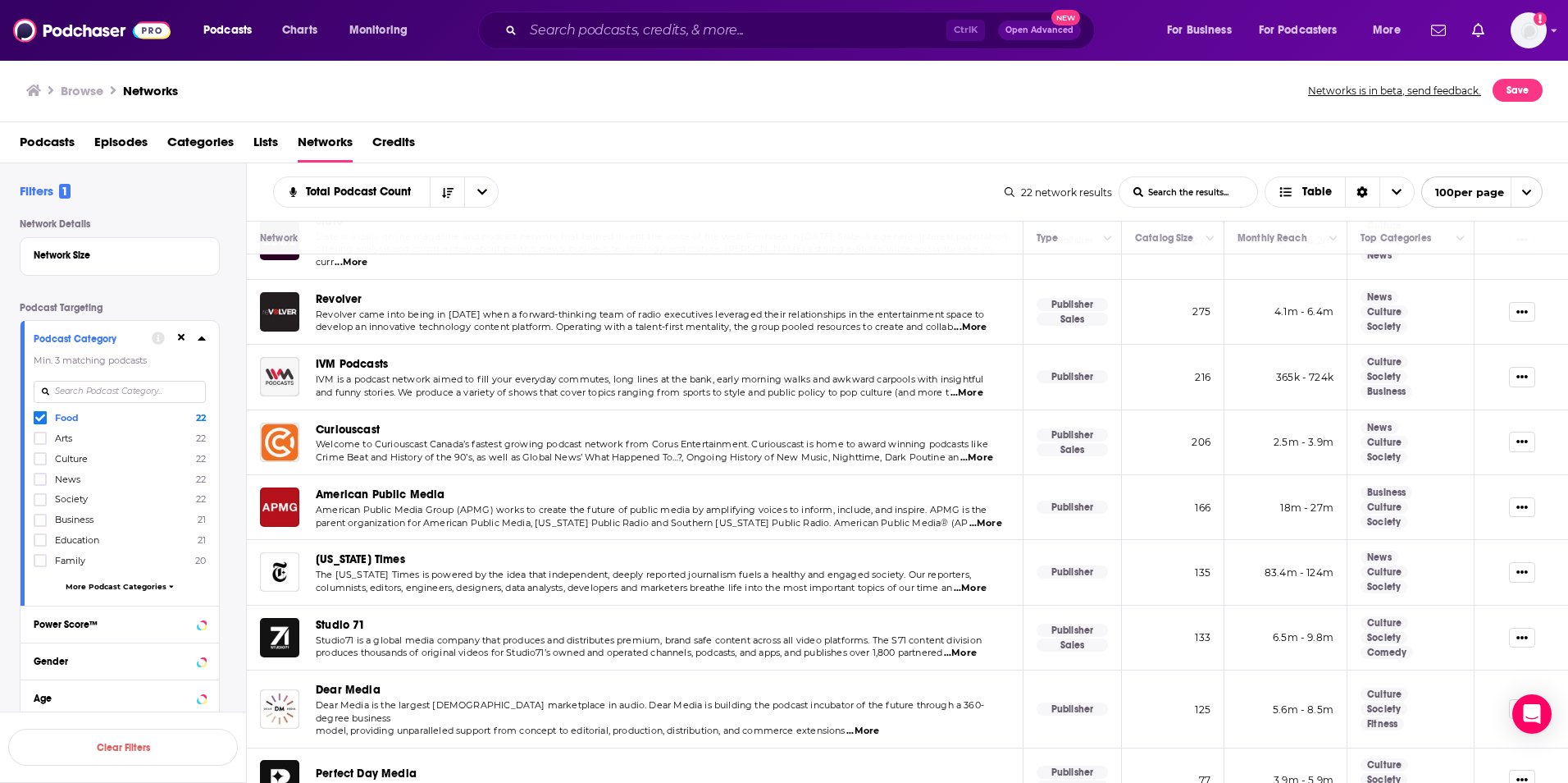
click at [354, 683] on span "Dear Media" at bounding box center [348, 690] width 65 height 14
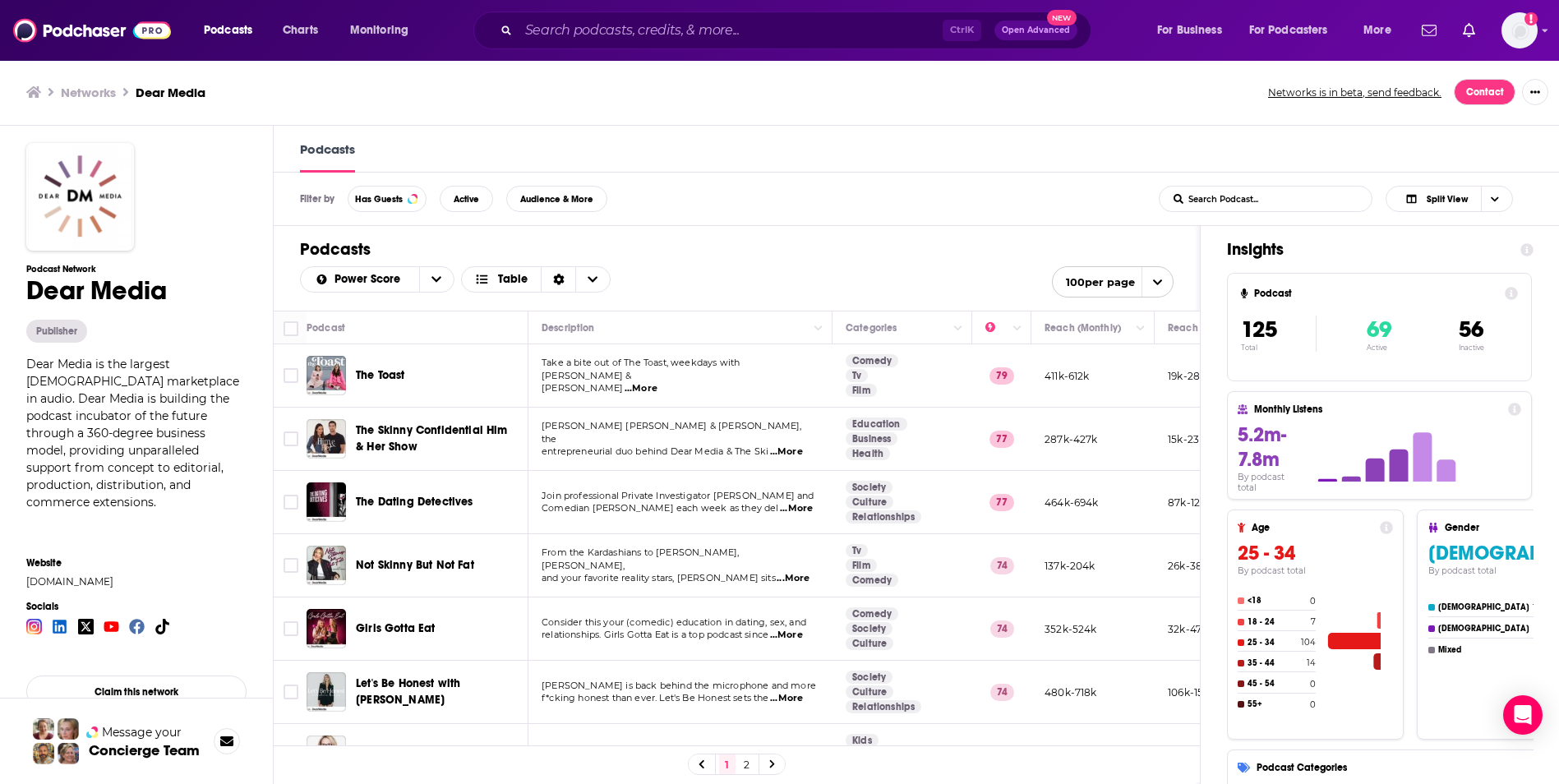
click at [627, 383] on span "...More" at bounding box center [641, 389] width 33 height 13
